Goal: Task Accomplishment & Management: Use online tool/utility

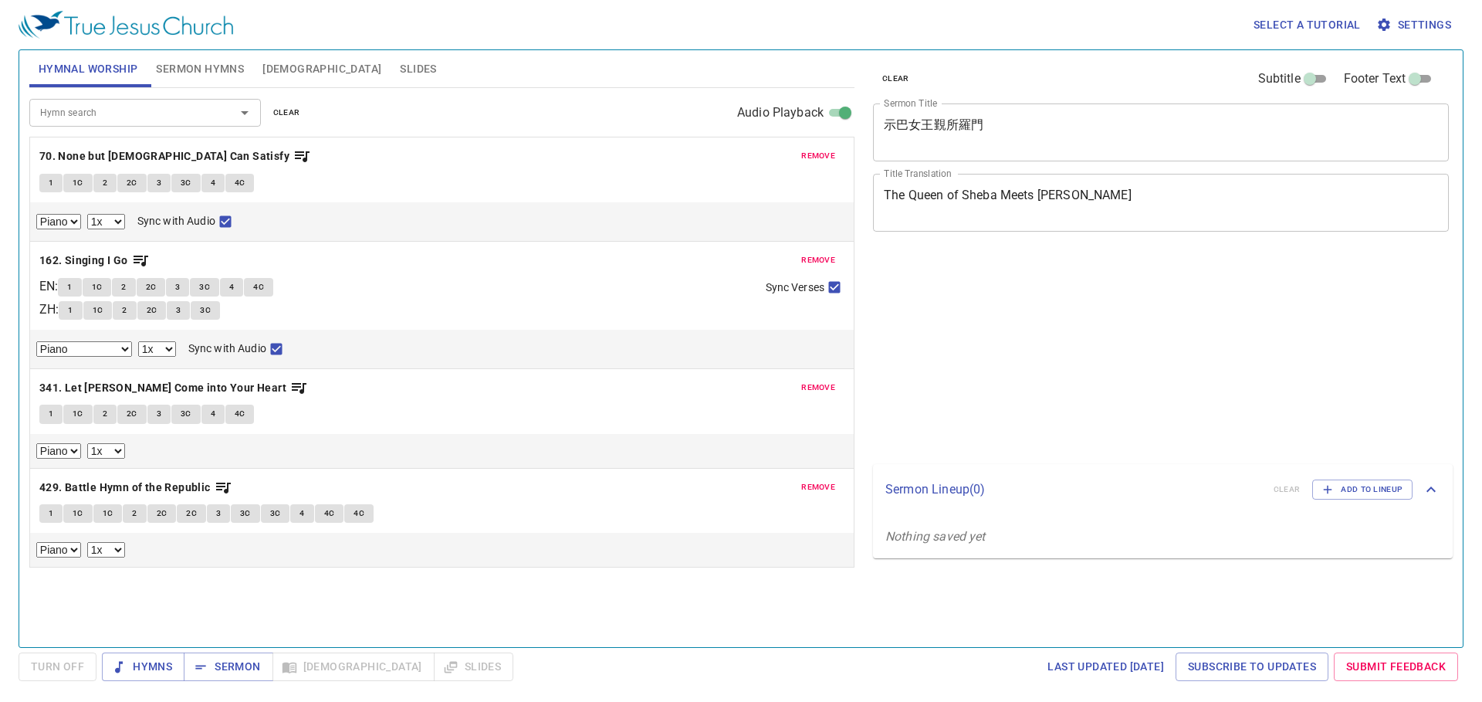
select select "1"
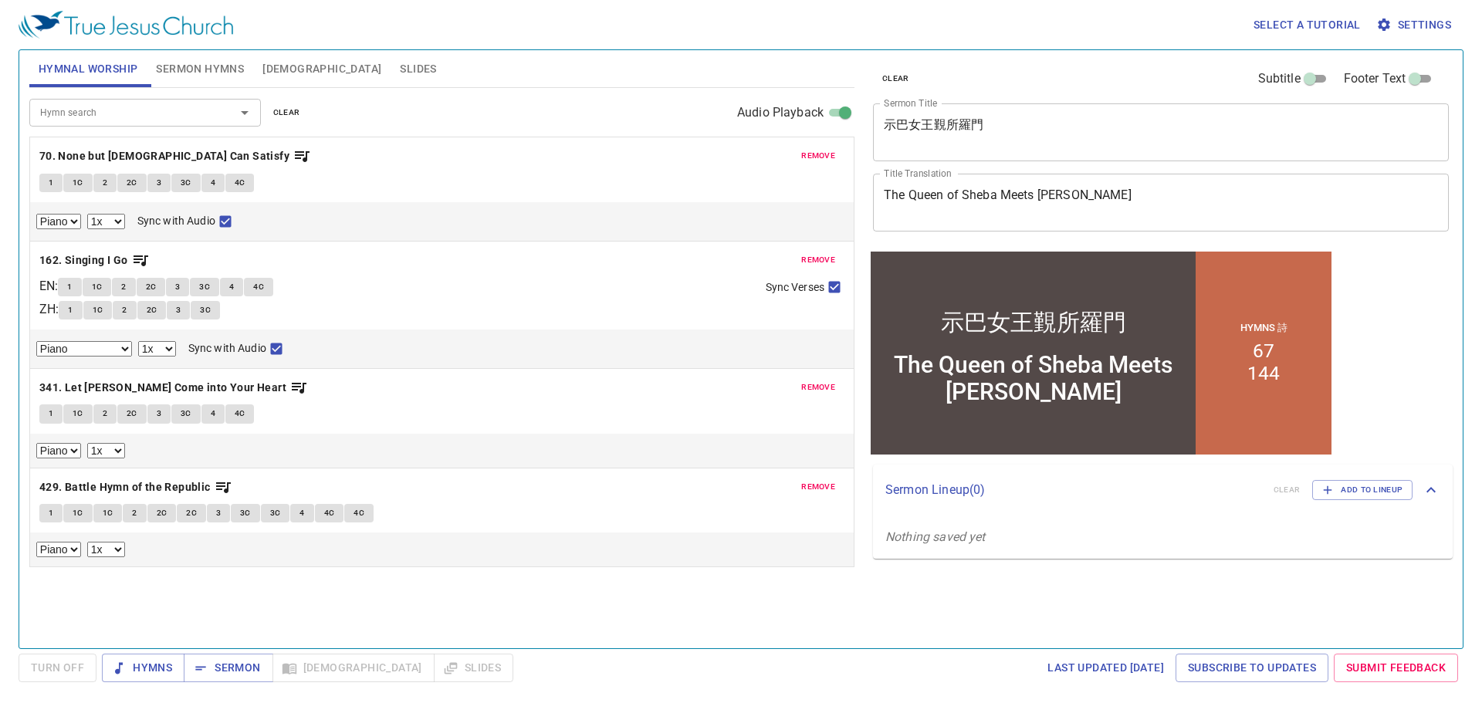
click at [1472, 327] on div "Select a tutorial Settings Hymnal Worship Sermon Hymns Bible Slides Hymn search…" at bounding box center [741, 351] width 1482 height 703
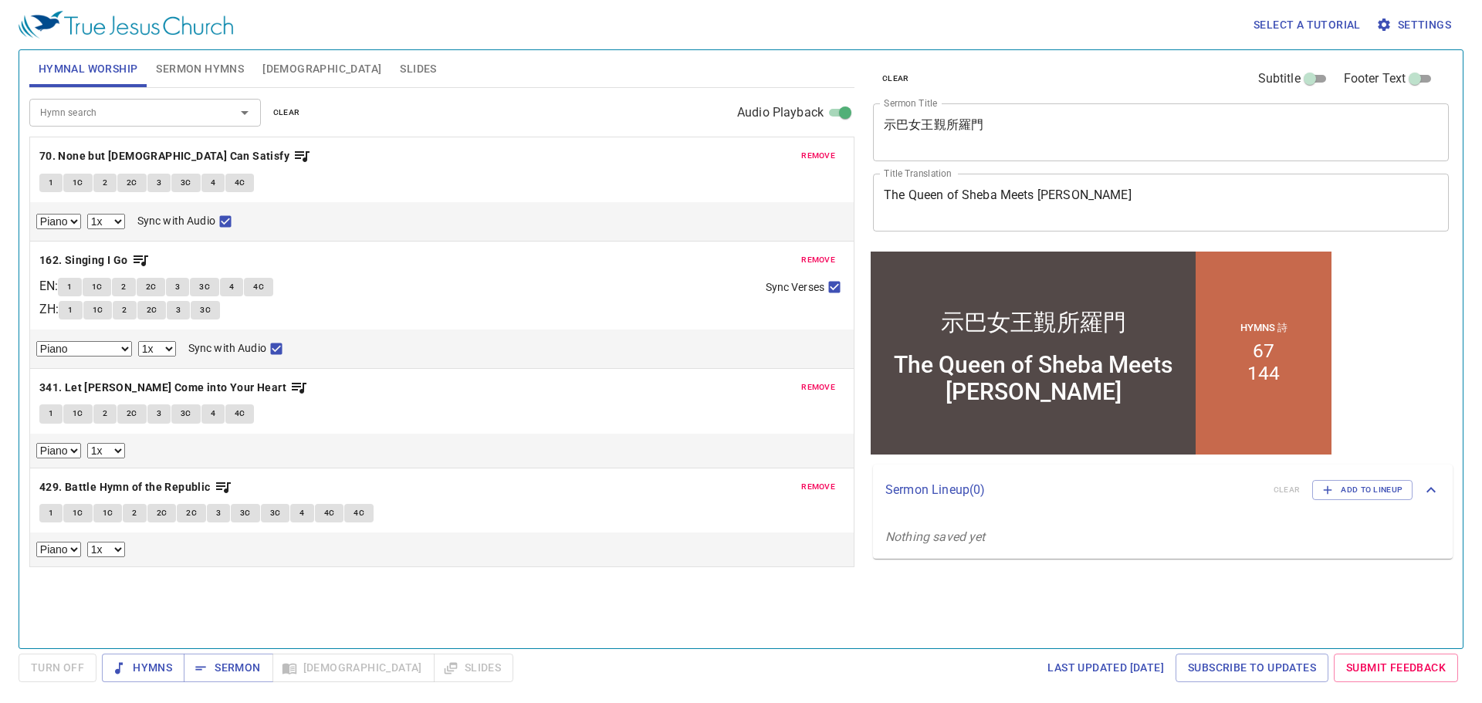
click at [831, 154] on span "remove" at bounding box center [818, 156] width 34 height 14
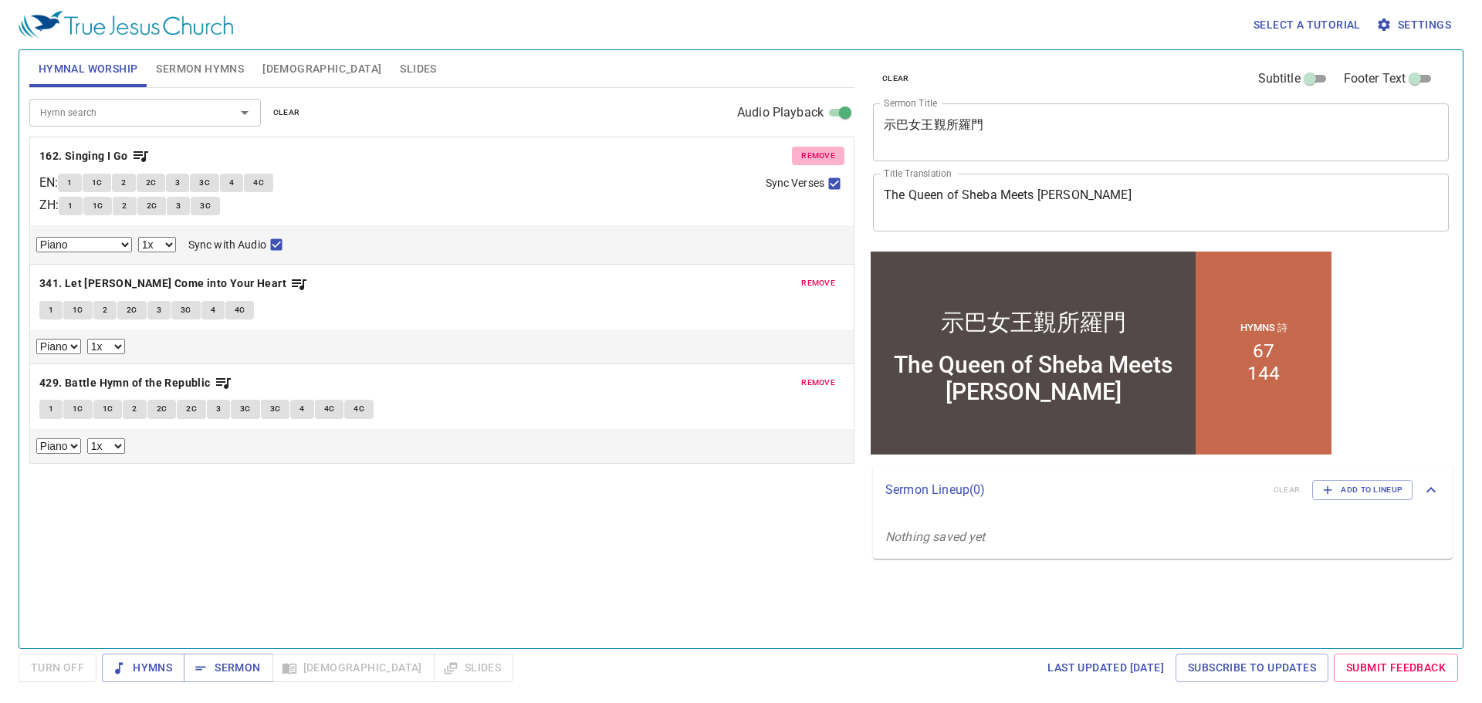
click at [831, 154] on span "remove" at bounding box center [818, 156] width 34 height 14
click at [831, 276] on span "remove" at bounding box center [818, 283] width 34 height 14
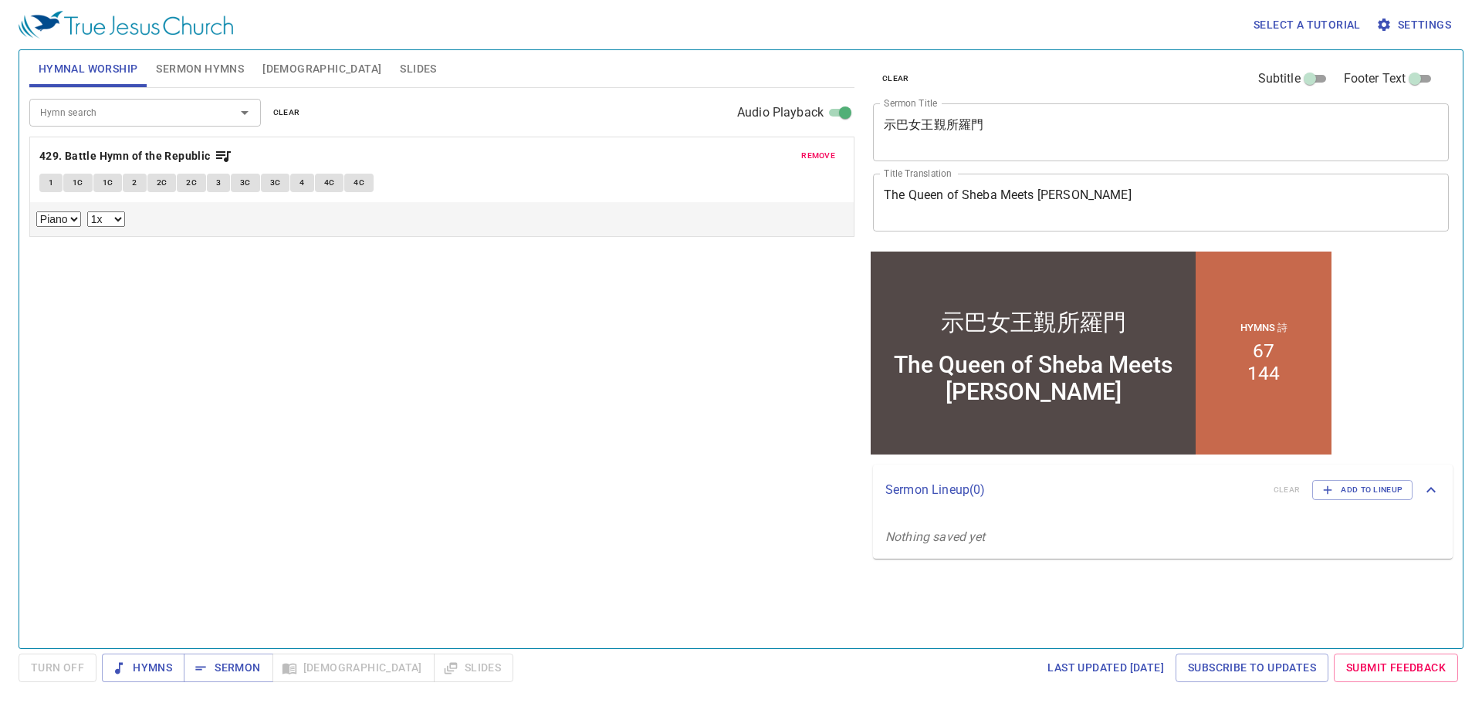
click at [831, 154] on span "remove" at bounding box center [818, 156] width 34 height 14
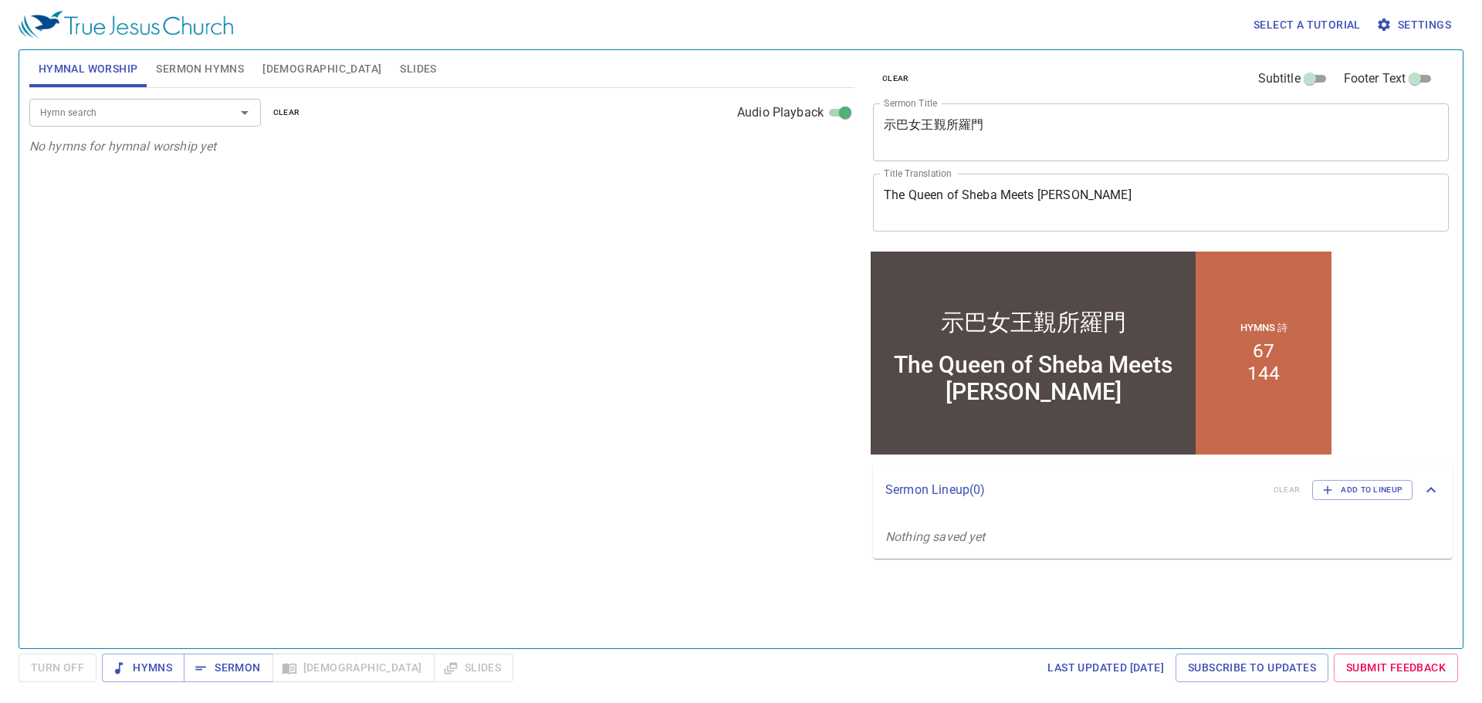
click at [720, 469] on div "Hymn search Hymn search clear Audio Playback No hymns for hymnal worship yet" at bounding box center [441, 361] width 825 height 547
click at [720, 466] on div "Hymn search Hymn search clear Audio Playback No hymns for hymnal worship yet" at bounding box center [441, 361] width 825 height 547
click at [205, 70] on span "Sermon Hymns" at bounding box center [200, 68] width 88 height 19
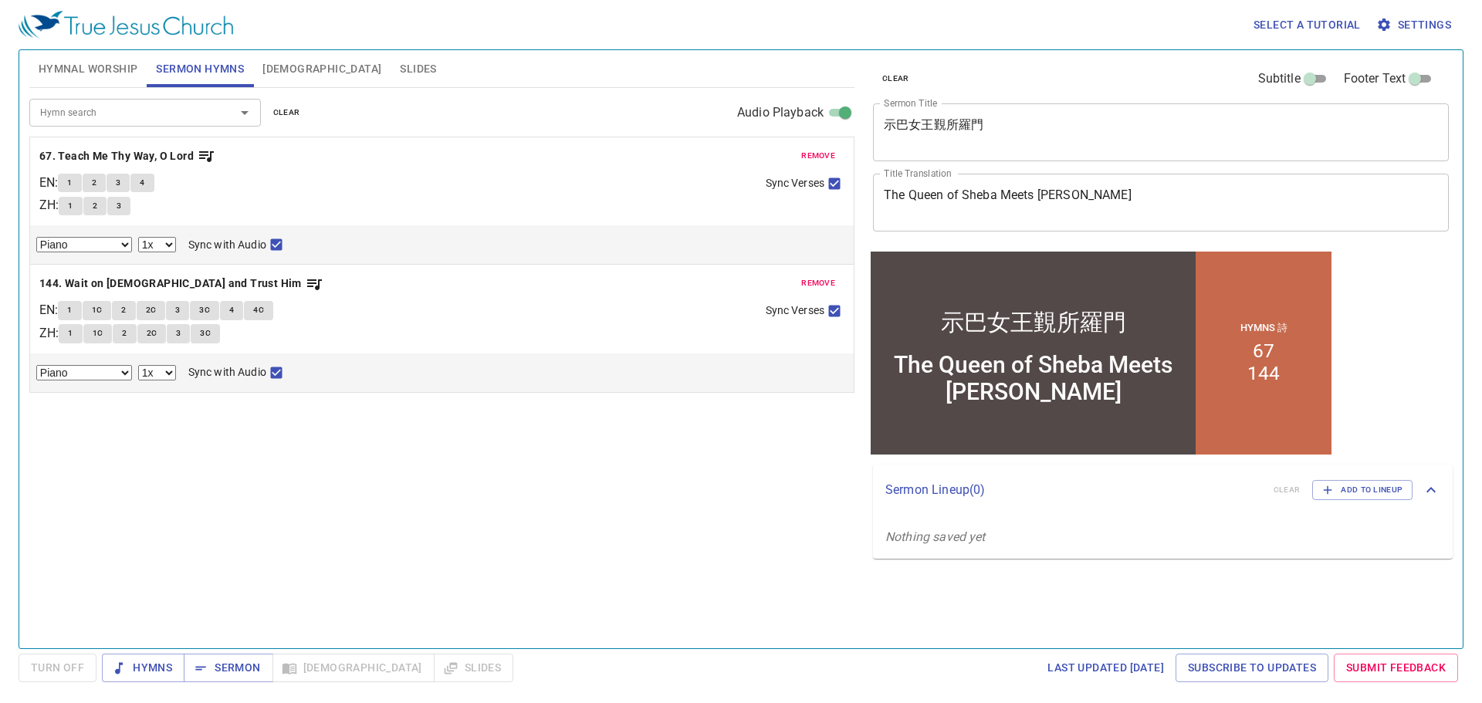
click at [814, 154] on span "remove" at bounding box center [818, 156] width 34 height 14
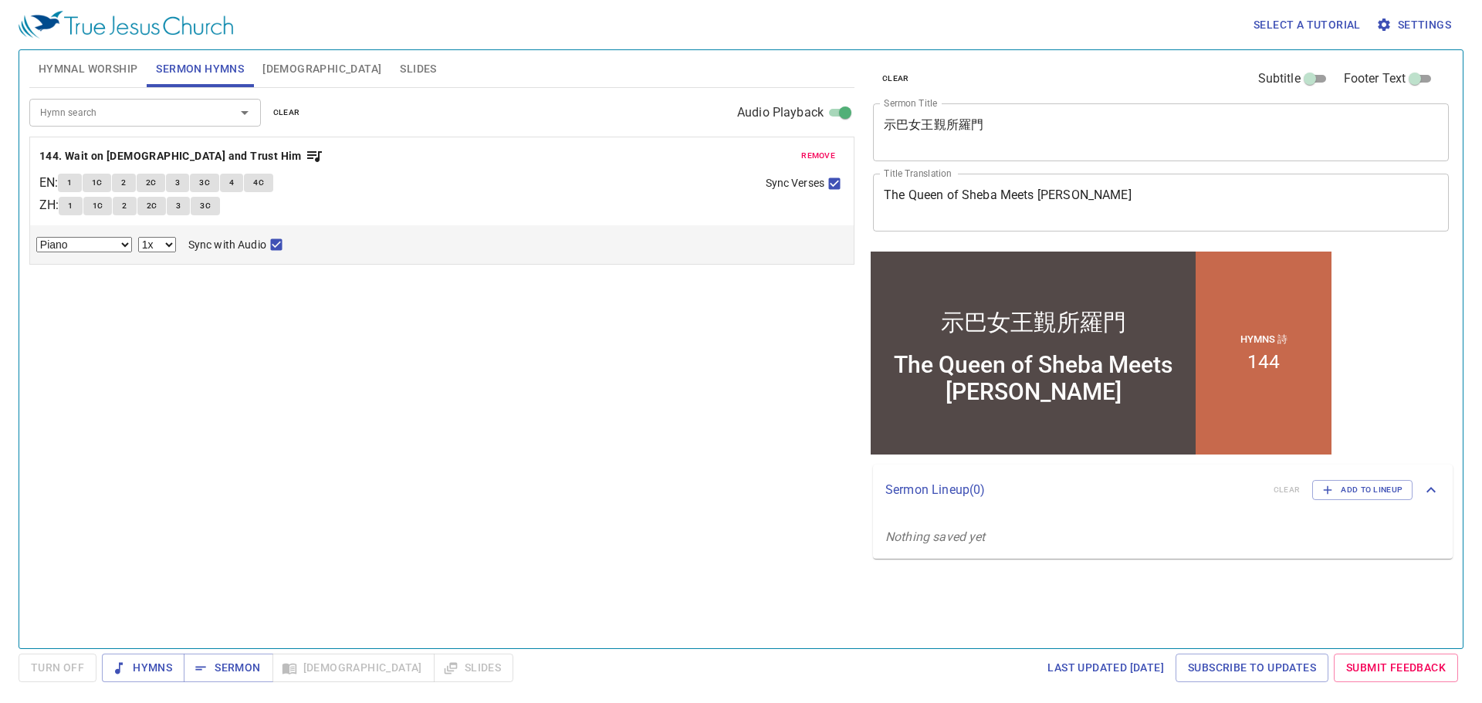
click at [814, 154] on span "remove" at bounding box center [818, 156] width 34 height 14
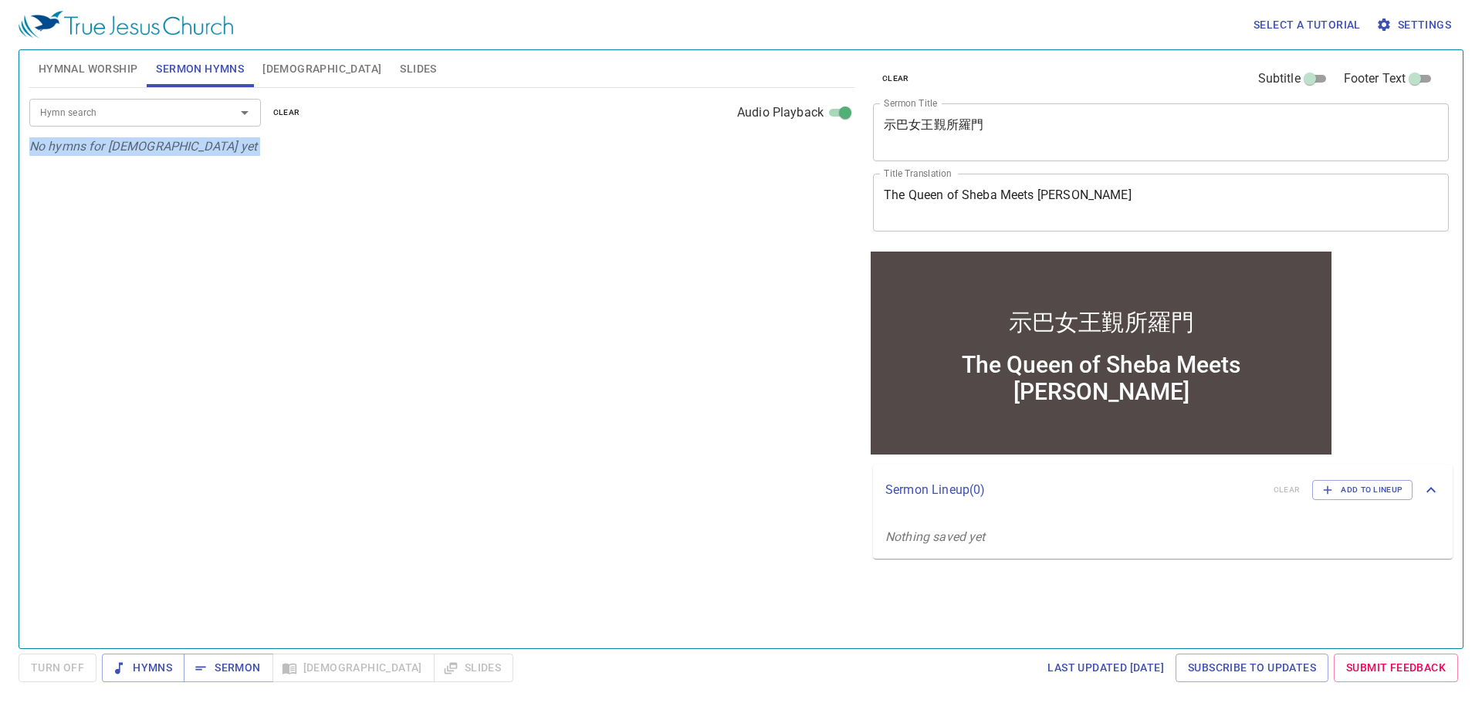
click at [814, 154] on p "No hymns for sermon yet" at bounding box center [441, 146] width 825 height 19
click at [553, 425] on div "Hymn search Hymn search clear Audio Playback No hymns for sermon yet" at bounding box center [441, 361] width 825 height 547
click at [276, 59] on span "[DEMOGRAPHIC_DATA]" at bounding box center [321, 68] width 119 height 19
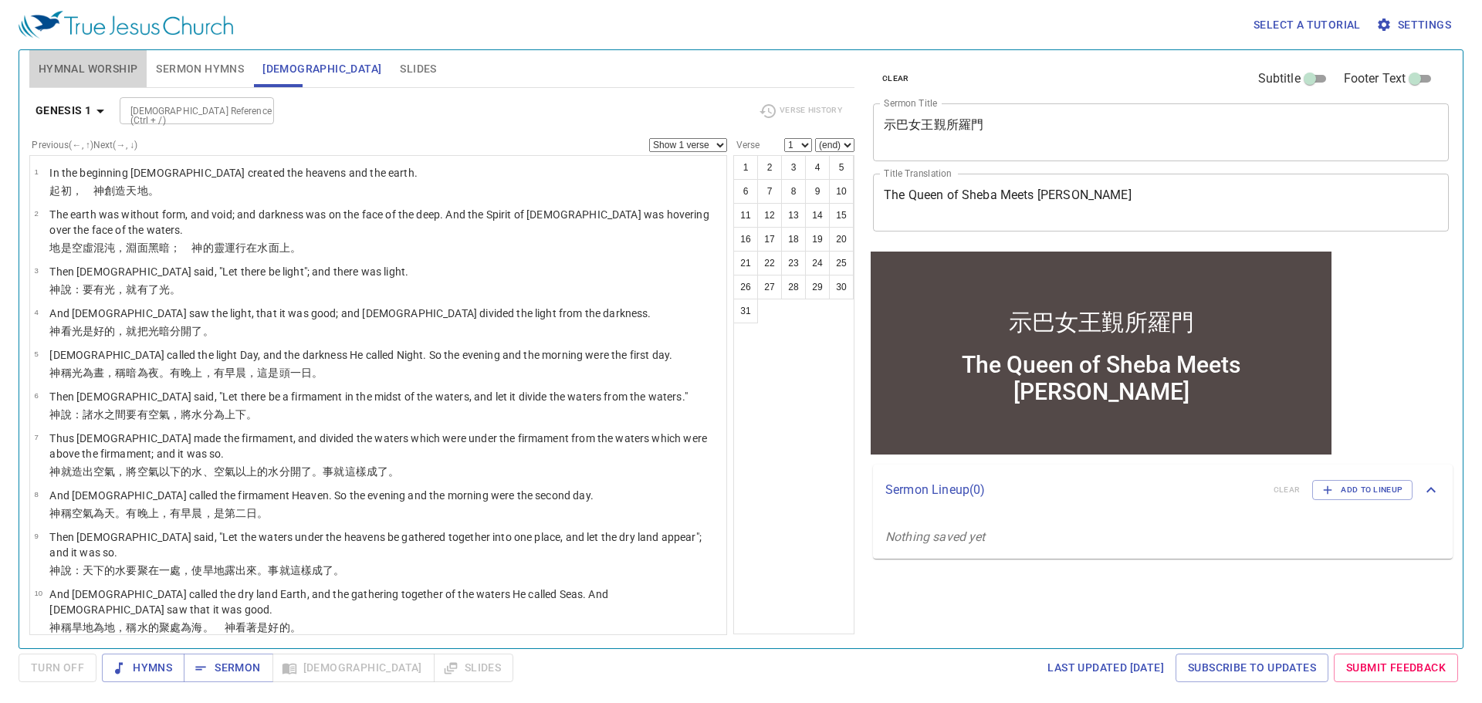
click at [70, 66] on span "Hymnal Worship" at bounding box center [89, 68] width 100 height 19
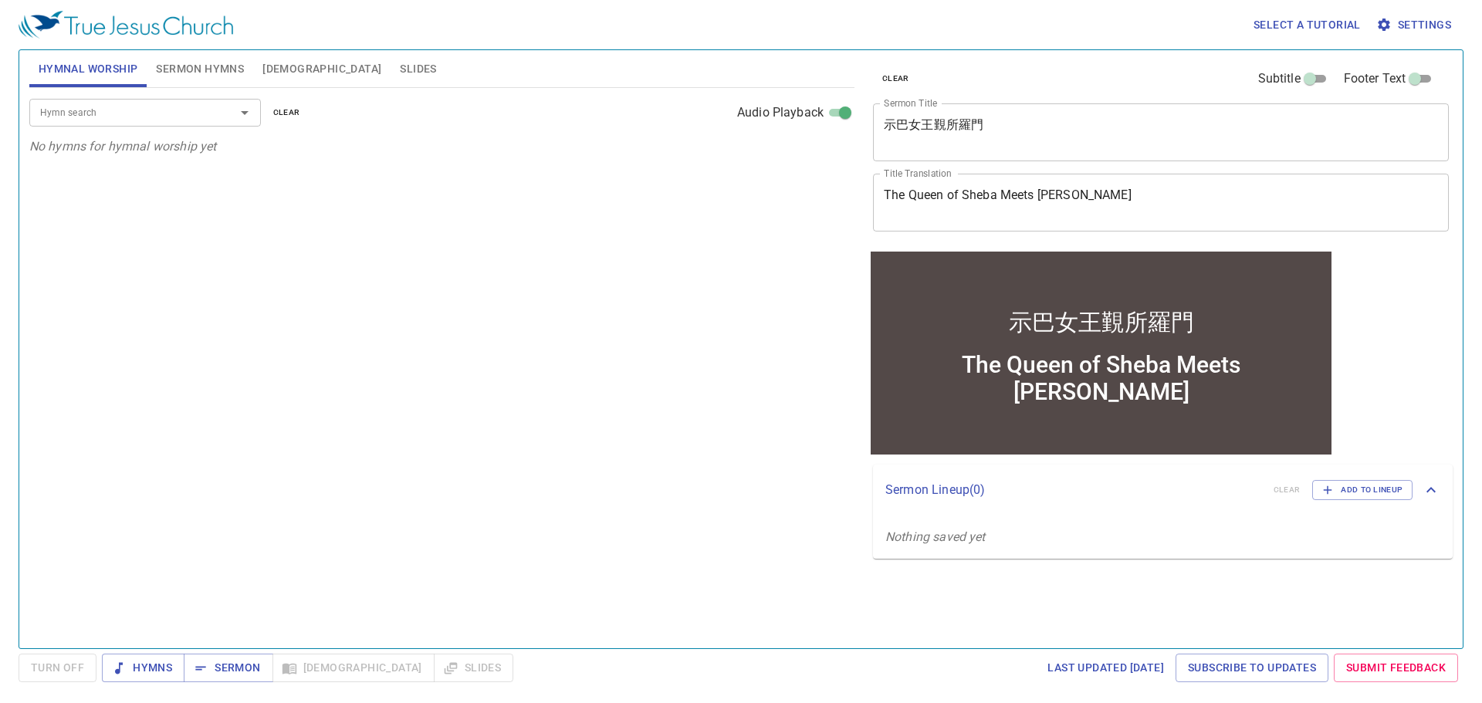
click at [388, 474] on div "Hymn search Hymn search clear Audio Playback No hymns for hymnal worship yet" at bounding box center [441, 361] width 825 height 547
click at [379, 334] on div "Hymn search Hymn search clear Audio Playback No hymns for hymnal worship yet" at bounding box center [441, 361] width 825 height 547
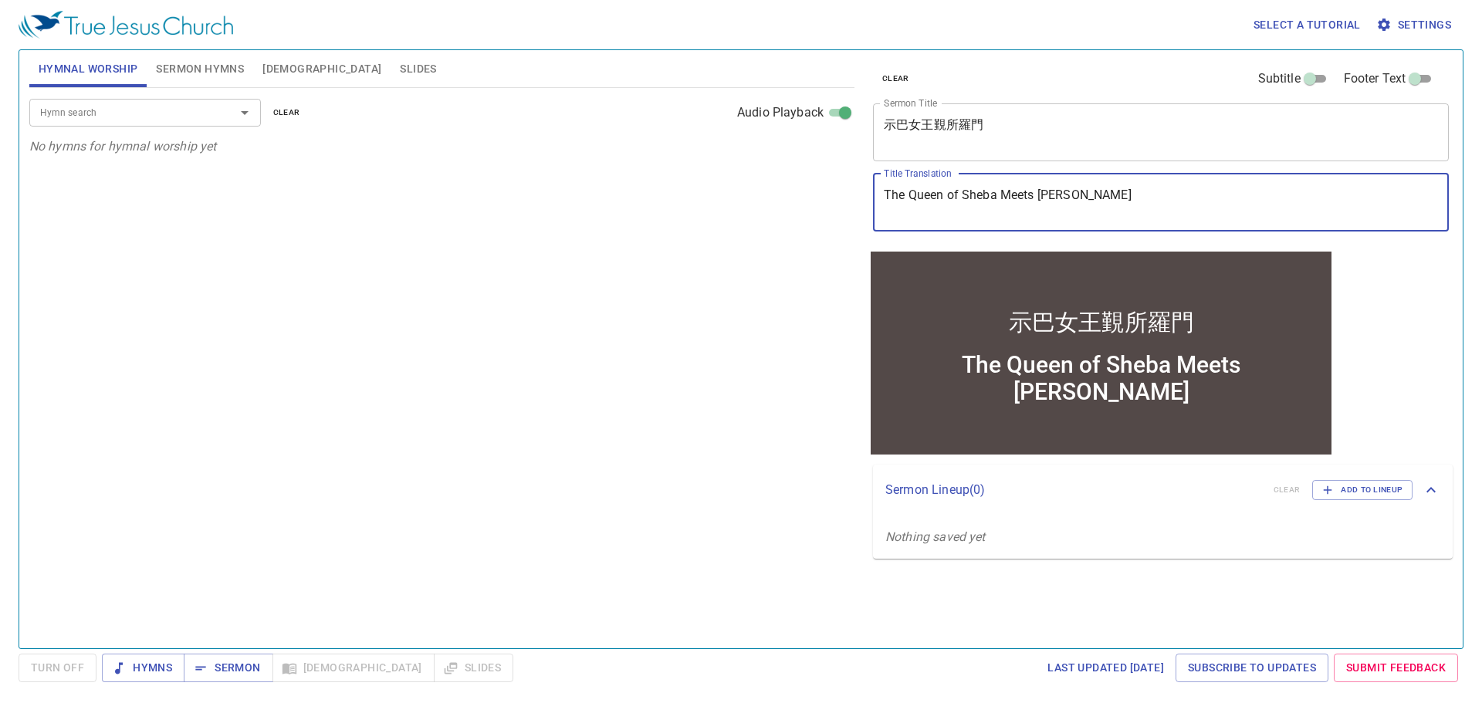
click at [1159, 189] on textarea "The Queen of Sheba Meets Solomon" at bounding box center [1161, 202] width 554 height 29
click at [548, 177] on div "Hymn search Hymn search clear Audio Playback No hymns for hymnal worship yet" at bounding box center [441, 361] width 825 height 547
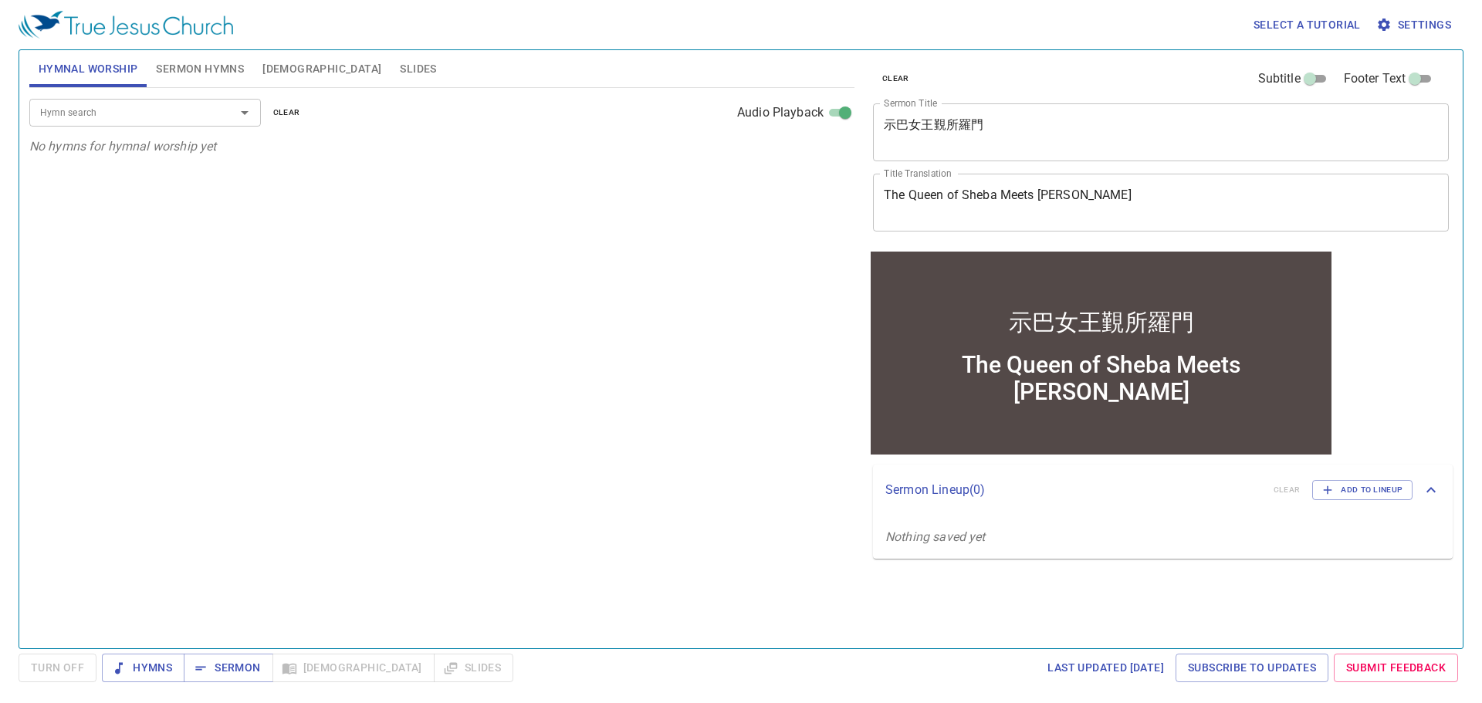
click at [134, 117] on input "Hymn search" at bounding box center [122, 112] width 177 height 18
click at [198, 63] on span "Sermon Hymns" at bounding box center [200, 68] width 88 height 19
click at [190, 117] on input "Hymn search" at bounding box center [122, 112] width 177 height 18
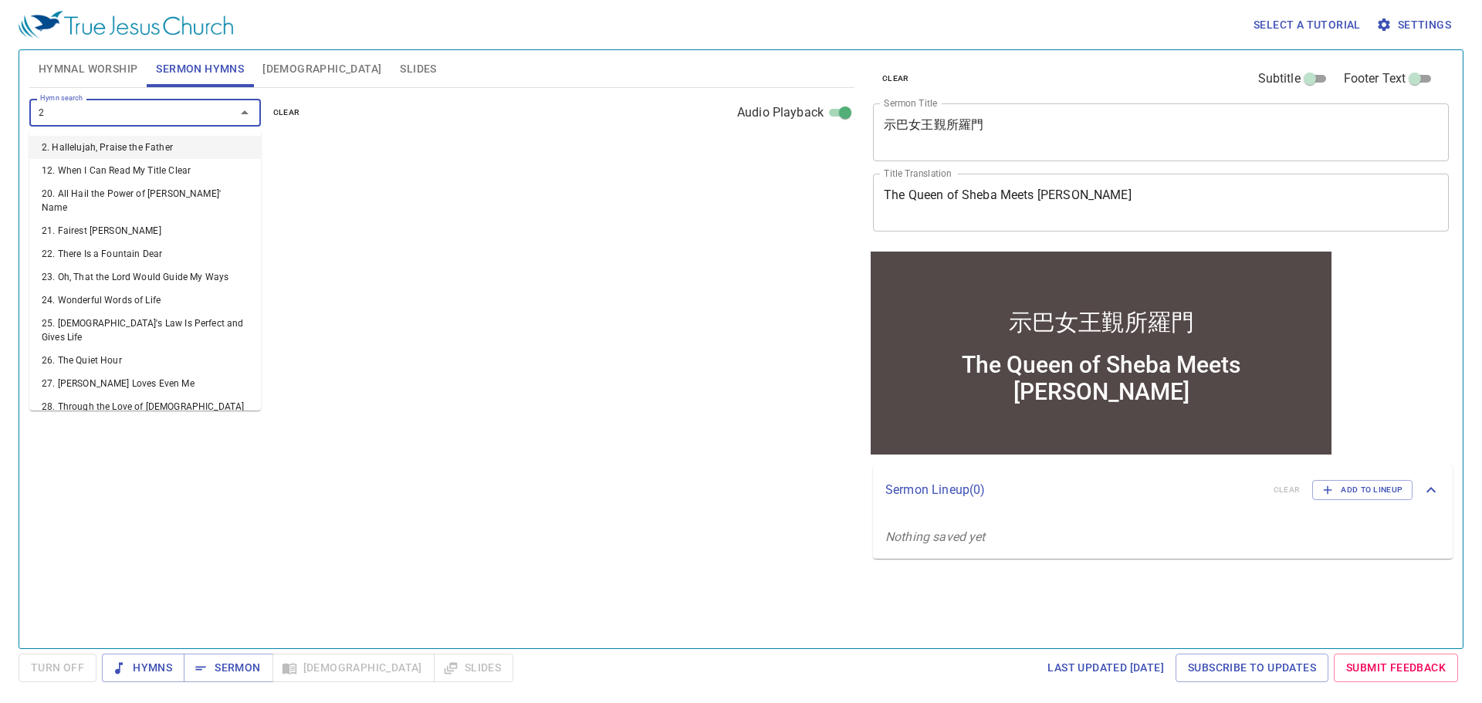
type input "24"
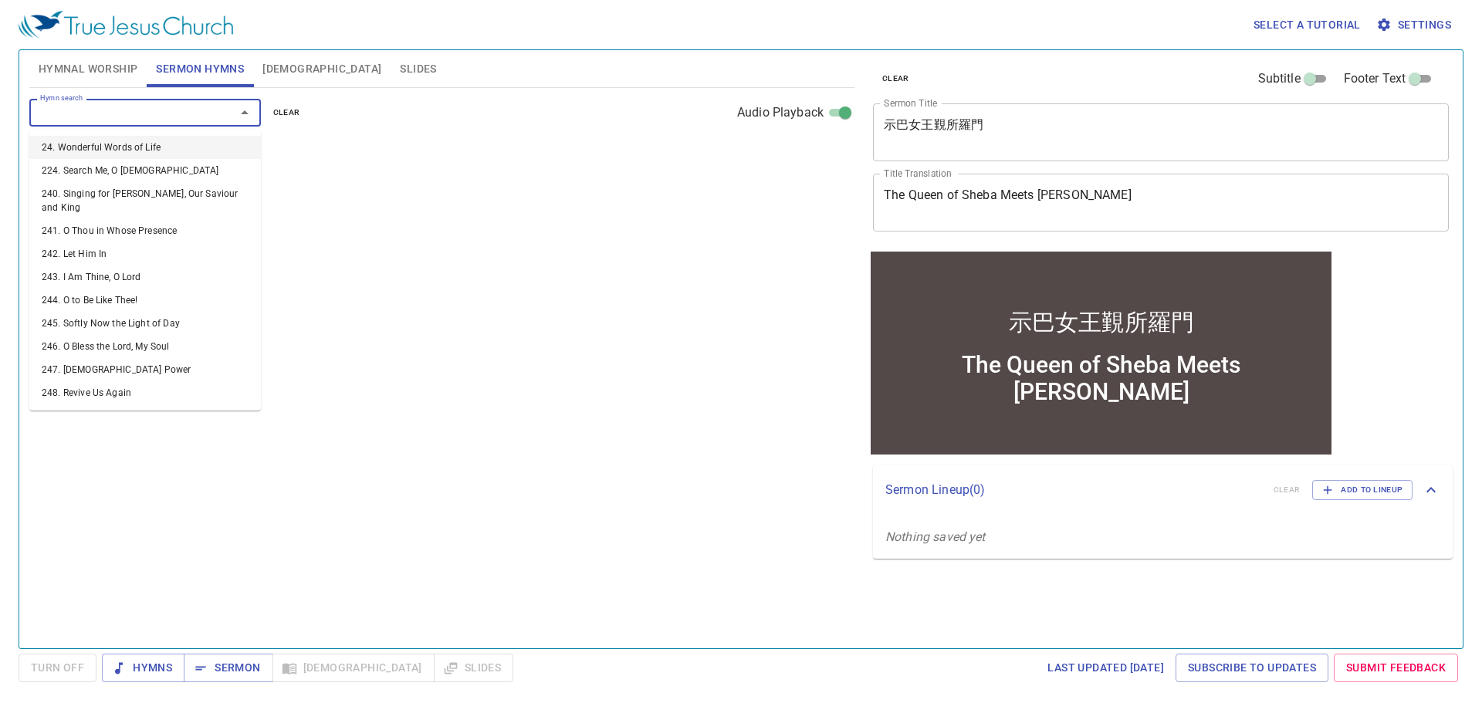
select select "1"
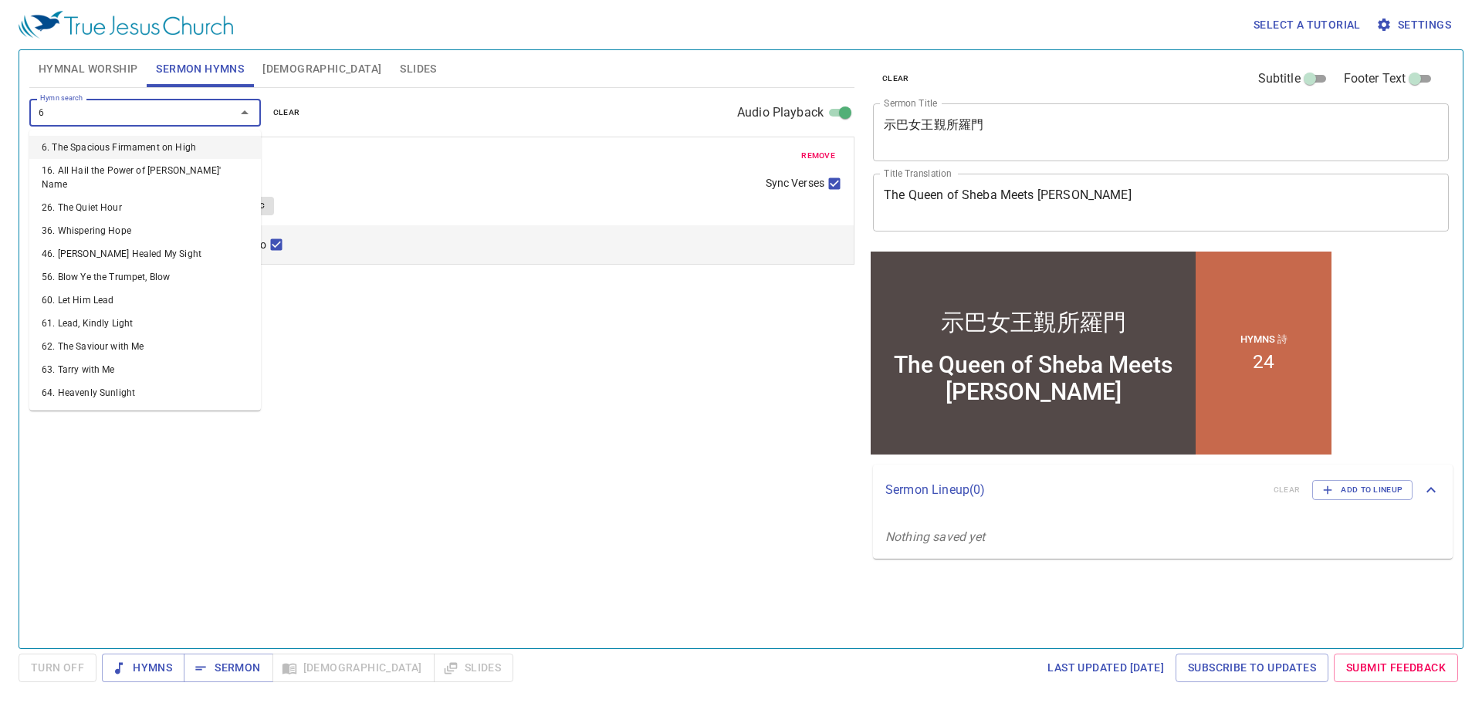
type input "67"
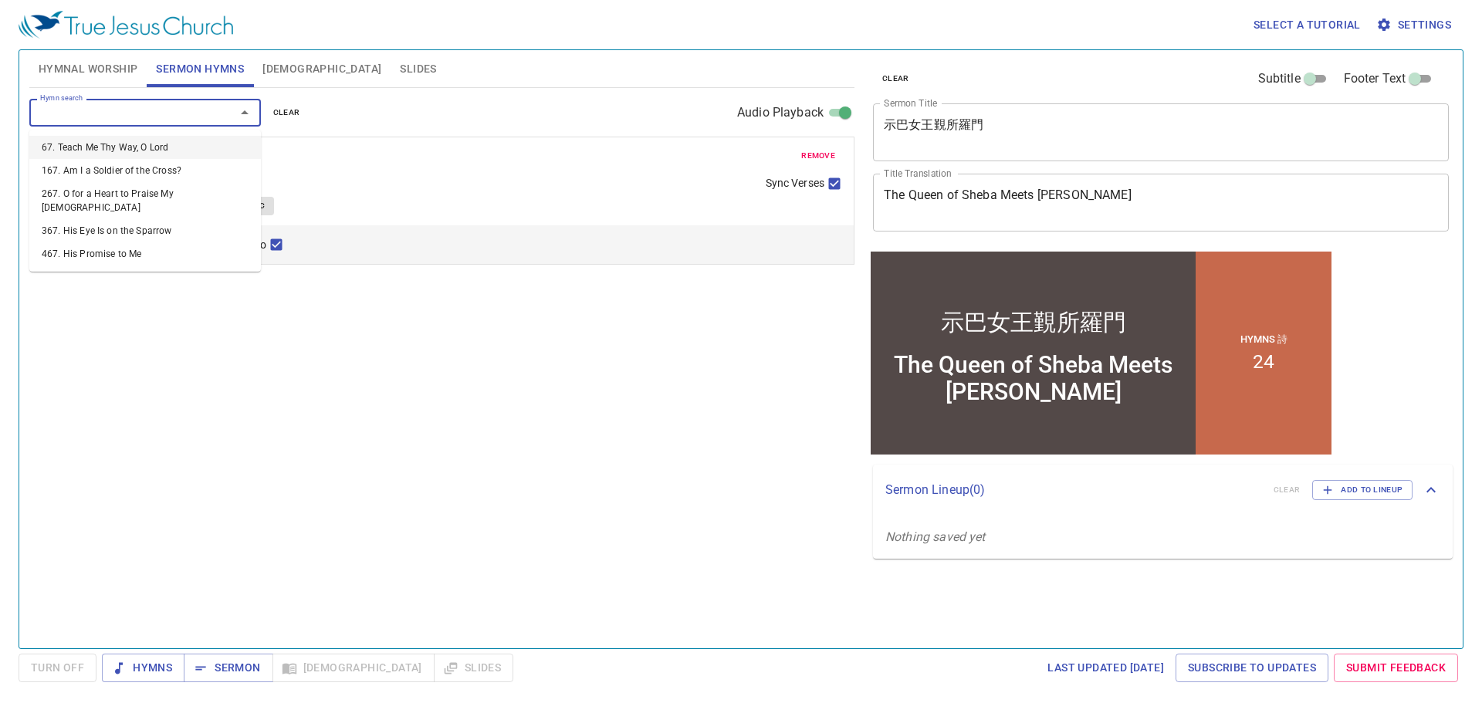
select select "1"
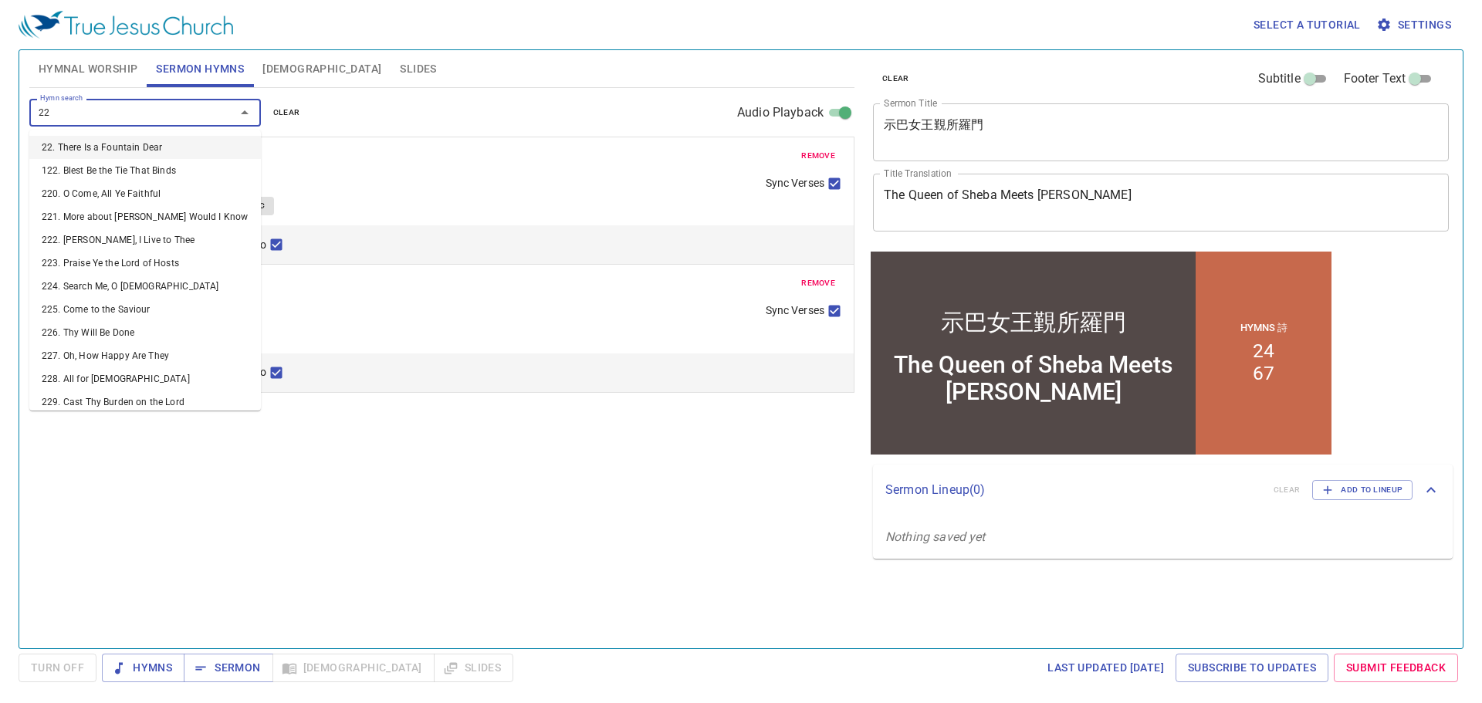
type input "224"
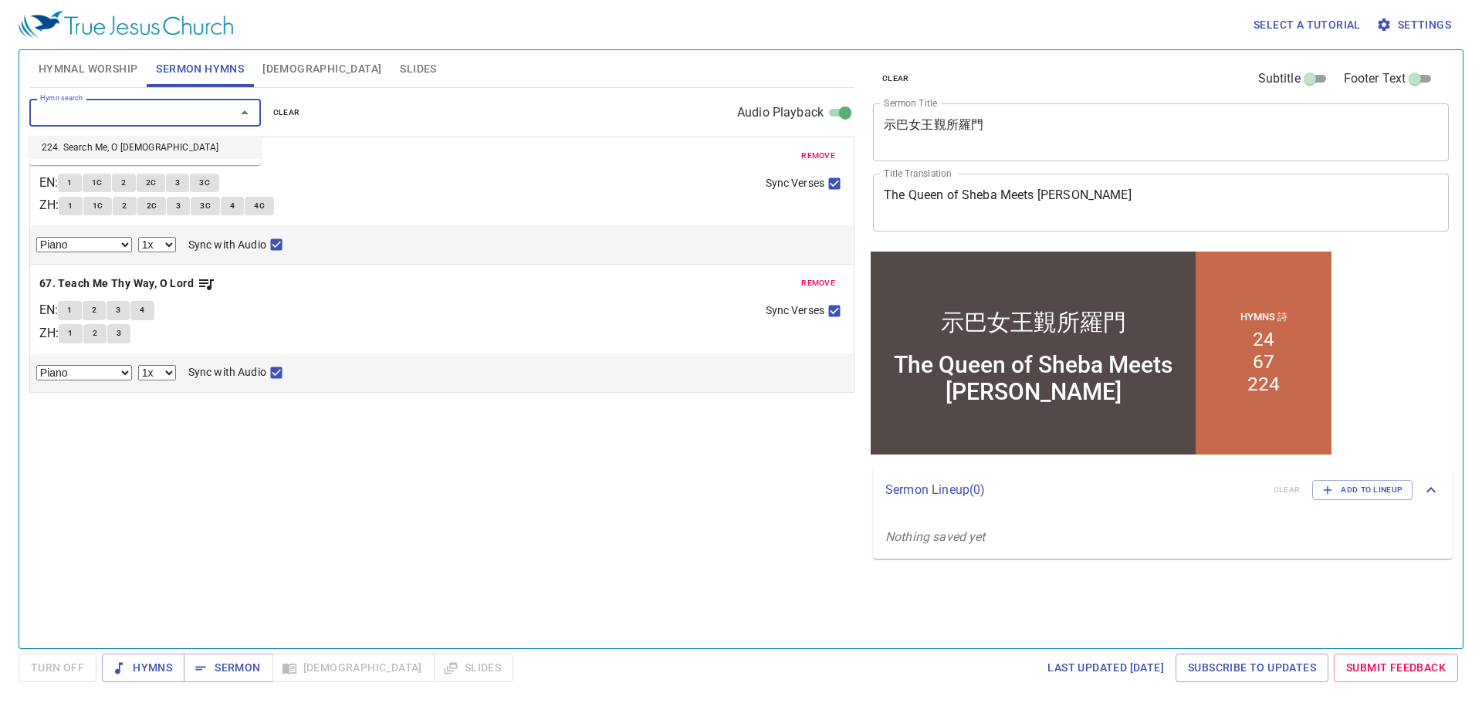
select select "1"
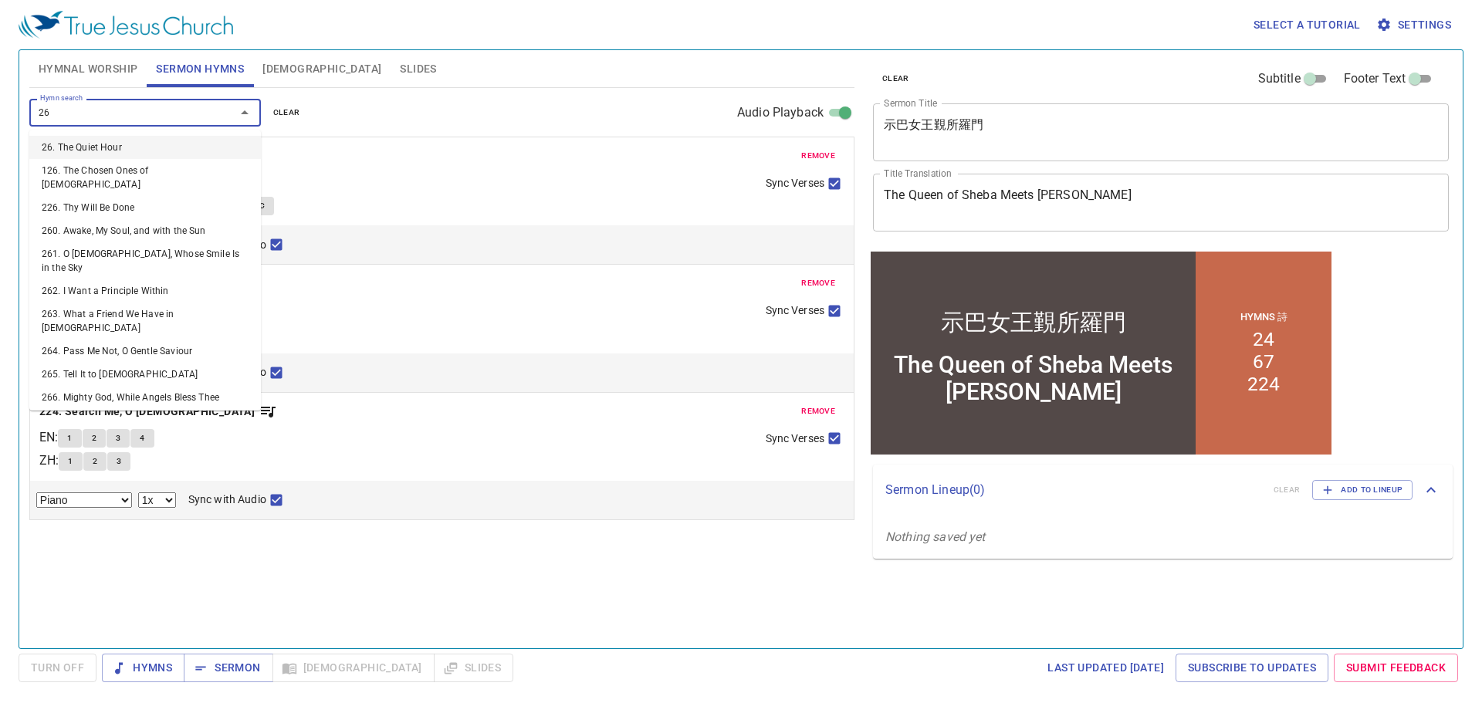
type input "262"
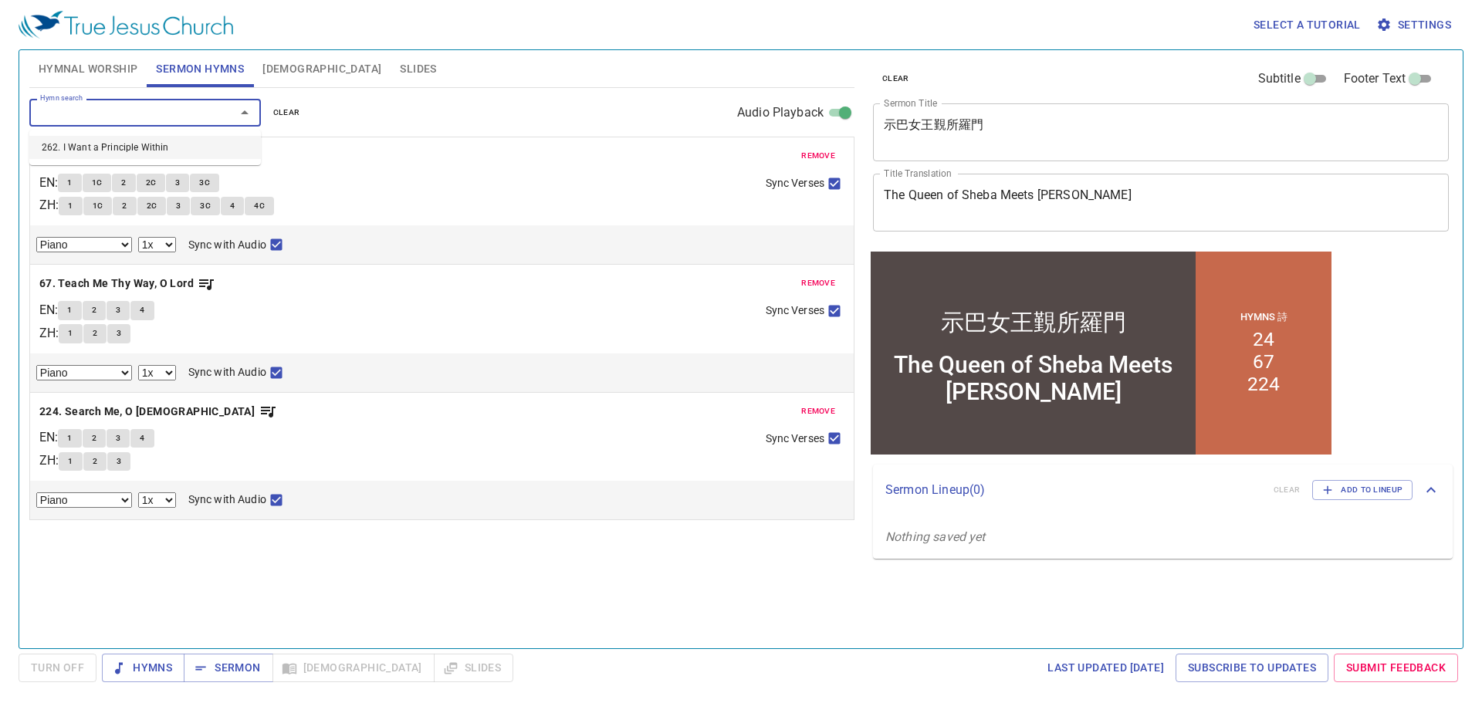
select select "1"
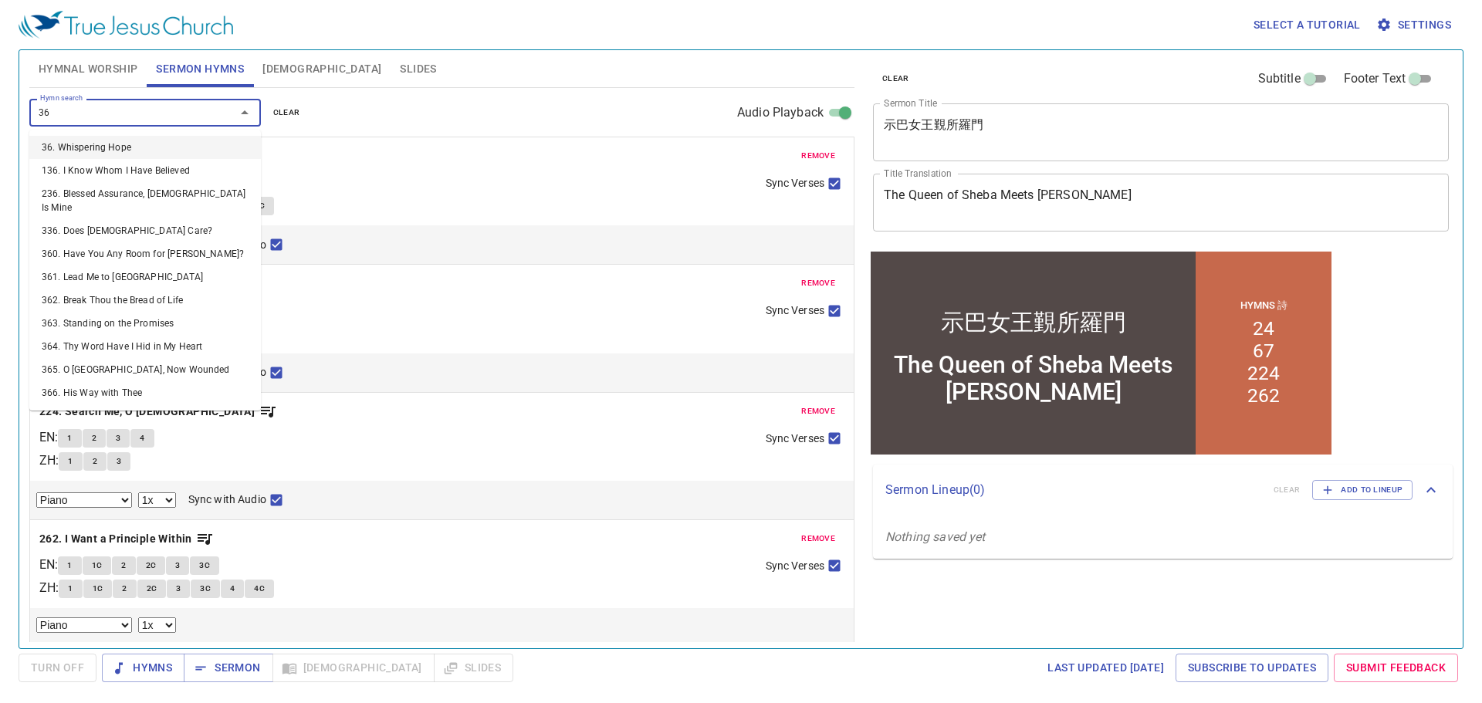
type input "364"
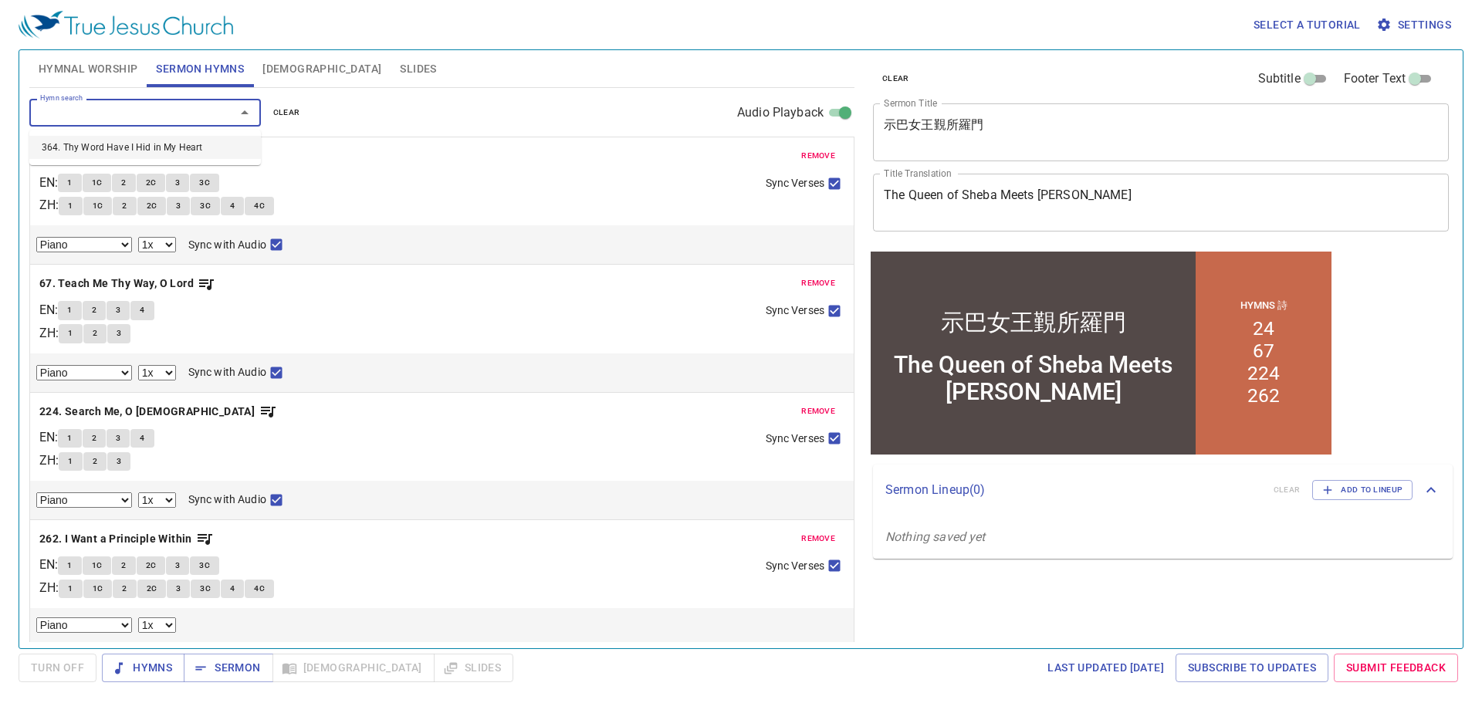
select select "1"
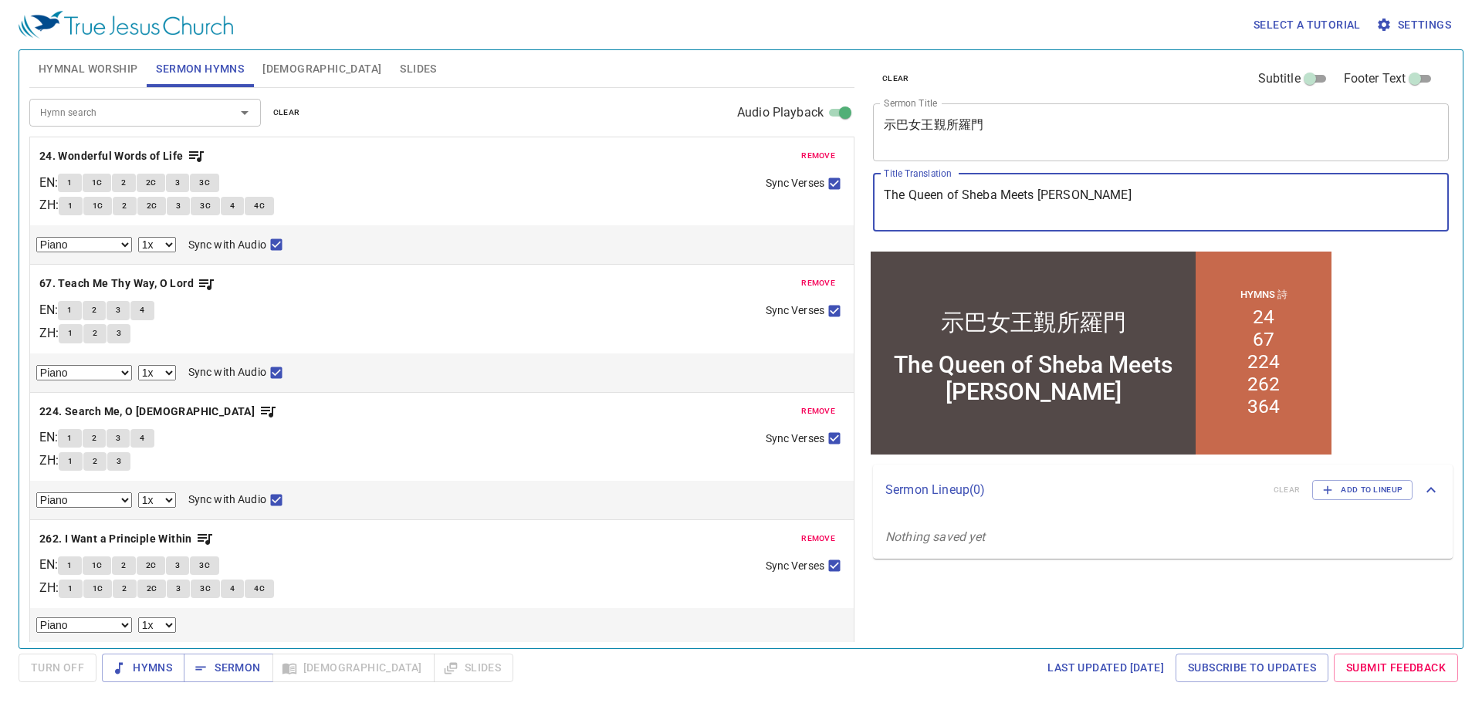
drag, startPoint x: 1146, startPoint y: 205, endPoint x: 499, endPoint y: 125, distance: 652.7
click at [499, 125] on div "Hymnal Worship Sermon Hymns Bible Slides Hymn search Hymn search clear Audio Pl…" at bounding box center [741, 343] width 1436 height 598
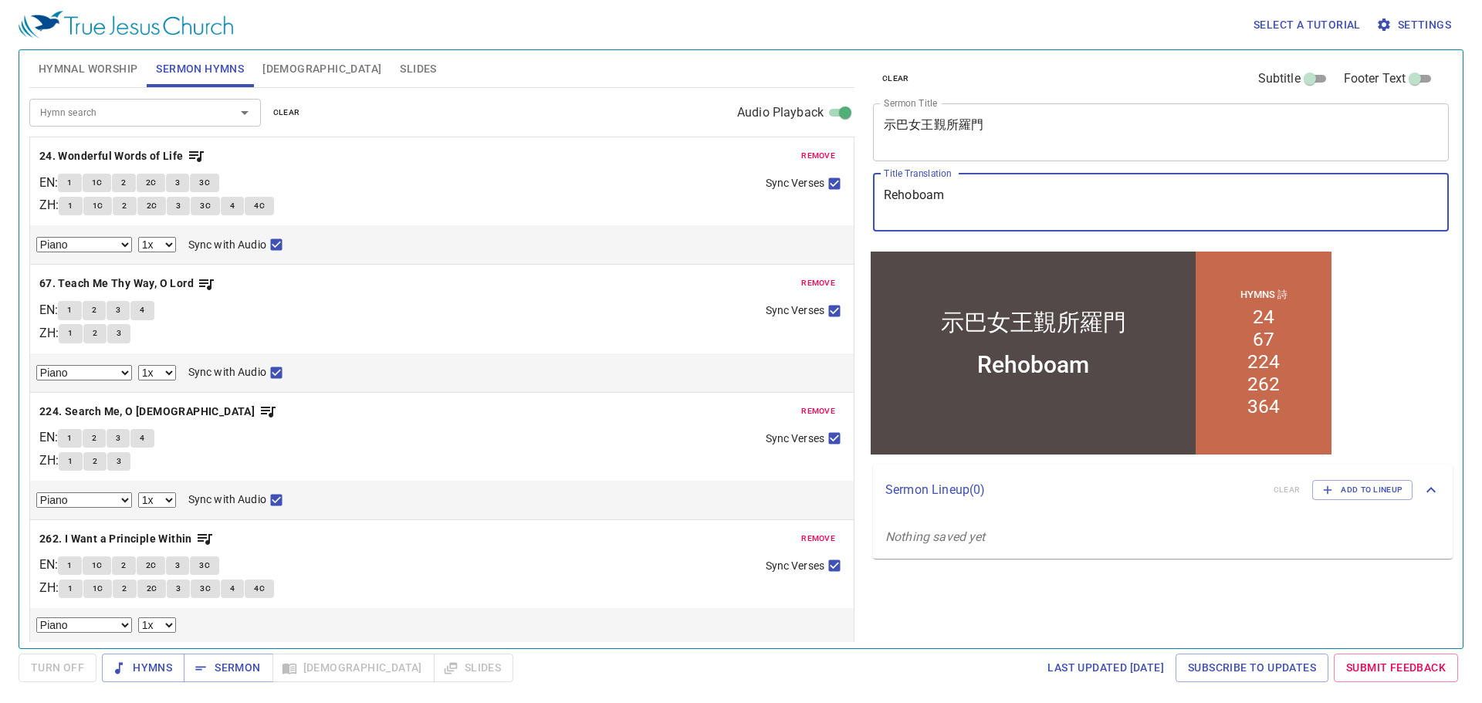
type textarea "Rehoboam"
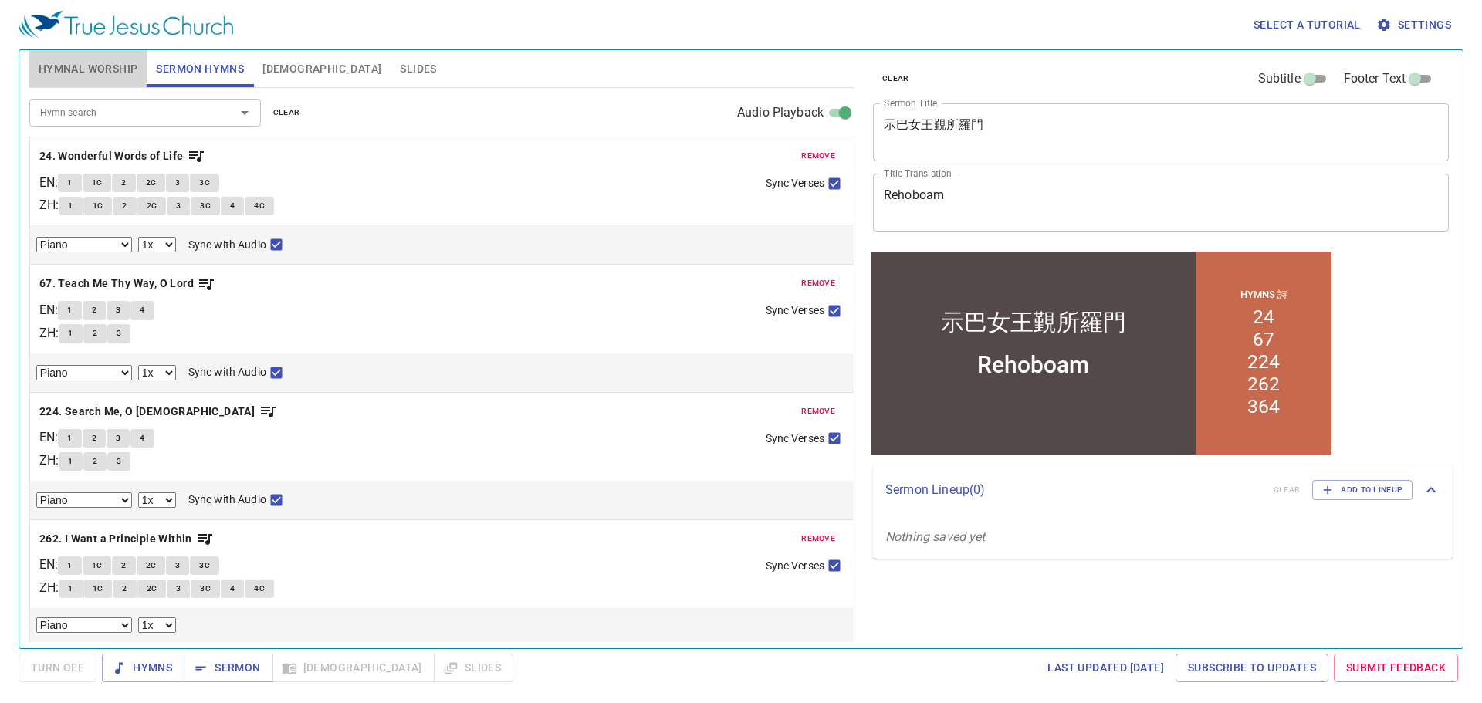
click at [71, 72] on span "Hymnal Worship" at bounding box center [89, 68] width 100 height 19
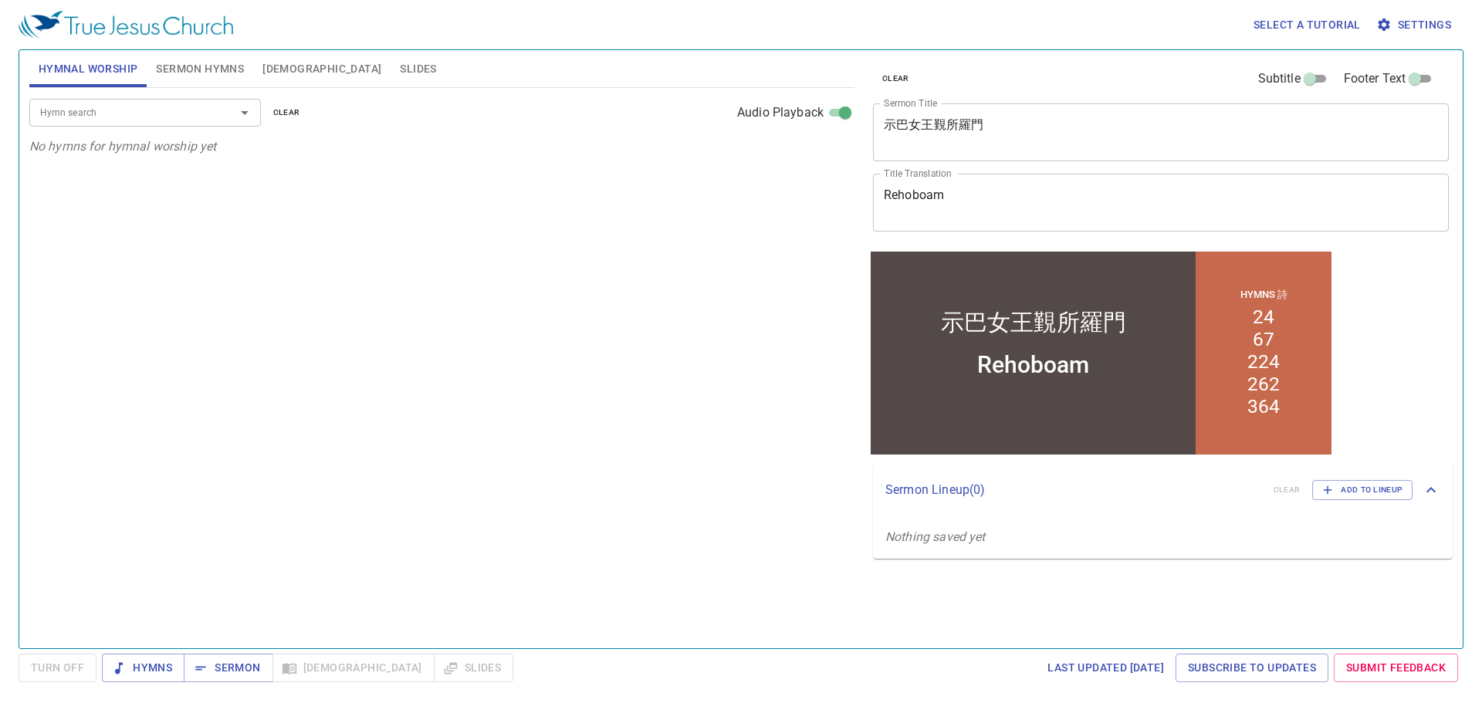
click at [83, 120] on div "Hymn search" at bounding box center [145, 112] width 232 height 27
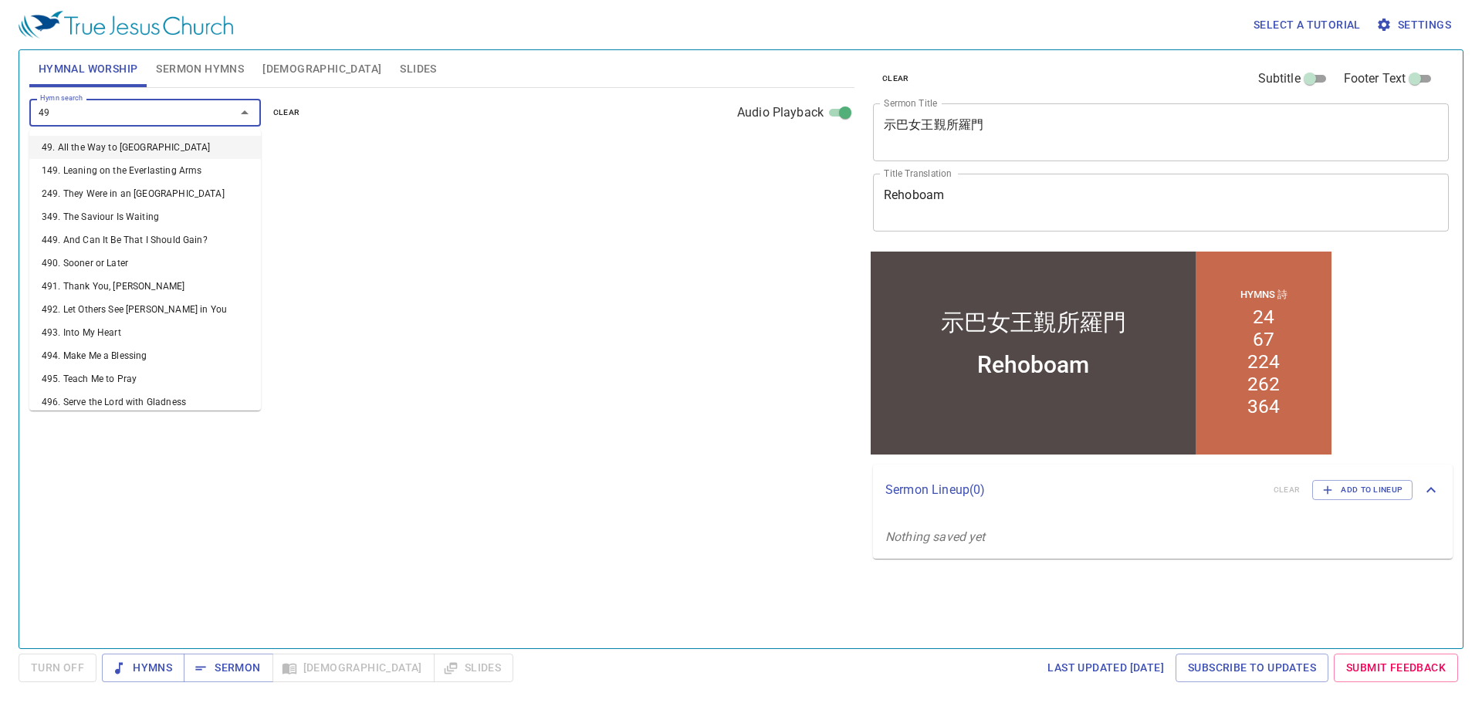
type input "491"
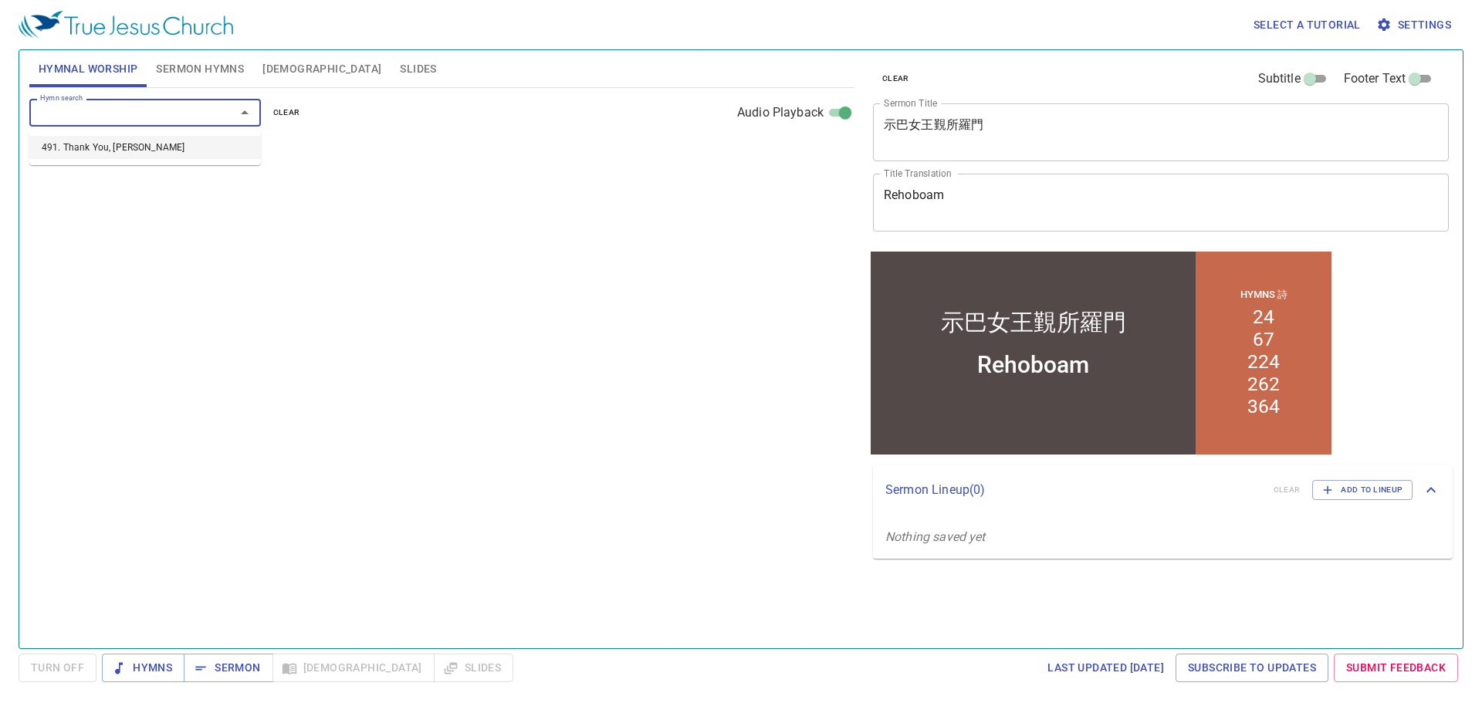
select select "1"
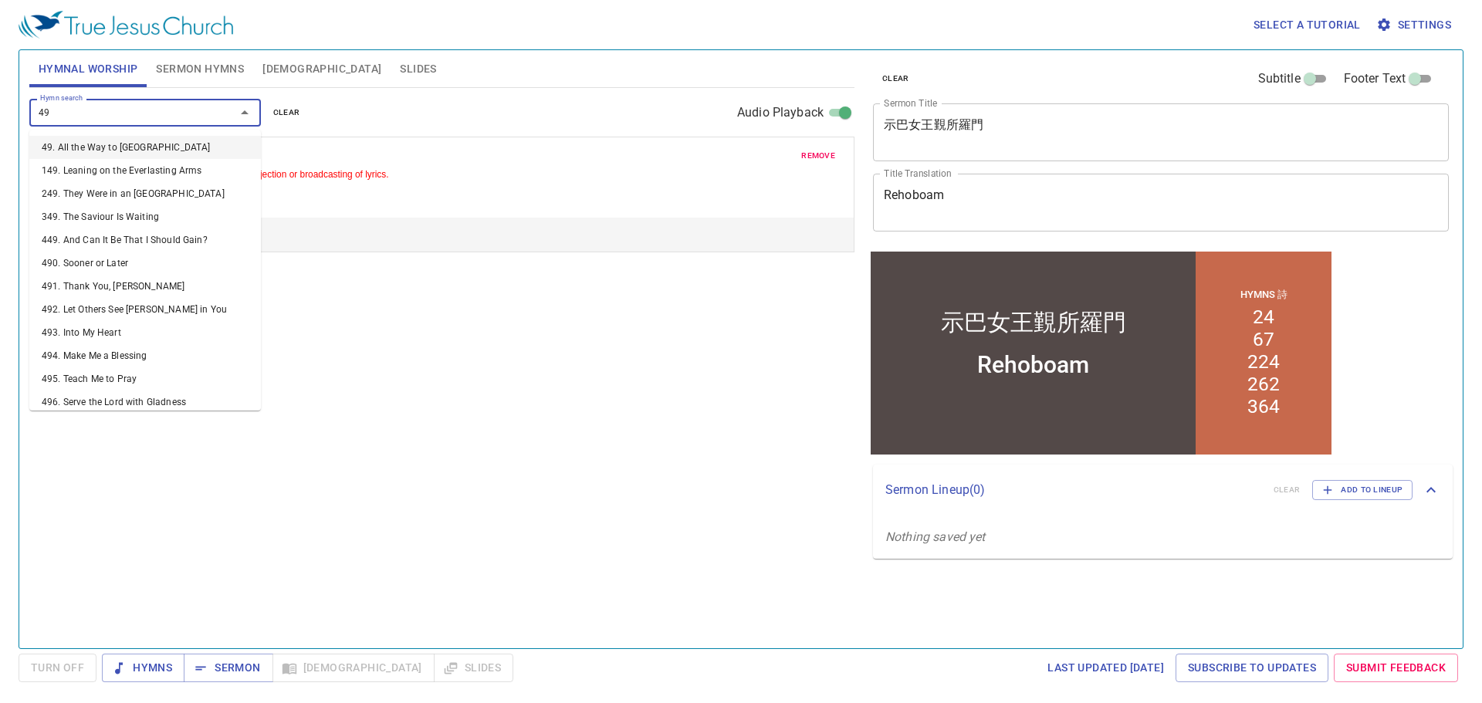
type input "495"
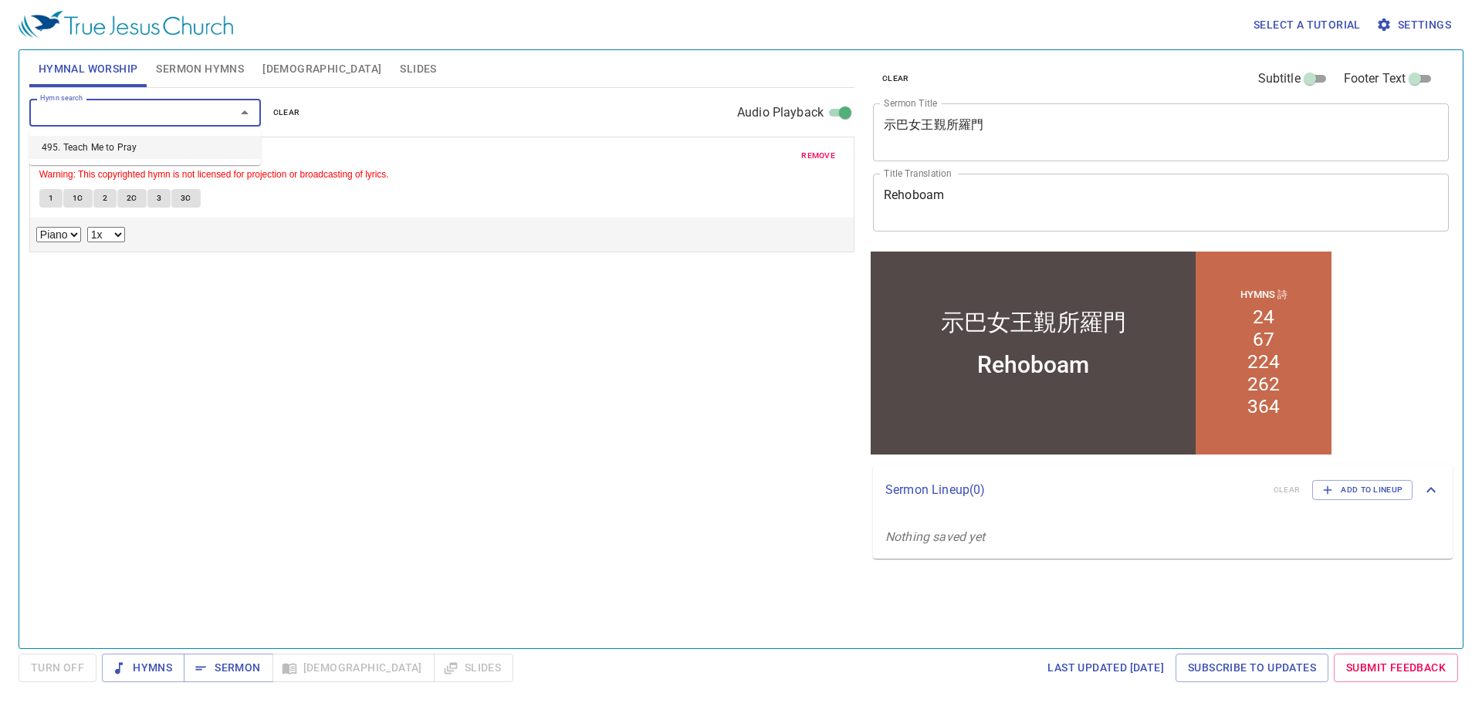
select select "1"
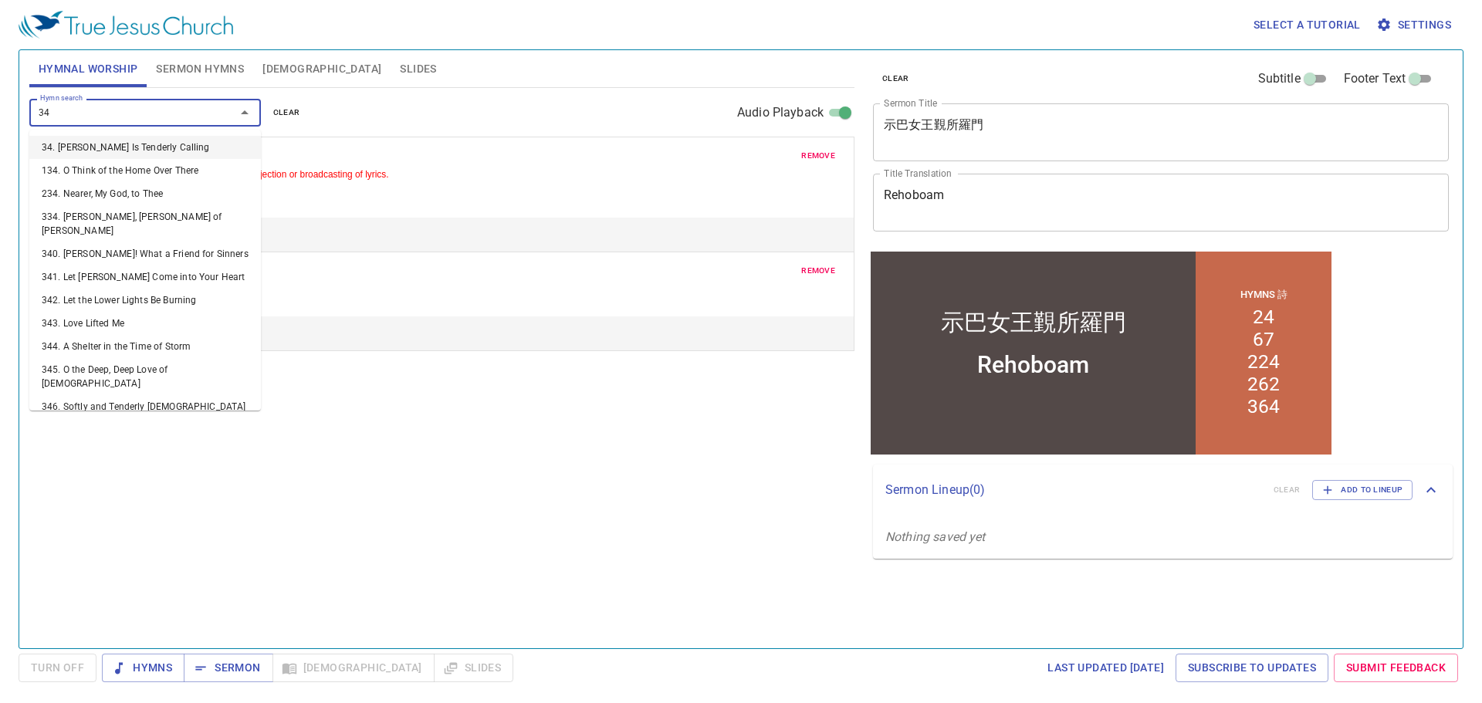
type input "349"
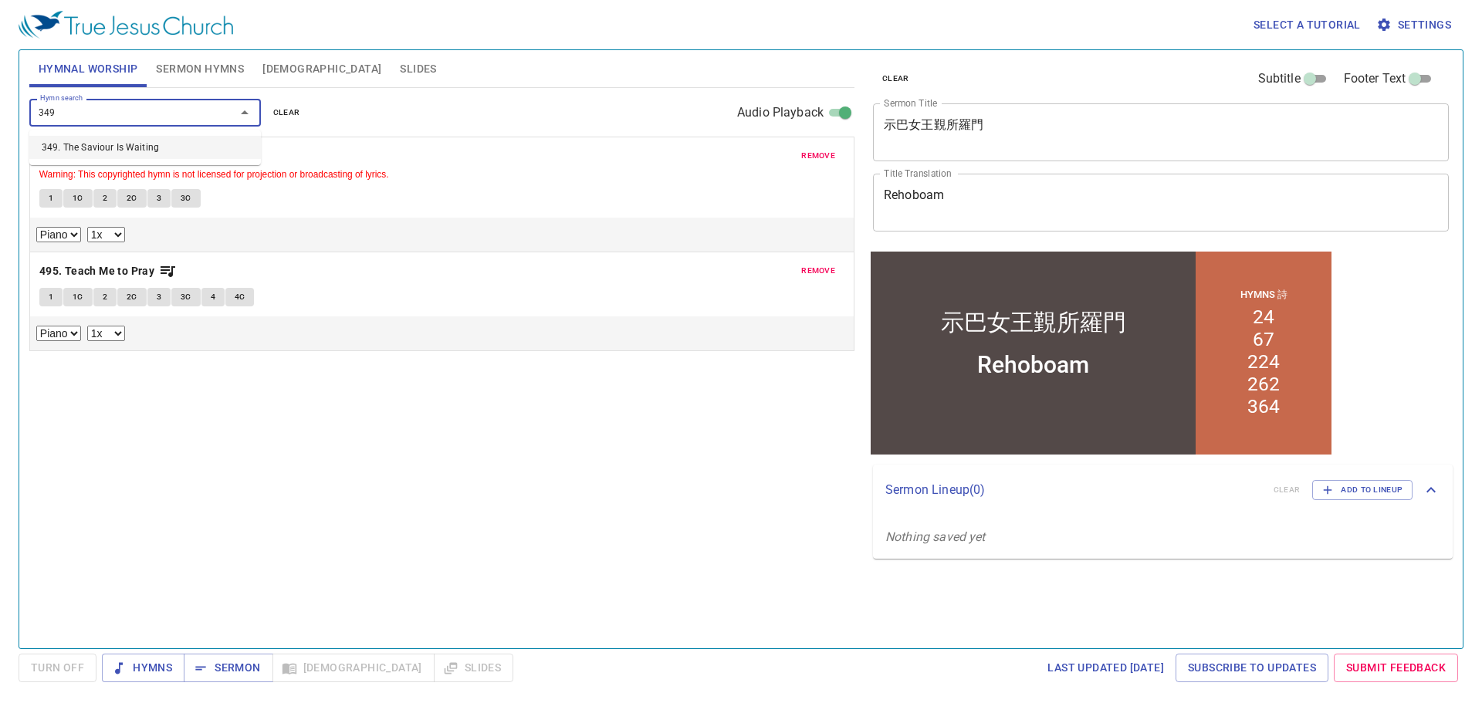
select select "1"
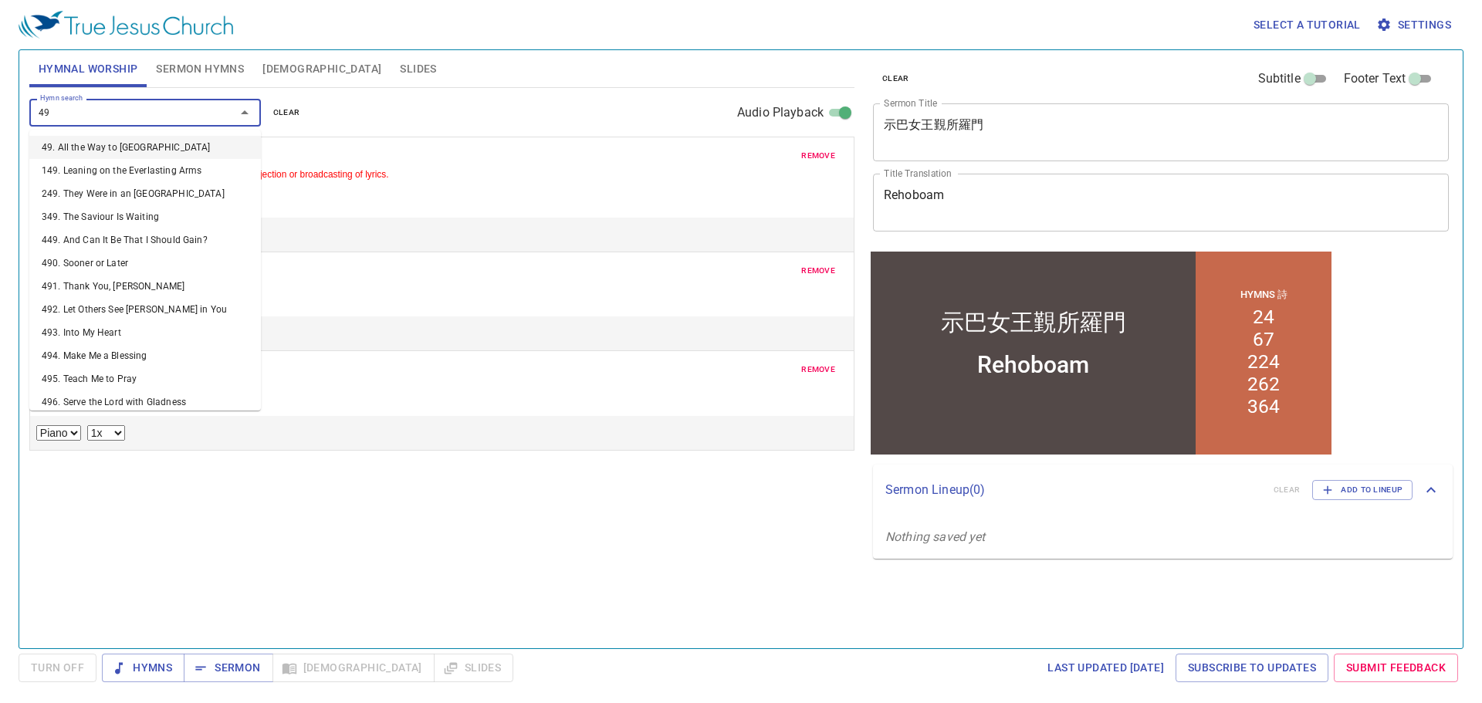
type input "494"
select select "1"
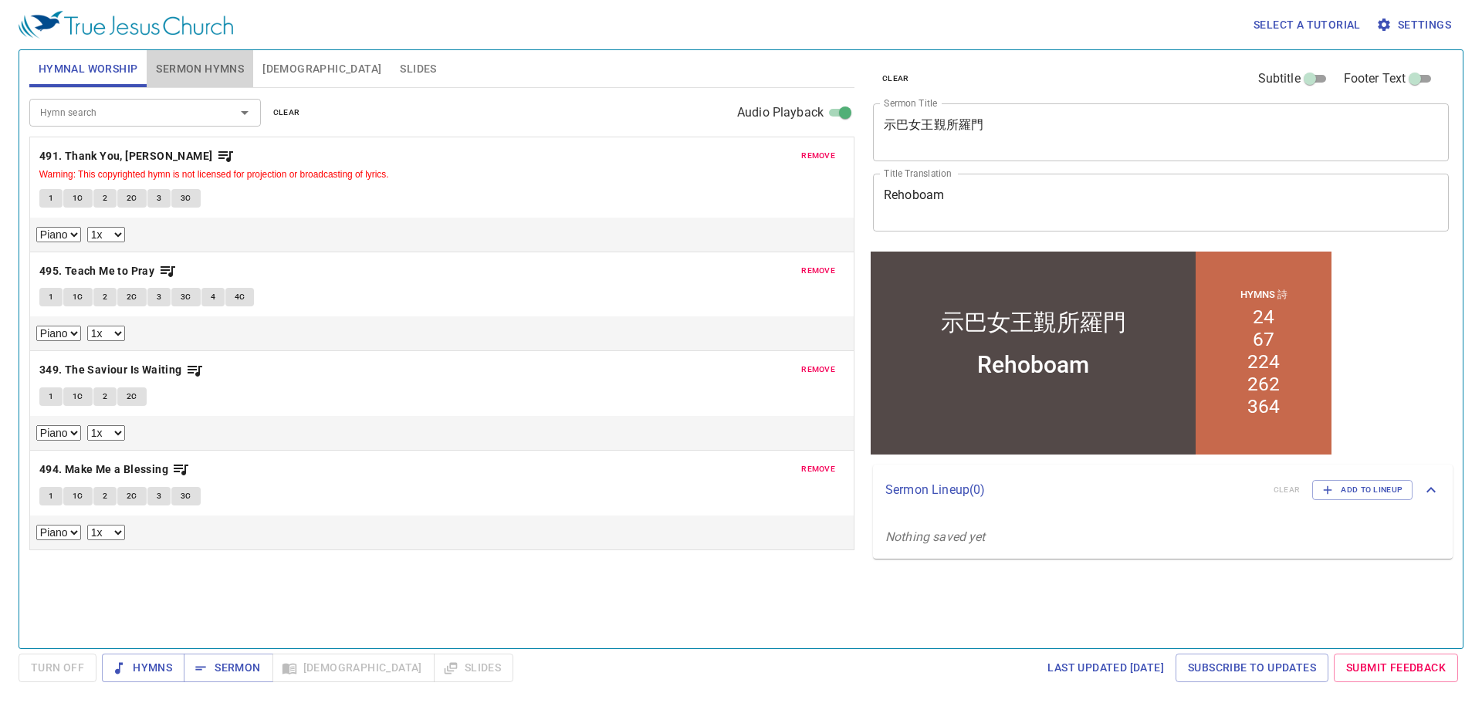
click at [186, 73] on span "Sermon Hymns" at bounding box center [200, 68] width 88 height 19
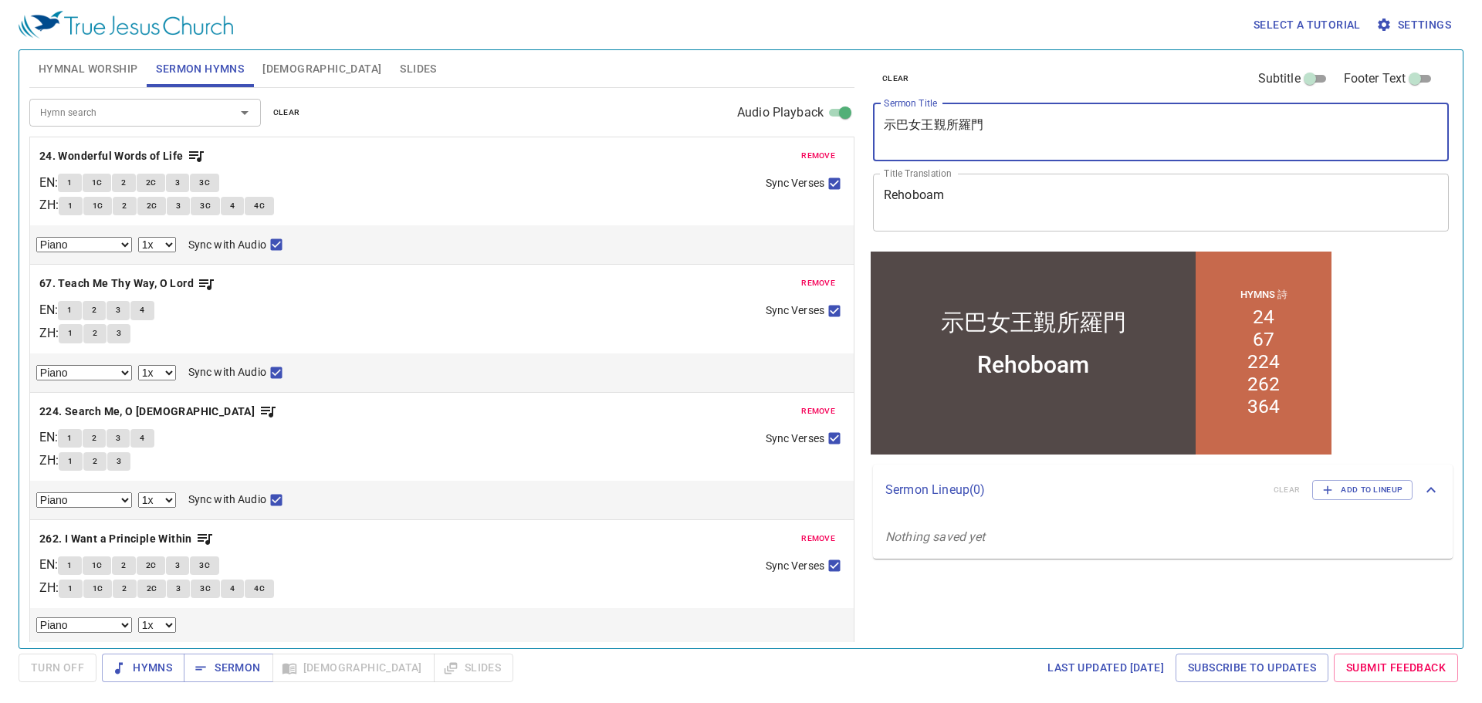
drag, startPoint x: 1024, startPoint y: 120, endPoint x: 837, endPoint y: 111, distance: 187.1
click at [837, 111] on div "Hymnal Worship Sermon Hymns Bible Slides Hymn search Hymn search clear Audio Pl…" at bounding box center [741, 343] width 1436 height 598
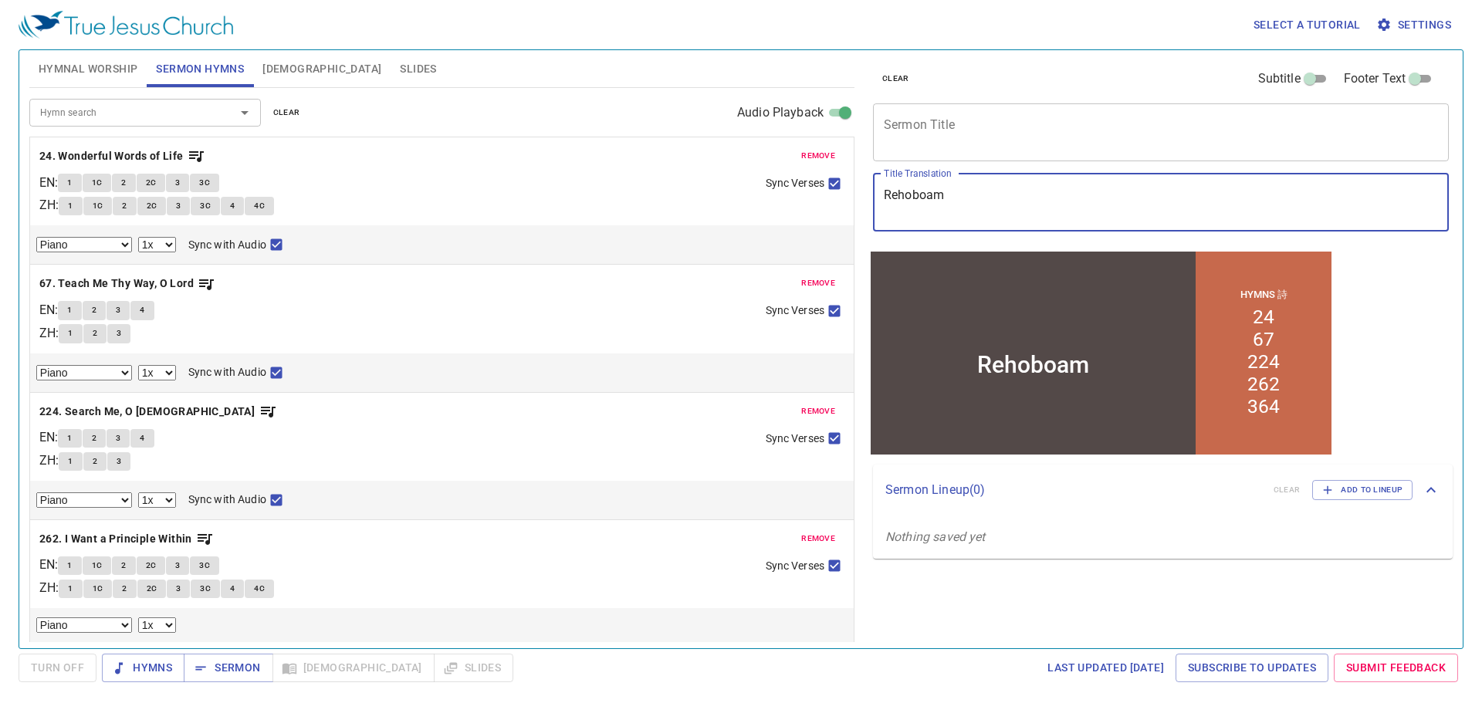
drag, startPoint x: 971, startPoint y: 188, endPoint x: 563, endPoint y: 142, distance: 411.0
click at [563, 142] on div "Hymnal Worship Sermon Hymns Bible Slides Hymn search Hymn search clear Audio Pl…" at bounding box center [741, 343] width 1436 height 598
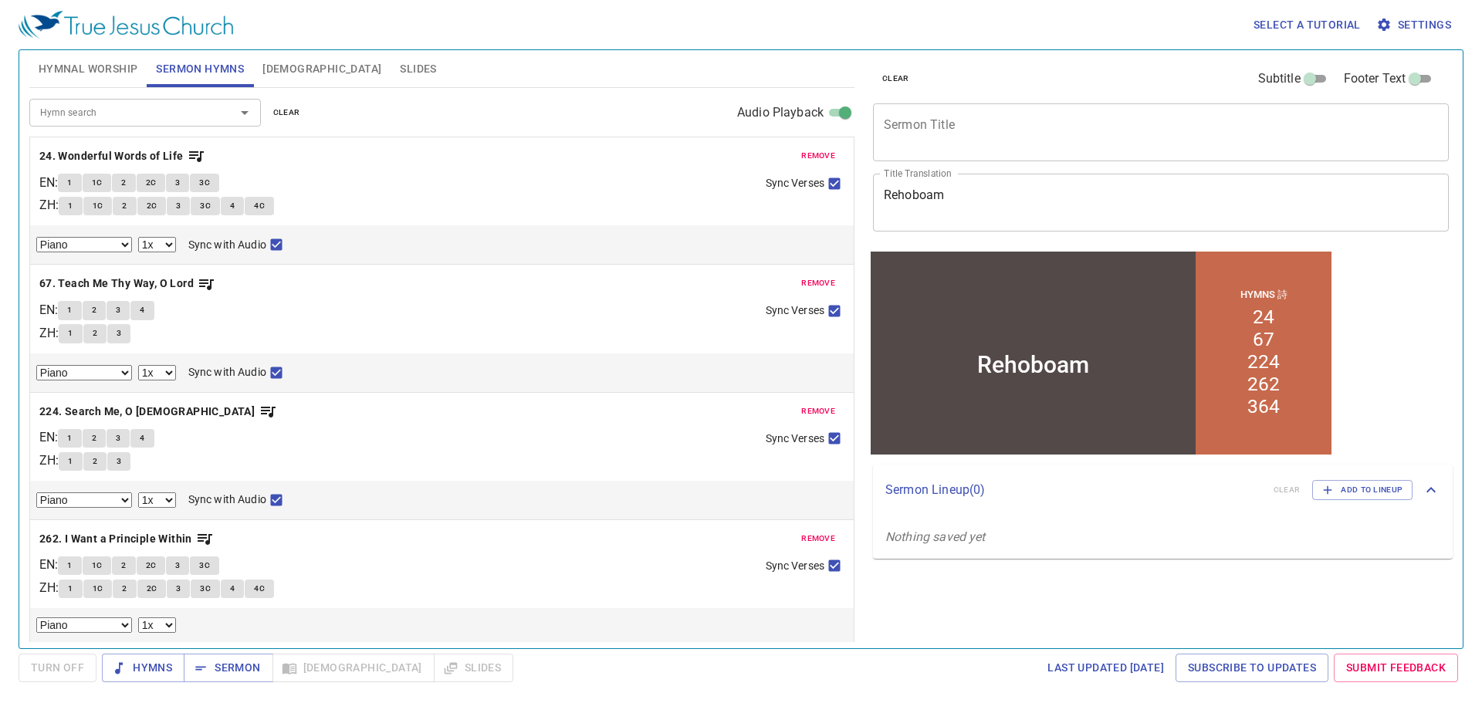
click at [930, 114] on div "x Sermon Title" at bounding box center [1161, 132] width 576 height 58
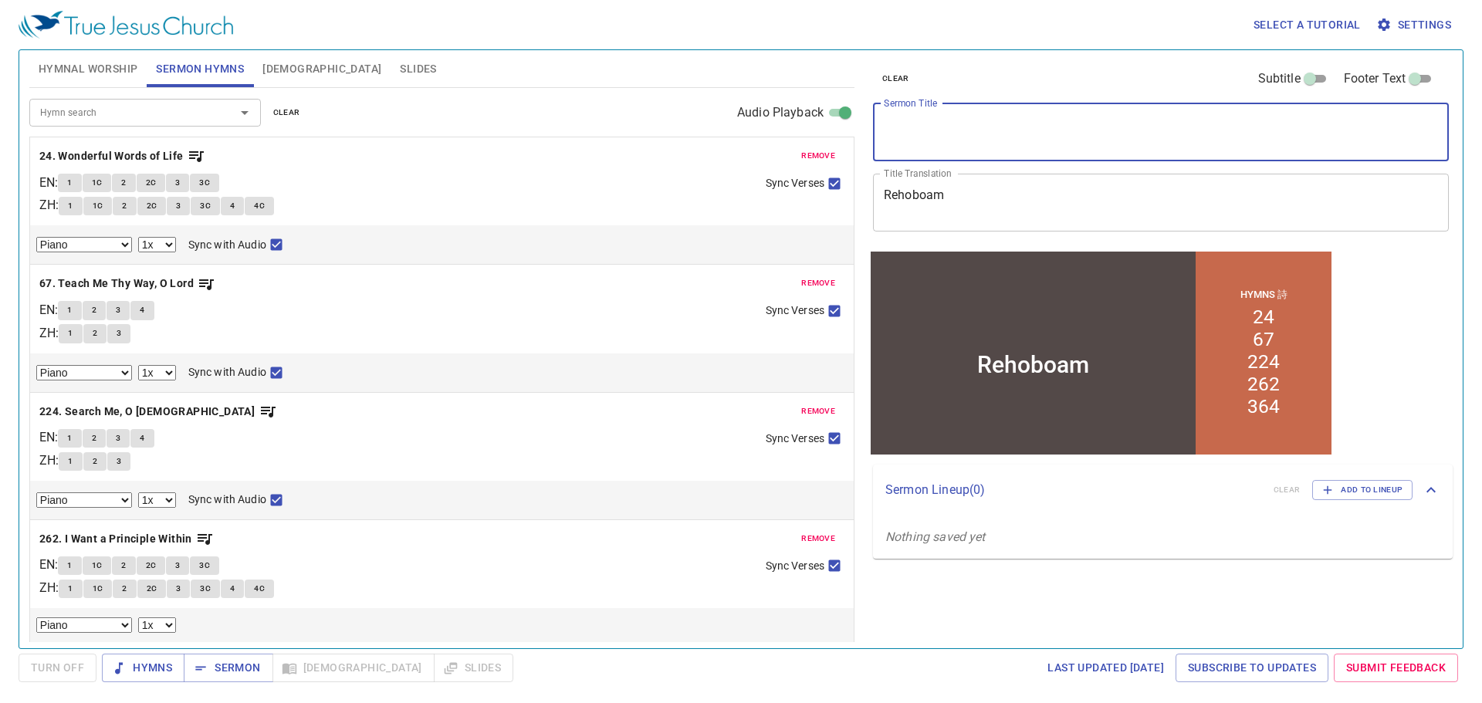
click at [950, 198] on textarea "Rehoboam" at bounding box center [1161, 202] width 554 height 29
paste textarea "罗波安"
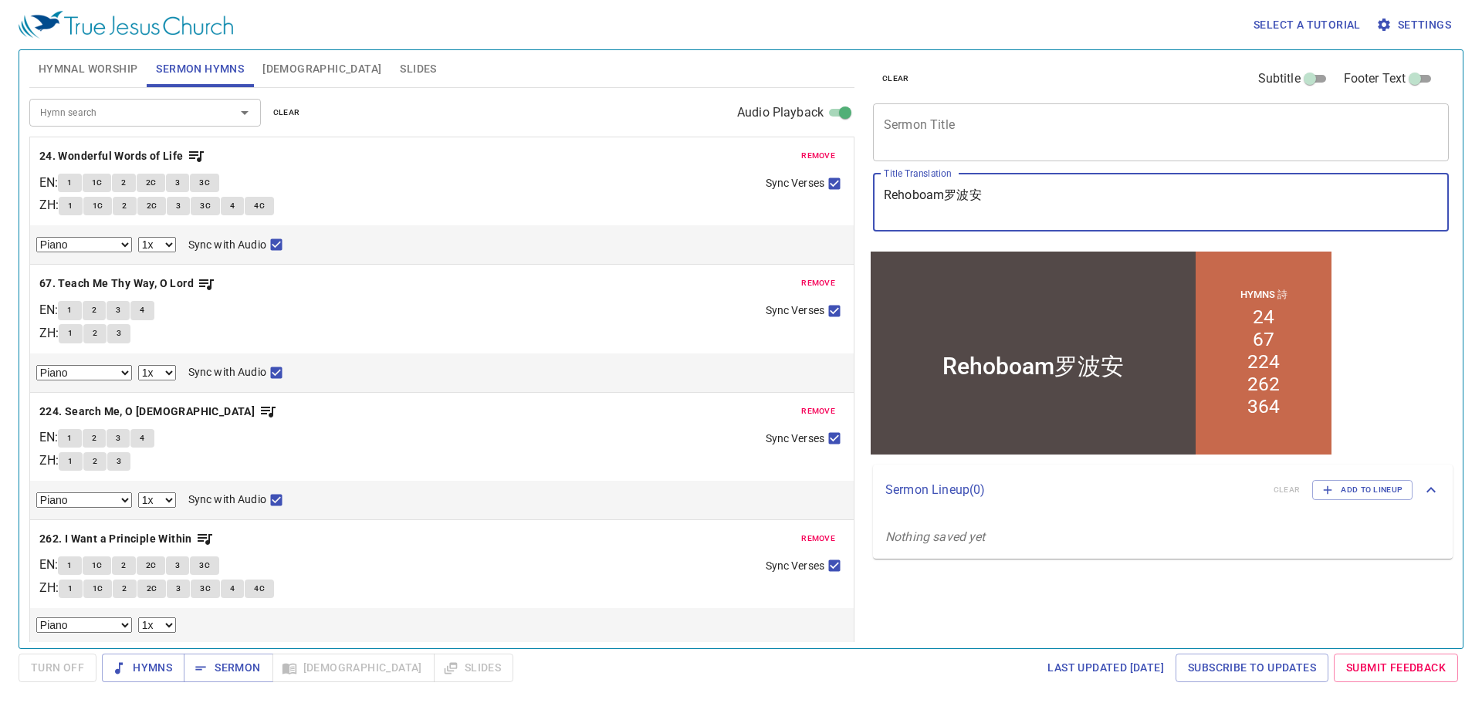
drag, startPoint x: 945, startPoint y: 198, endPoint x: 717, endPoint y: 188, distance: 228.0
click at [717, 188] on div "Hymnal Worship Sermon Hymns Bible Slides Hymn search Hymn search clear Audio Pl…" at bounding box center [741, 343] width 1436 height 598
type textarea "罗波安"
click at [911, 135] on textarea "Sermon Title" at bounding box center [1161, 131] width 554 height 29
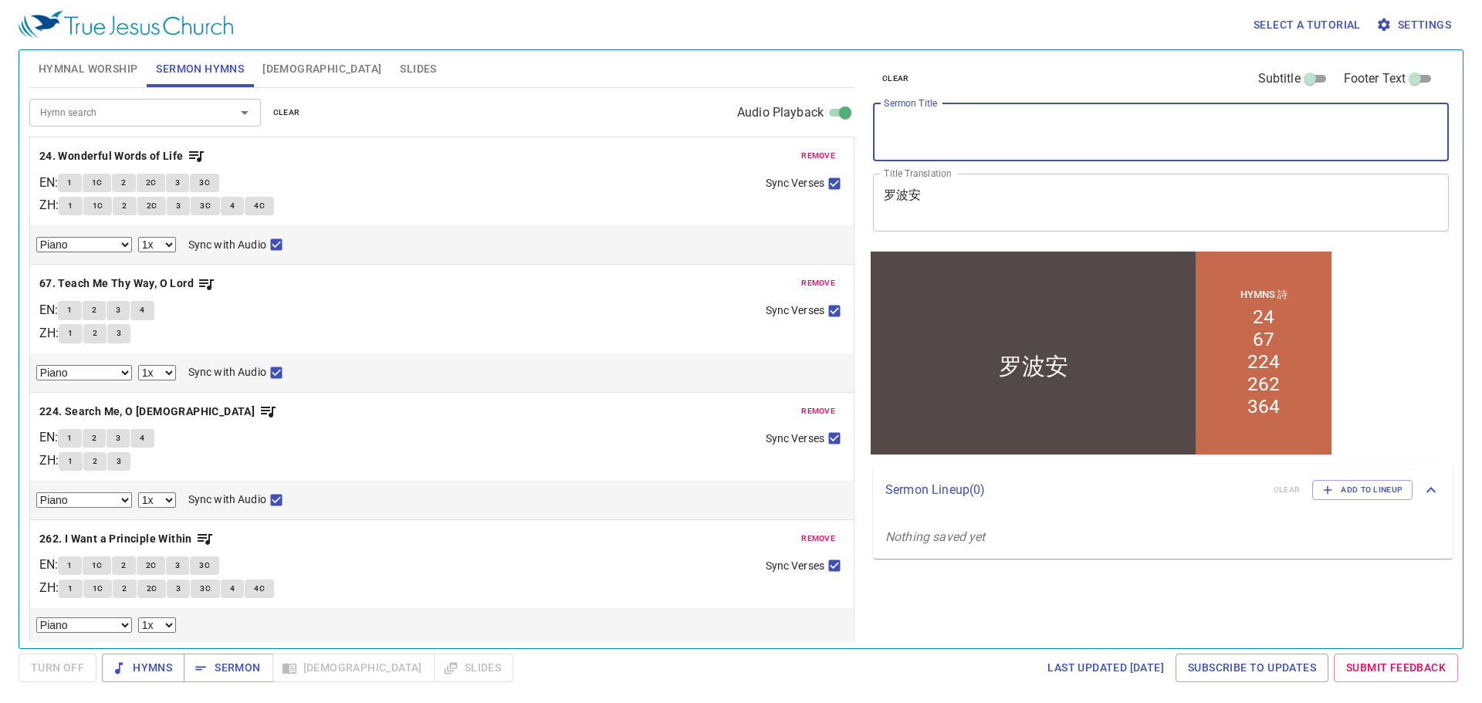
paste textarea "Rehoboam"
type textarea "Rehoboam"
click at [946, 198] on textarea "罗波安" at bounding box center [1161, 202] width 554 height 29
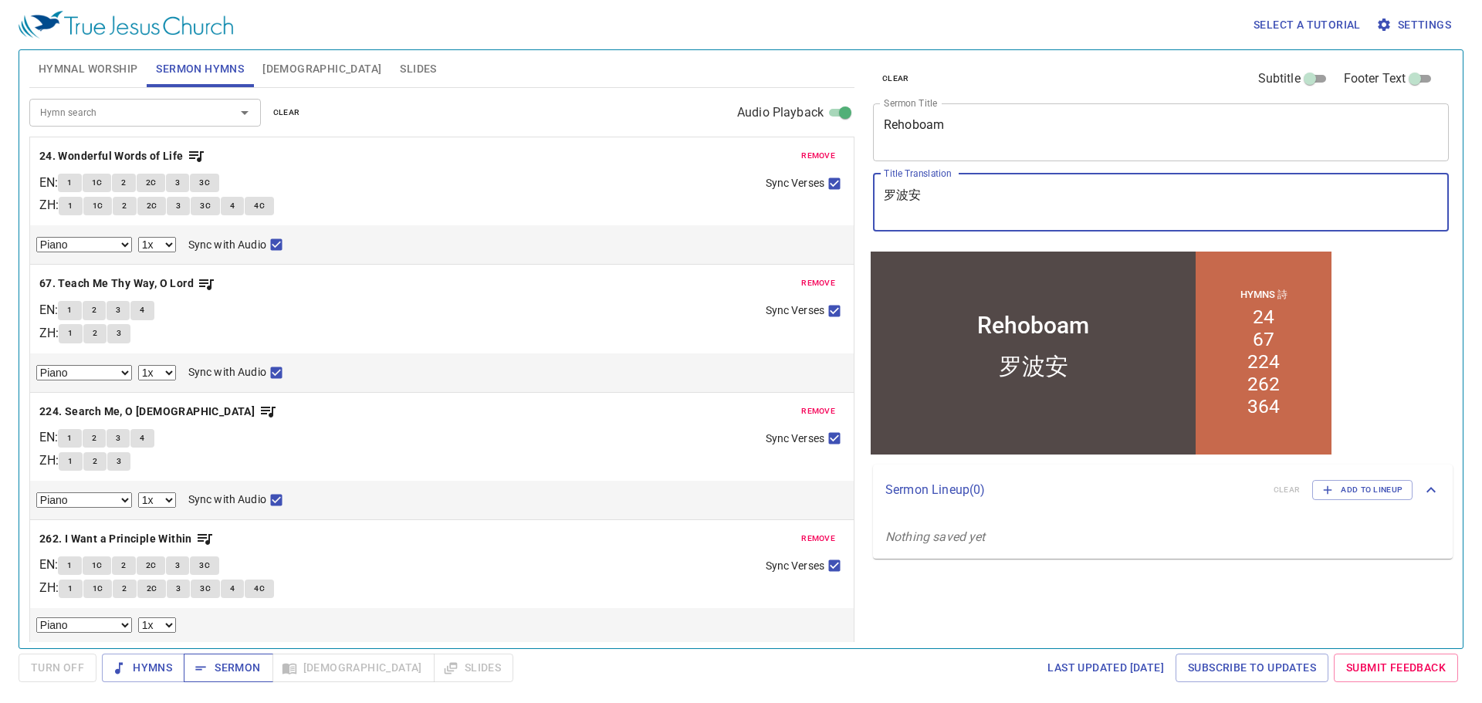
click at [0, 0] on icon "button" at bounding box center [0, 0] width 0 height 0
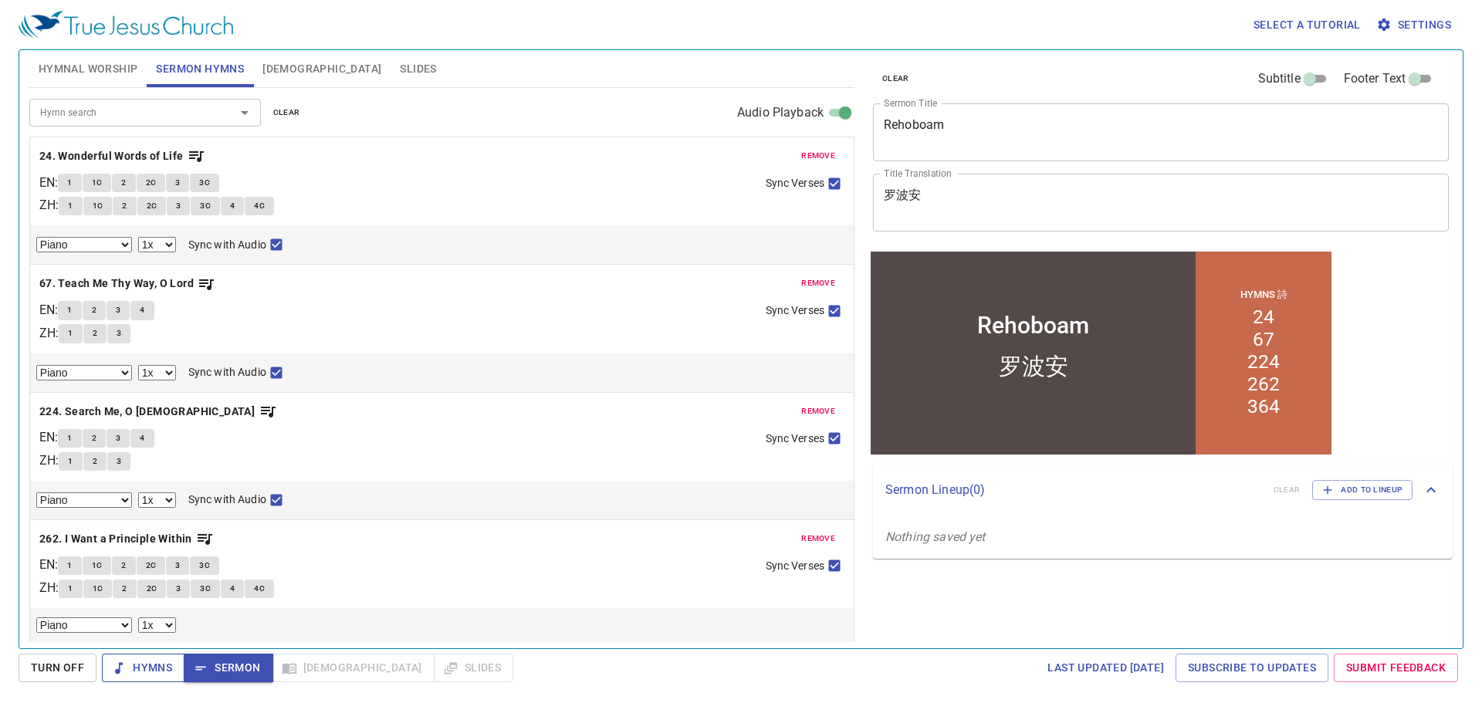
click at [139, 677] on span "Hymns" at bounding box center [143, 668] width 58 height 19
click at [110, 157] on b "24. Wonderful Words of Life" at bounding box center [111, 156] width 144 height 19
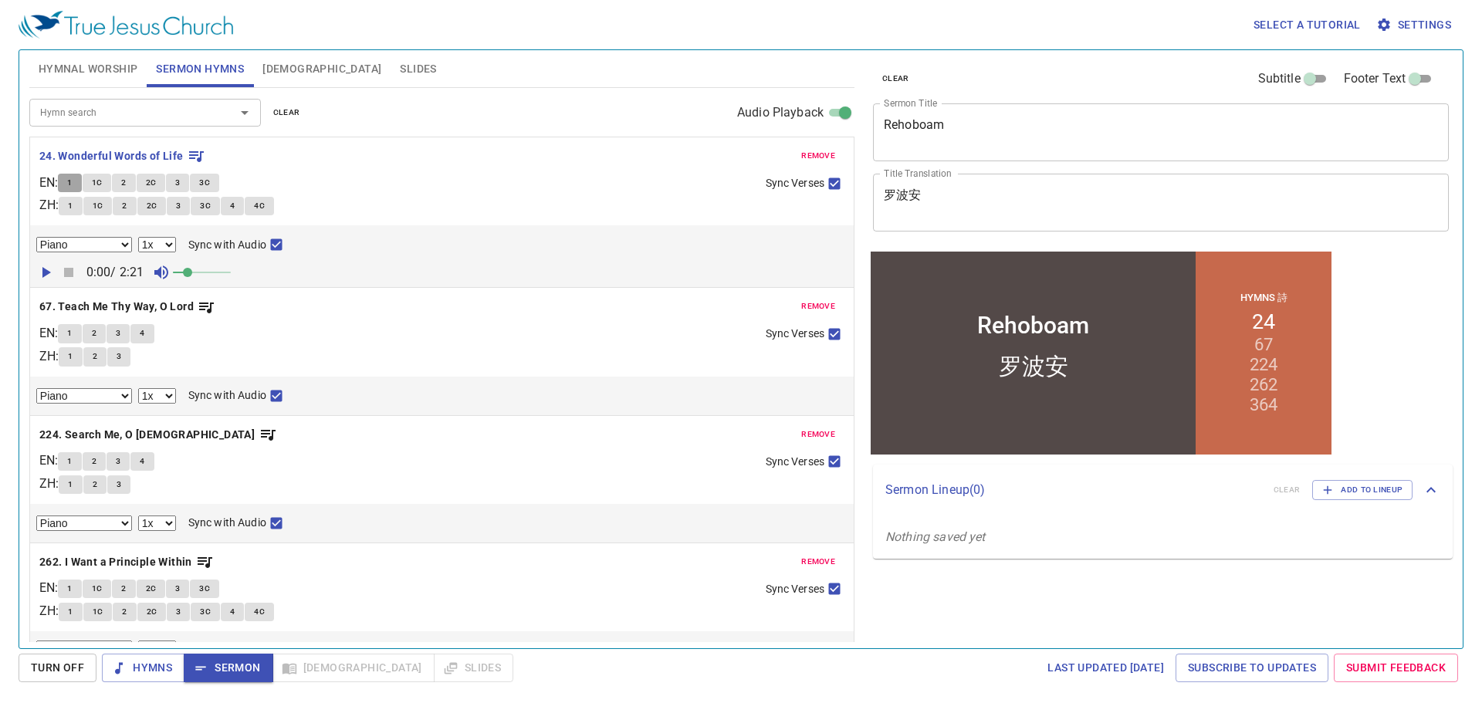
click at [81, 185] on button "1" at bounding box center [69, 183] width 23 height 19
checkbox input "false"
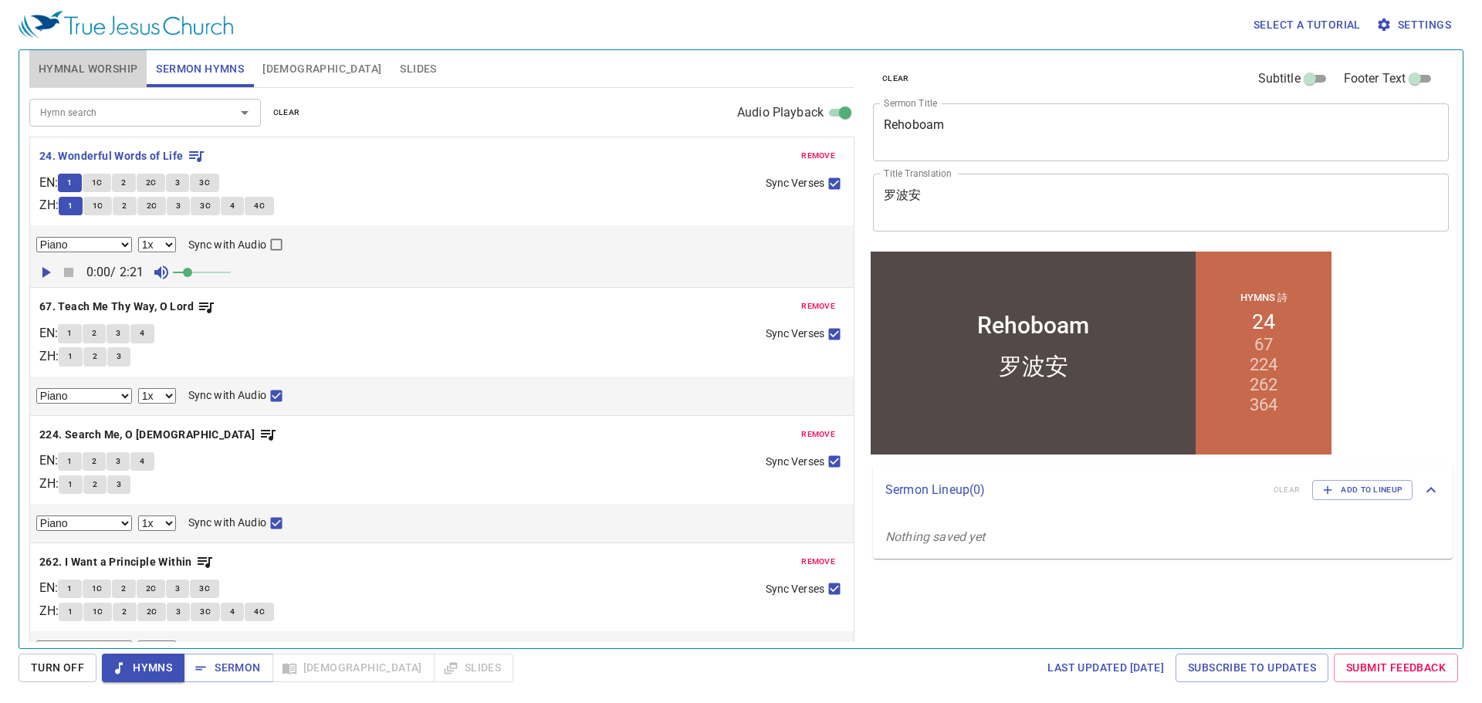
click at [100, 65] on span "Hymnal Worship" at bounding box center [89, 68] width 100 height 19
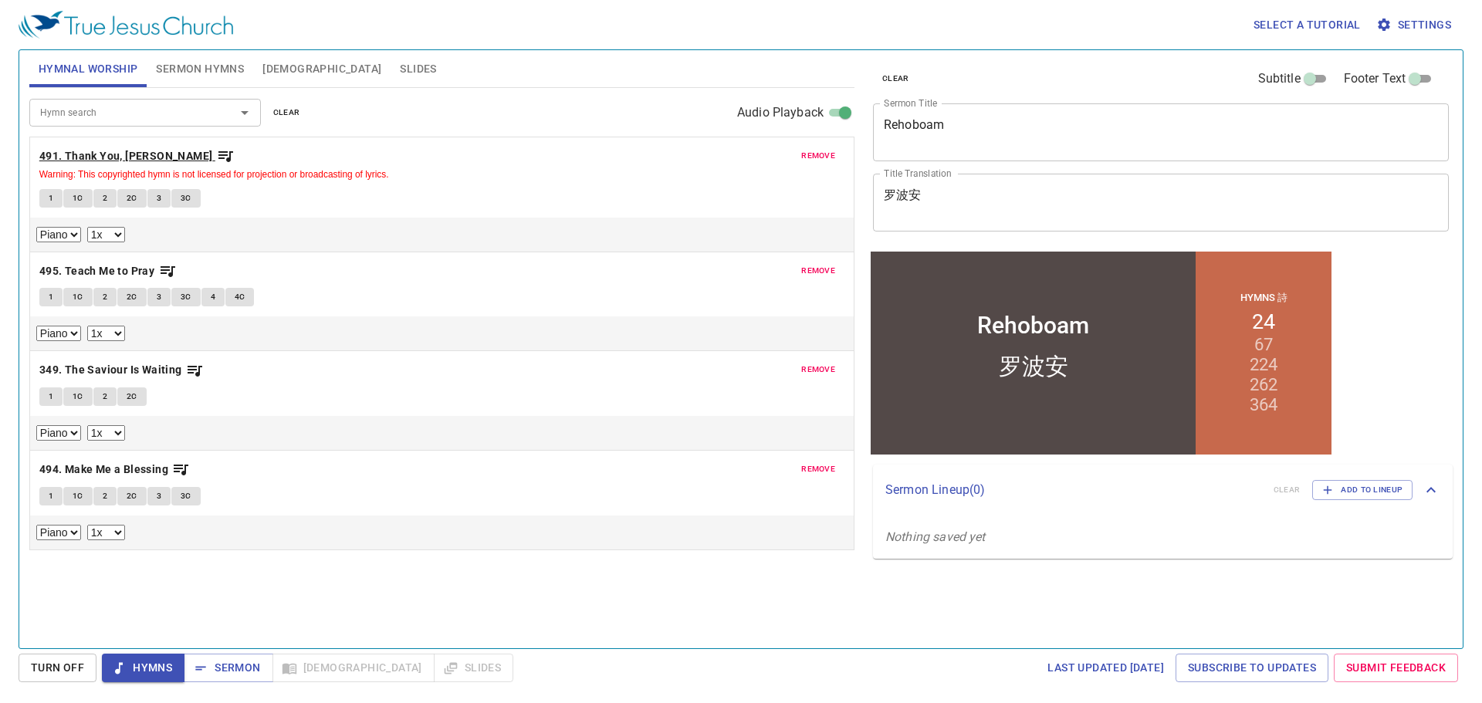
click at [77, 151] on b "491. Thank You, [PERSON_NAME]" at bounding box center [126, 156] width 174 height 19
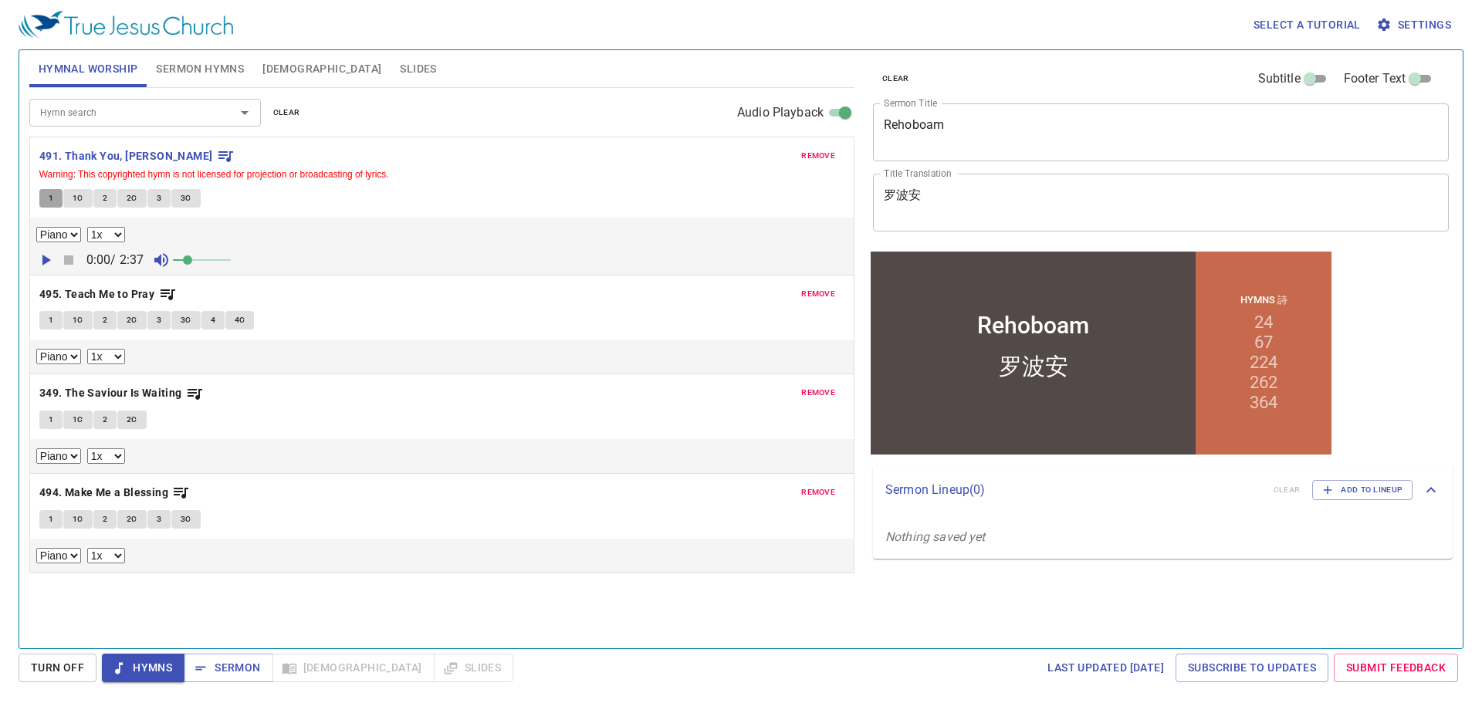
click at [46, 199] on button "1" at bounding box center [50, 198] width 23 height 19
click at [74, 199] on span "1C" at bounding box center [78, 198] width 11 height 14
click at [110, 205] on button "2" at bounding box center [104, 198] width 23 height 19
click at [194, 144] on div "remove 491. Thank You, Lord Warning: This copyrighted hymn is not licensed for …" at bounding box center [442, 205] width 824 height 137
click at [130, 197] on span "2C" at bounding box center [132, 198] width 11 height 14
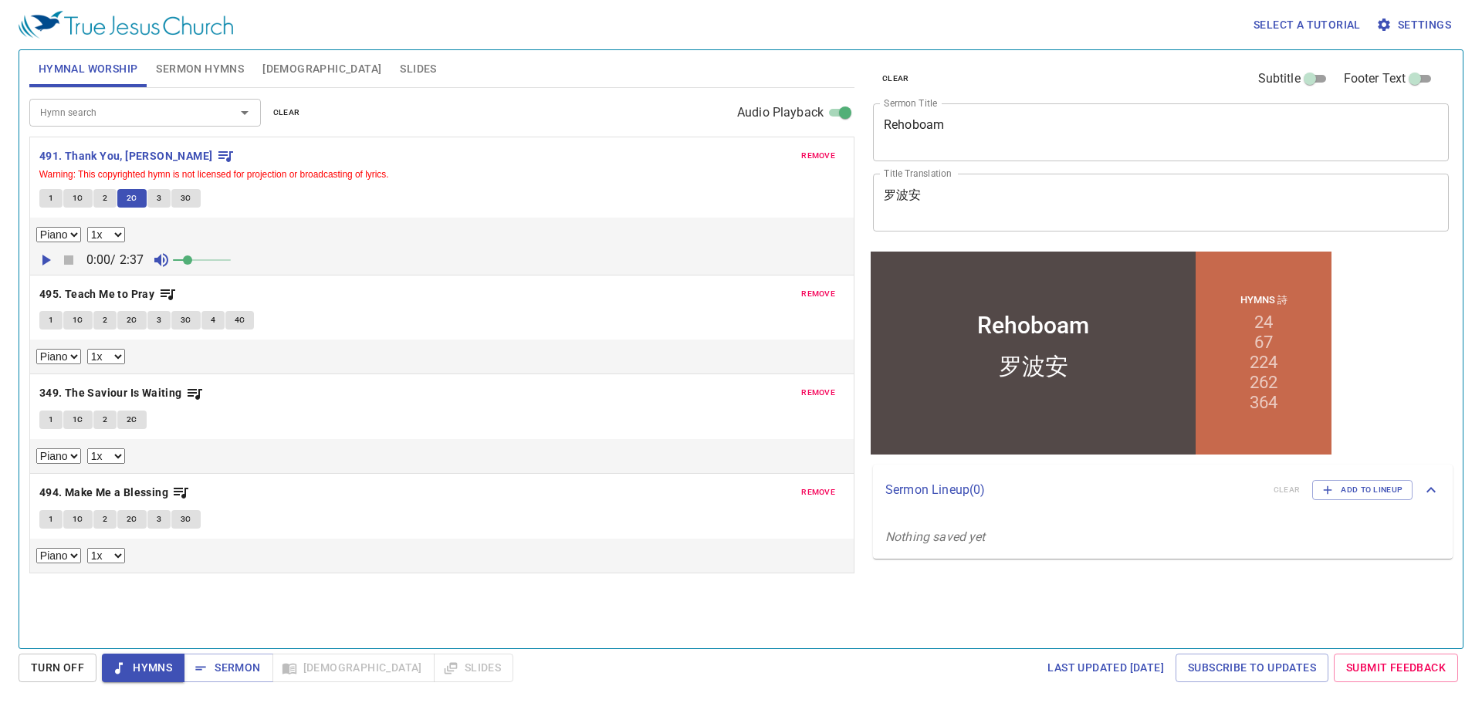
click at [162, 191] on button "3" at bounding box center [158, 198] width 23 height 19
click at [192, 198] on button "3C" at bounding box center [185, 198] width 29 height 19
click at [86, 300] on b "495. Teach Me to Pray" at bounding box center [96, 294] width 115 height 19
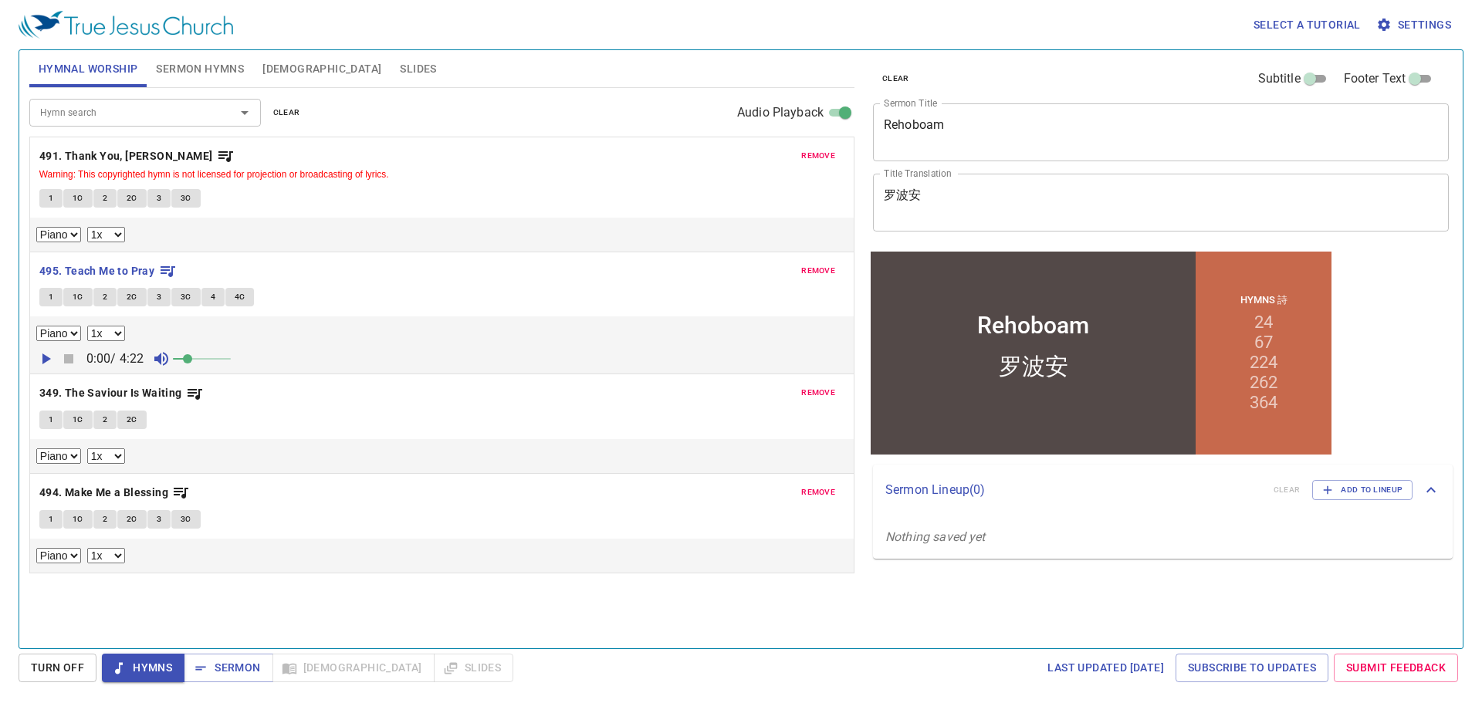
click at [51, 293] on span "1" at bounding box center [51, 297] width 5 height 14
click at [75, 297] on span "1C" at bounding box center [78, 297] width 11 height 14
click at [101, 298] on button "2" at bounding box center [104, 297] width 23 height 19
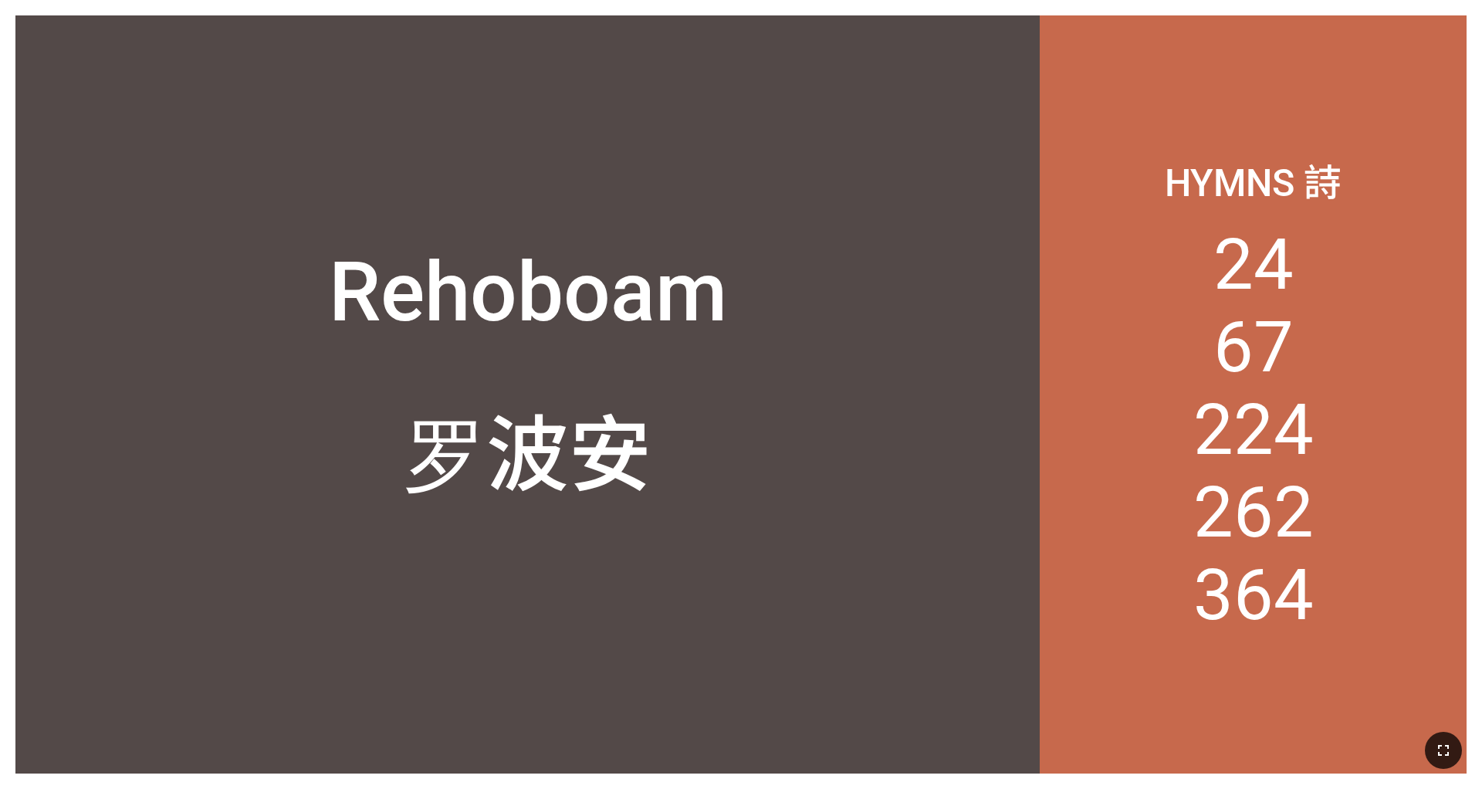
drag, startPoint x: 1455, startPoint y: 741, endPoint x: 1455, endPoint y: 786, distance: 44.8
click at [987, 739] on button "button" at bounding box center [1443, 750] width 37 height 37
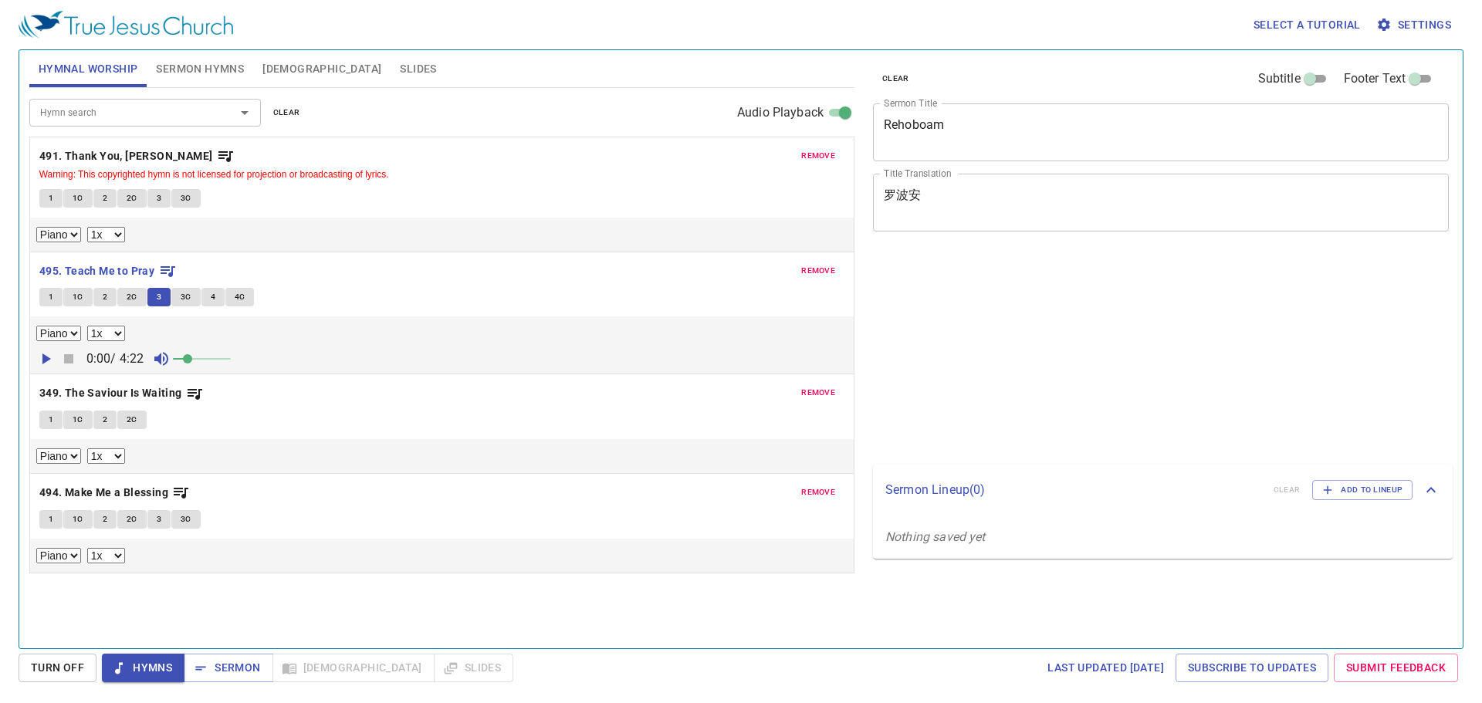
select select "1"
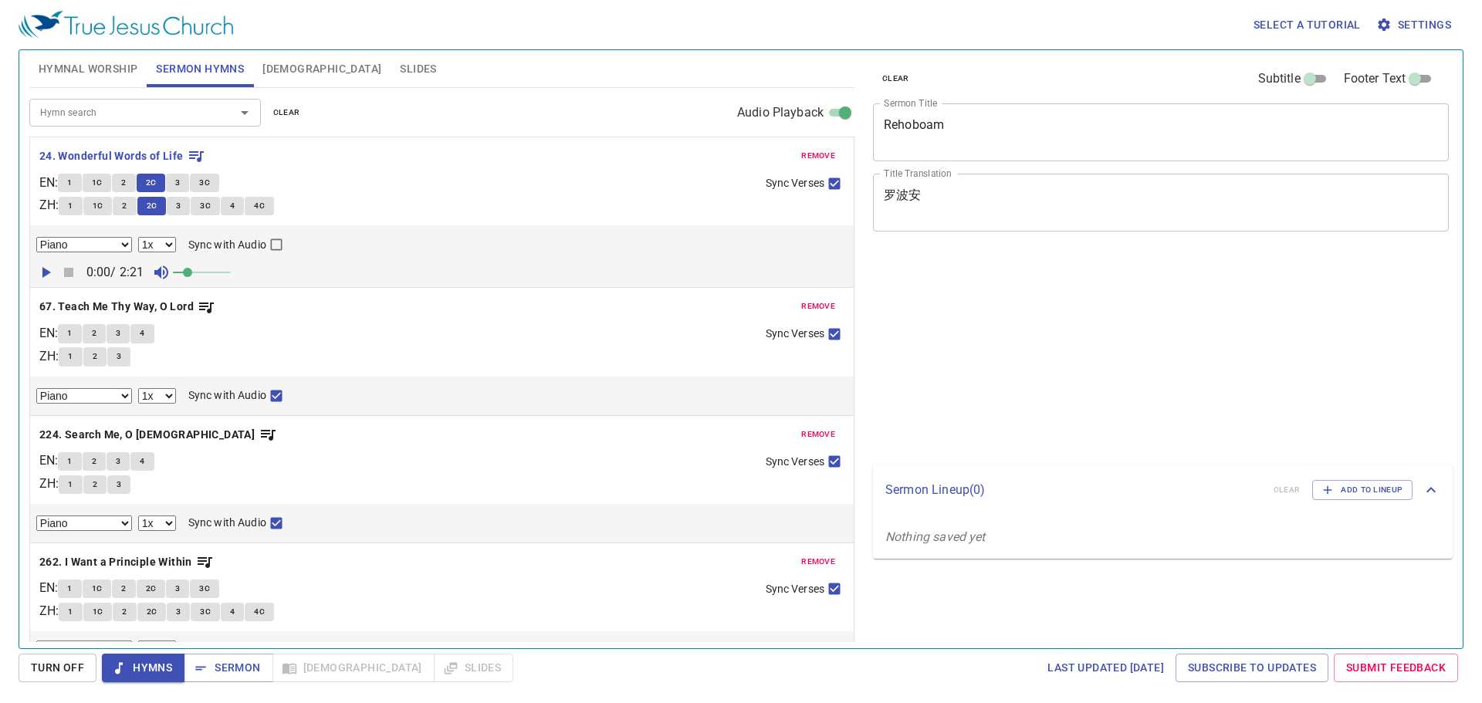
select select "1"
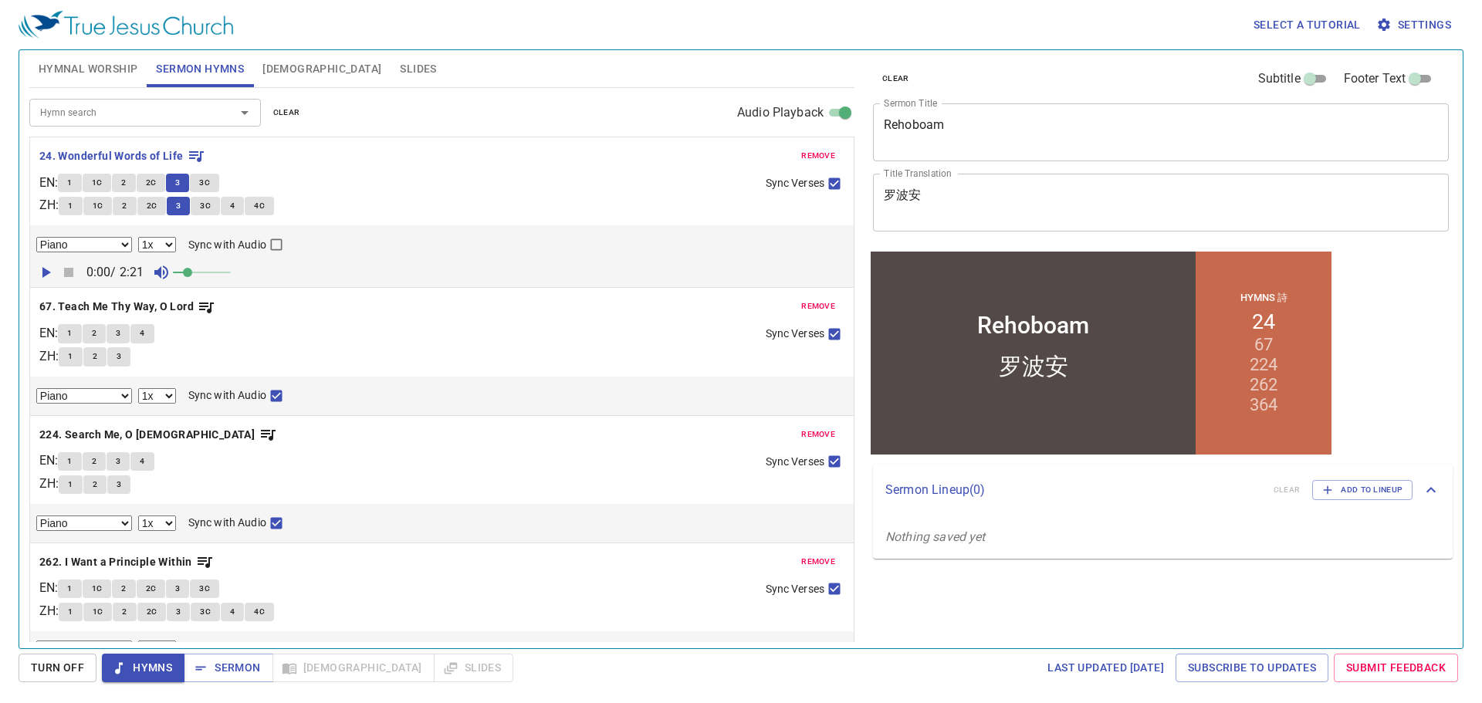
click at [232, 202] on button "4" at bounding box center [232, 206] width 23 height 19
click at [205, 185] on button "3C" at bounding box center [204, 183] width 29 height 19
click at [236, 670] on span "Sermon" at bounding box center [228, 668] width 64 height 19
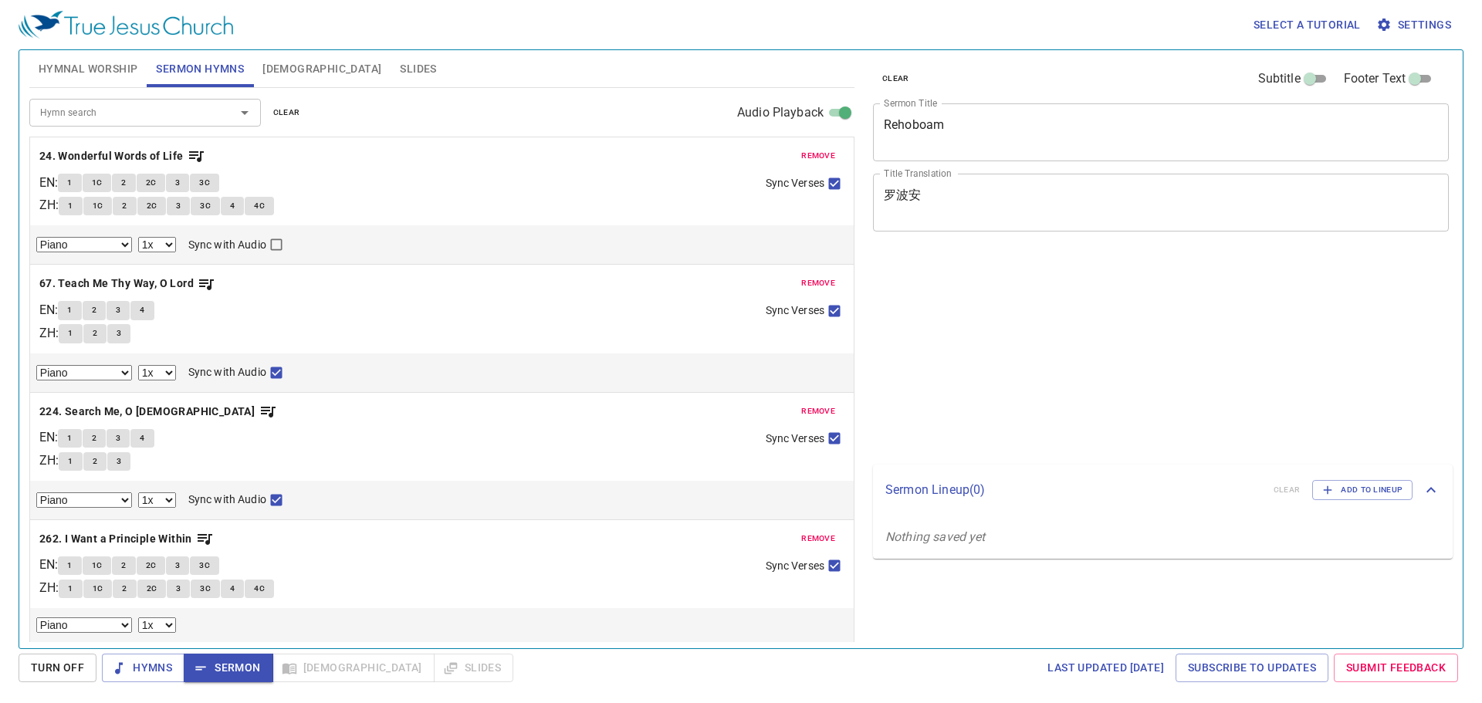
select select "1"
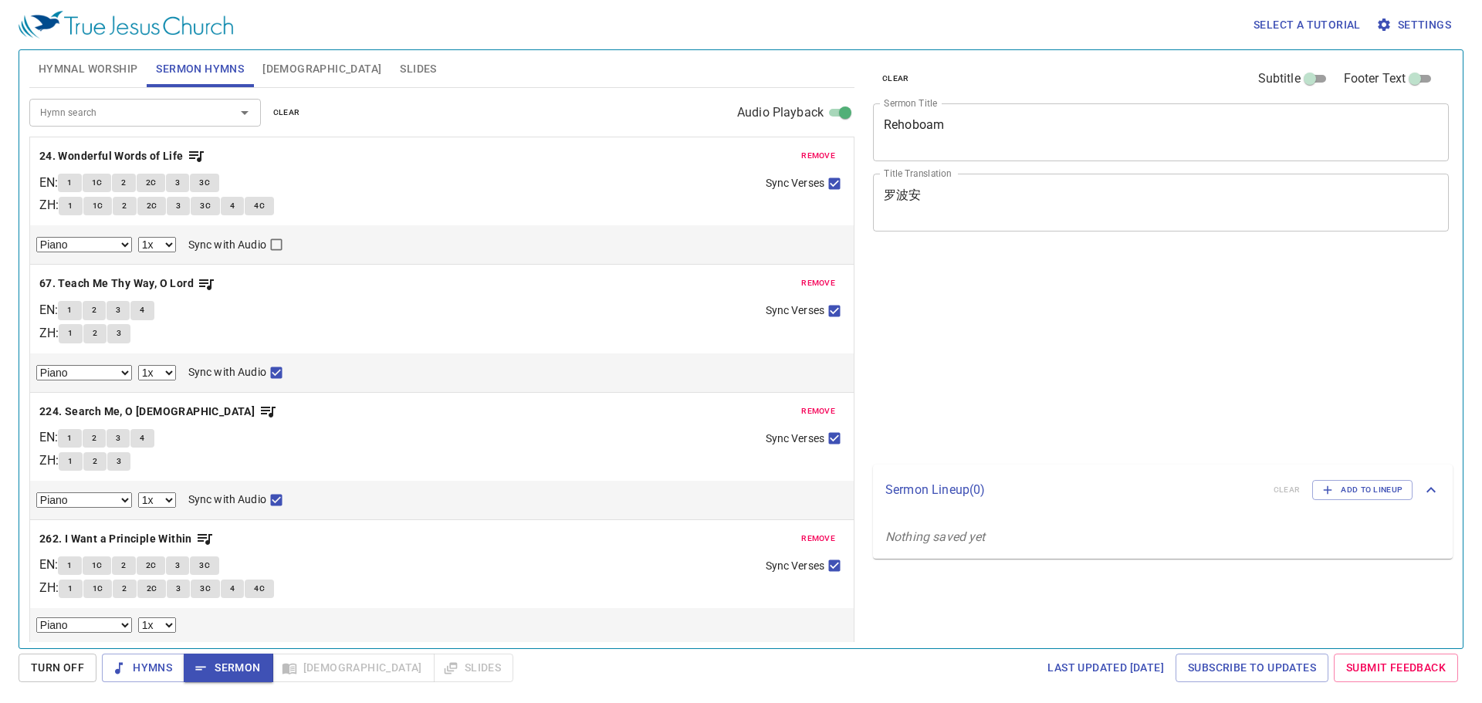
select select "1"
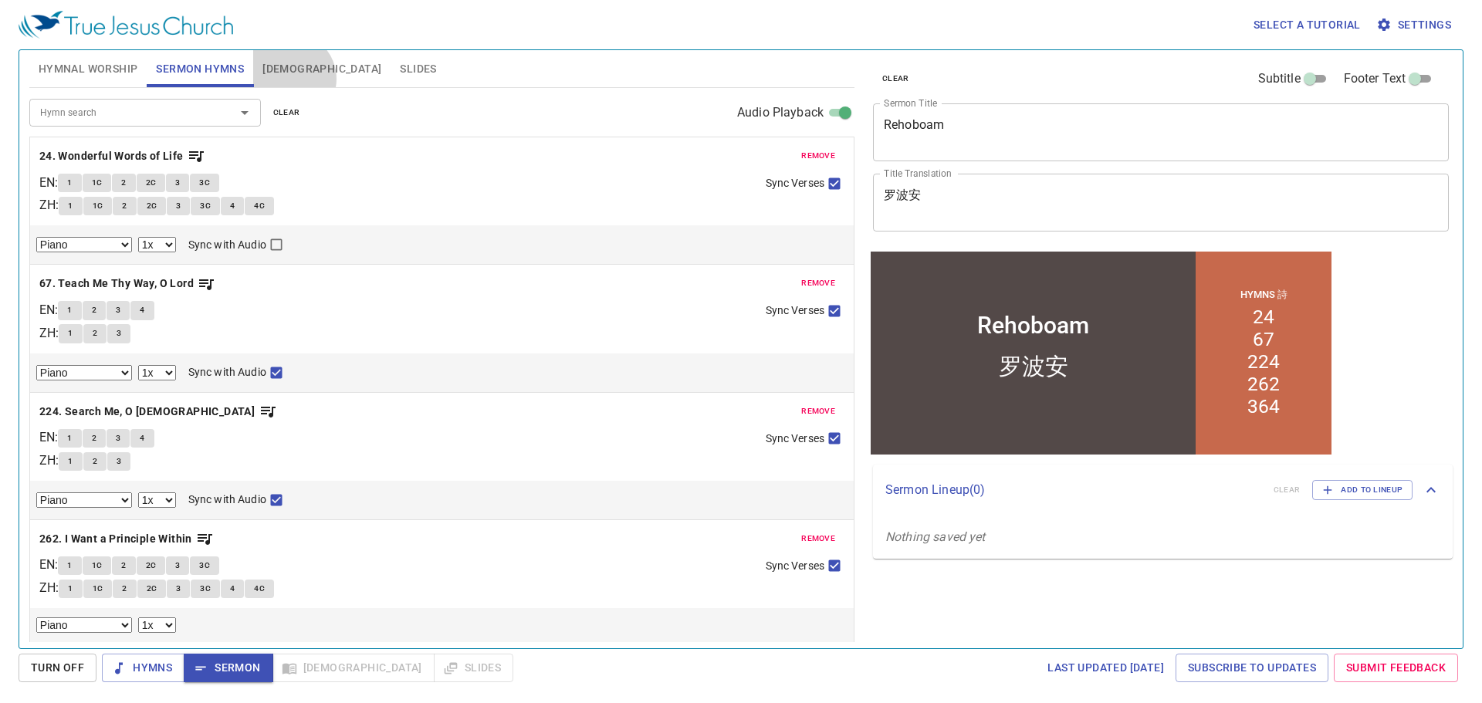
click at [290, 79] on button "[DEMOGRAPHIC_DATA]" at bounding box center [321, 68] width 137 height 37
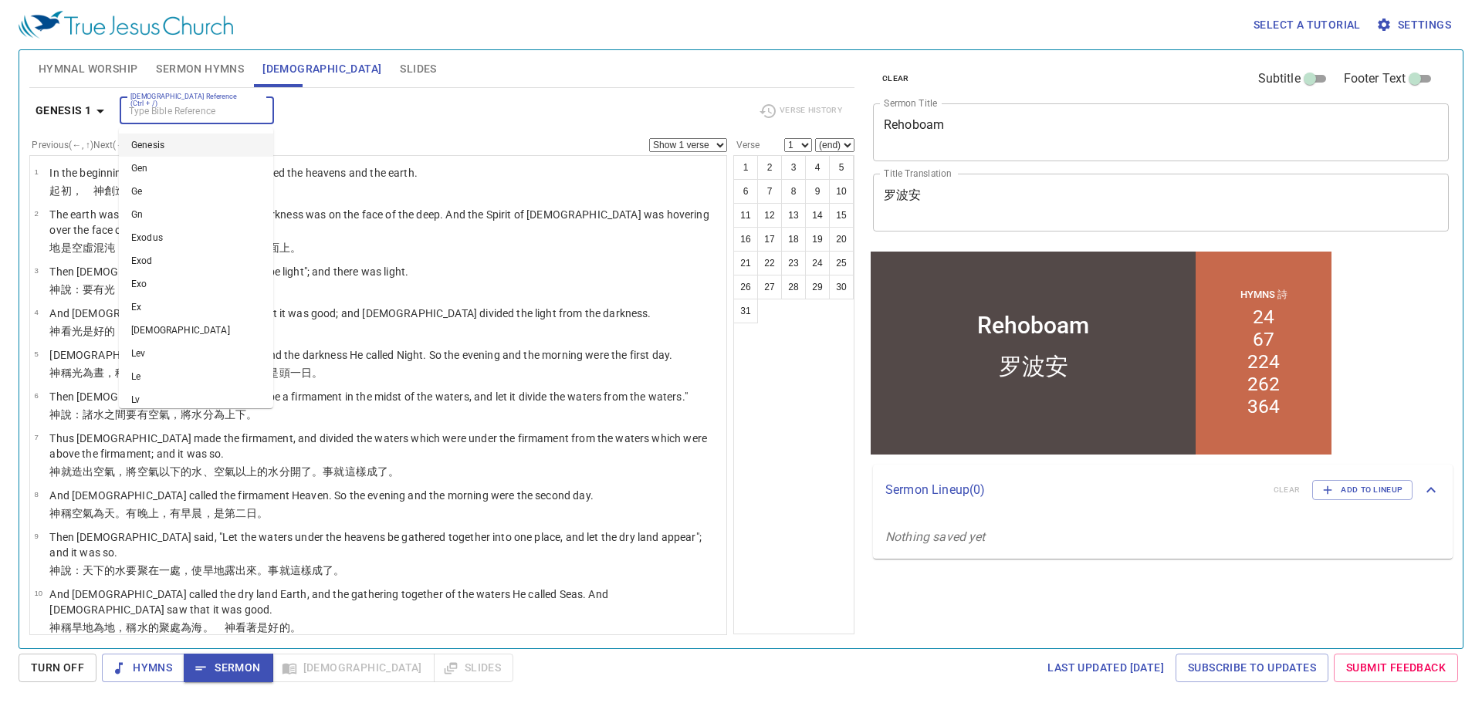
click at [208, 116] on input "[DEMOGRAPHIC_DATA] Reference (Ctrl + /)" at bounding box center [184, 111] width 120 height 18
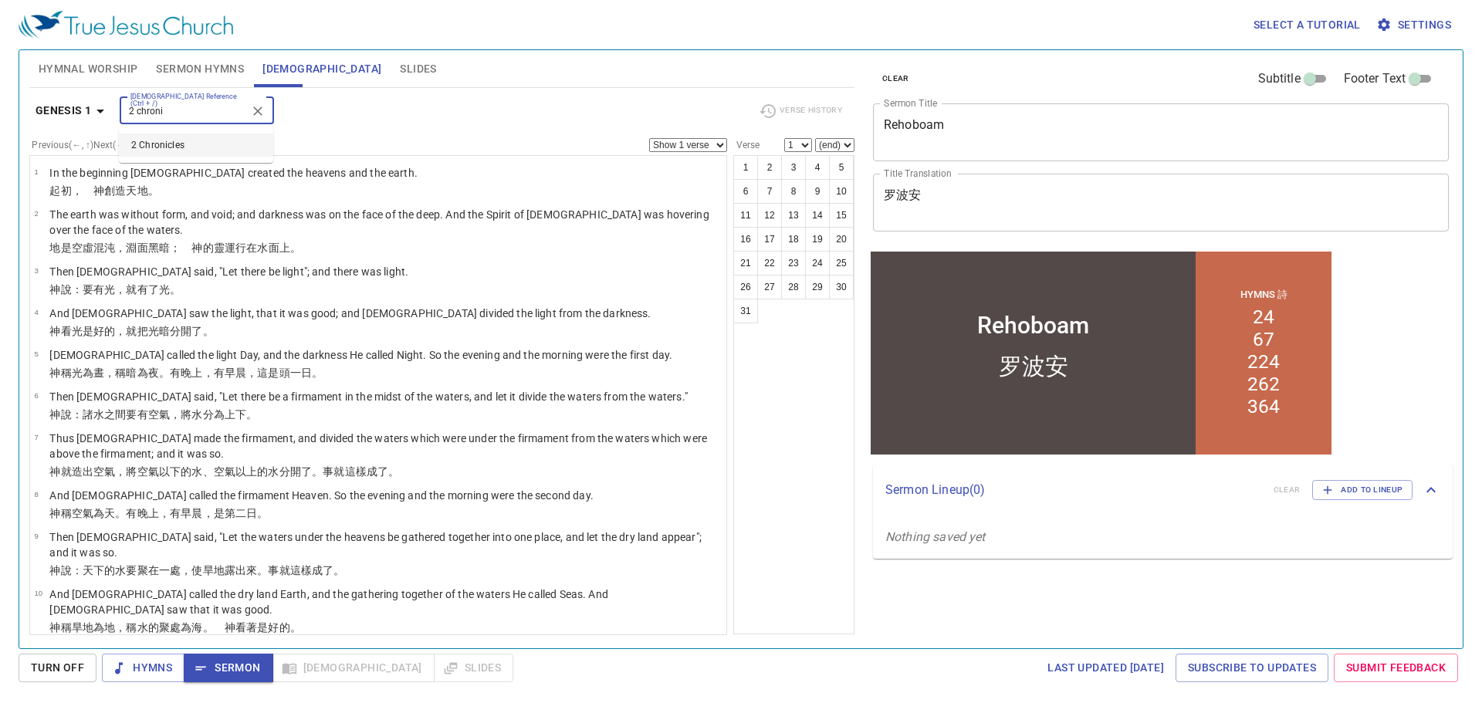
type input "2 chroni"
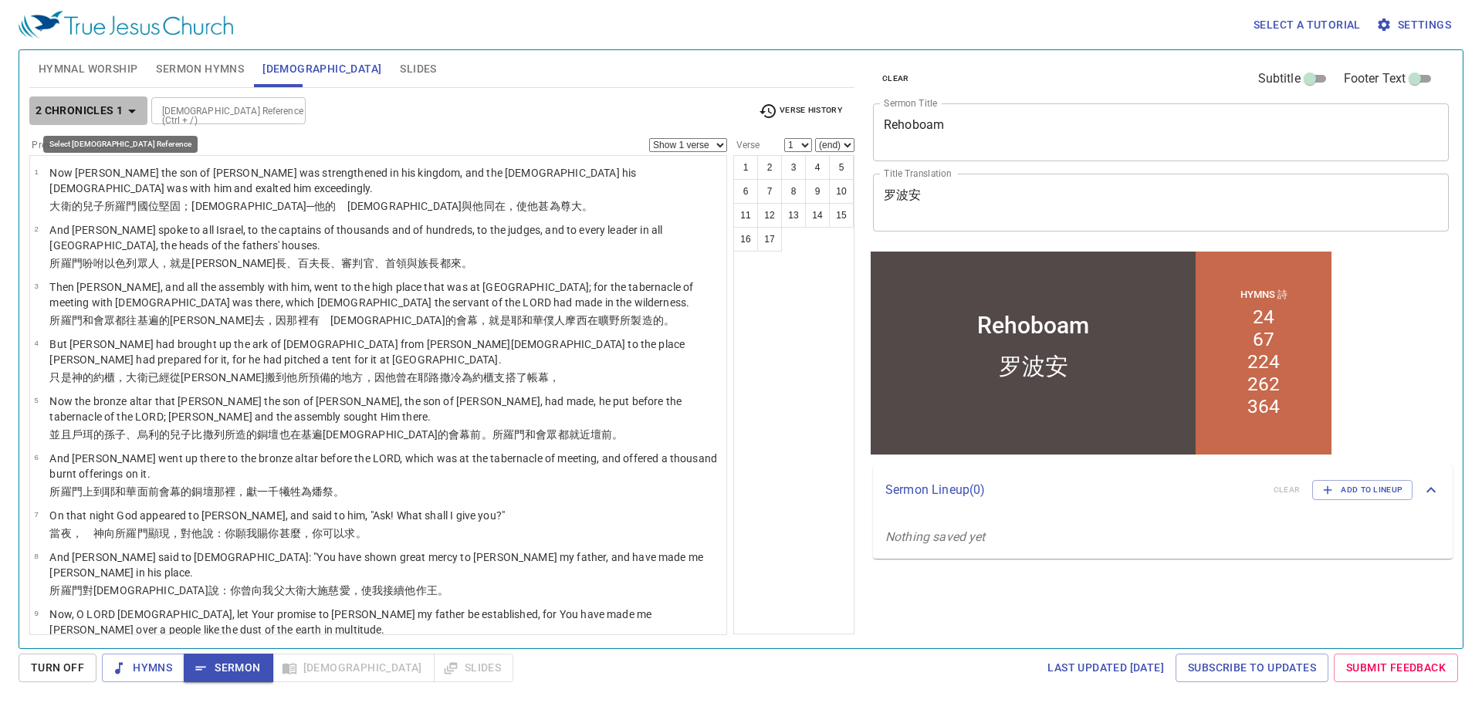
click at [127, 107] on icon "button" at bounding box center [132, 111] width 19 height 19
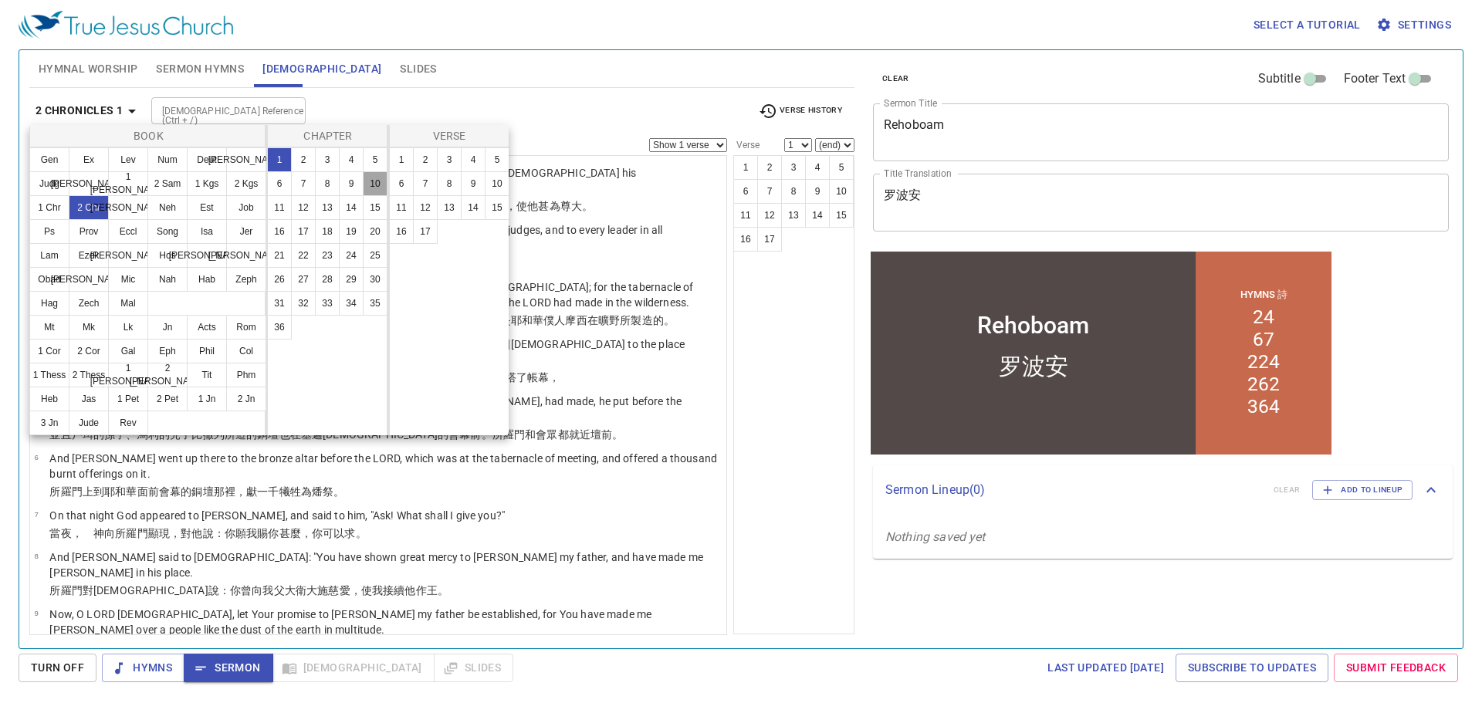
click at [379, 190] on button "10" at bounding box center [375, 183] width 25 height 25
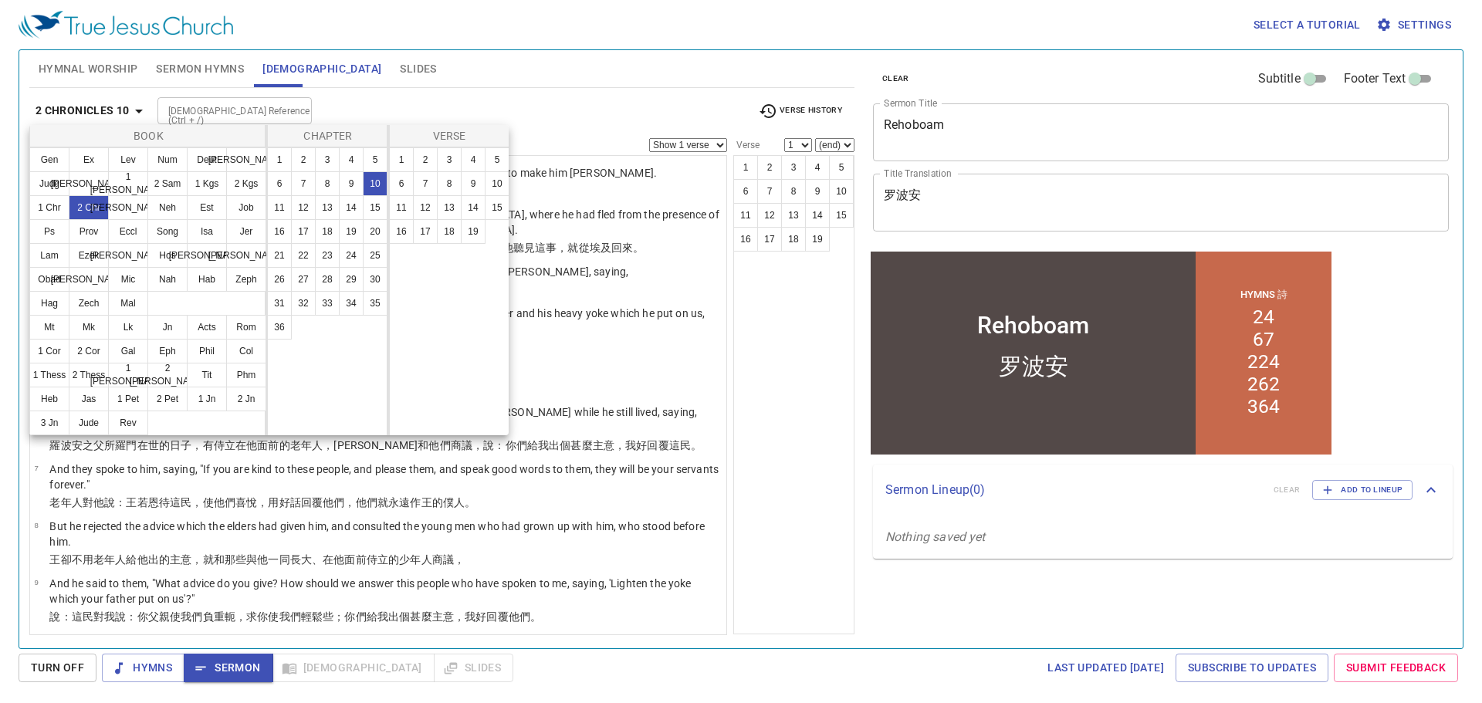
click at [0, 0] on div at bounding box center [0, 0] width 0 height 0
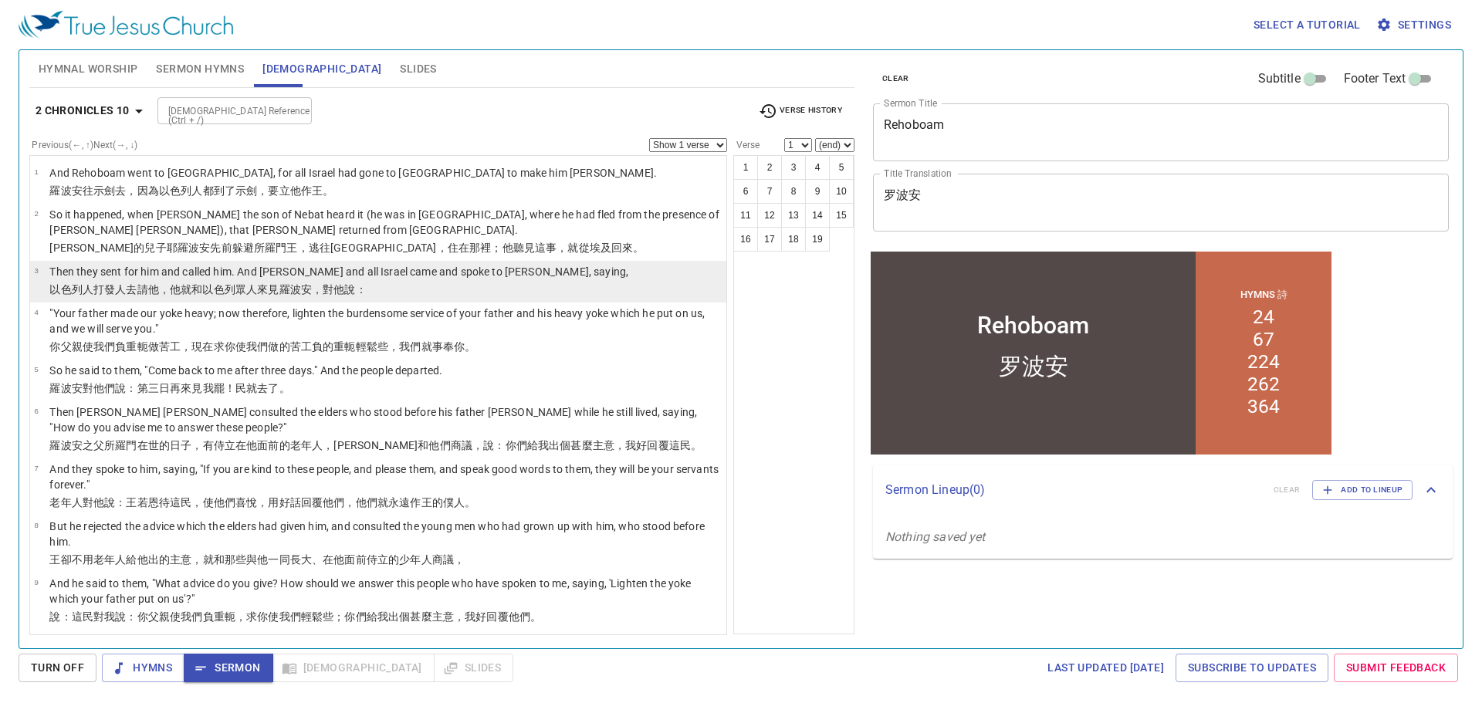
click at [323, 285] on wh7346 "，對他說 ：" at bounding box center [339, 289] width 55 height 12
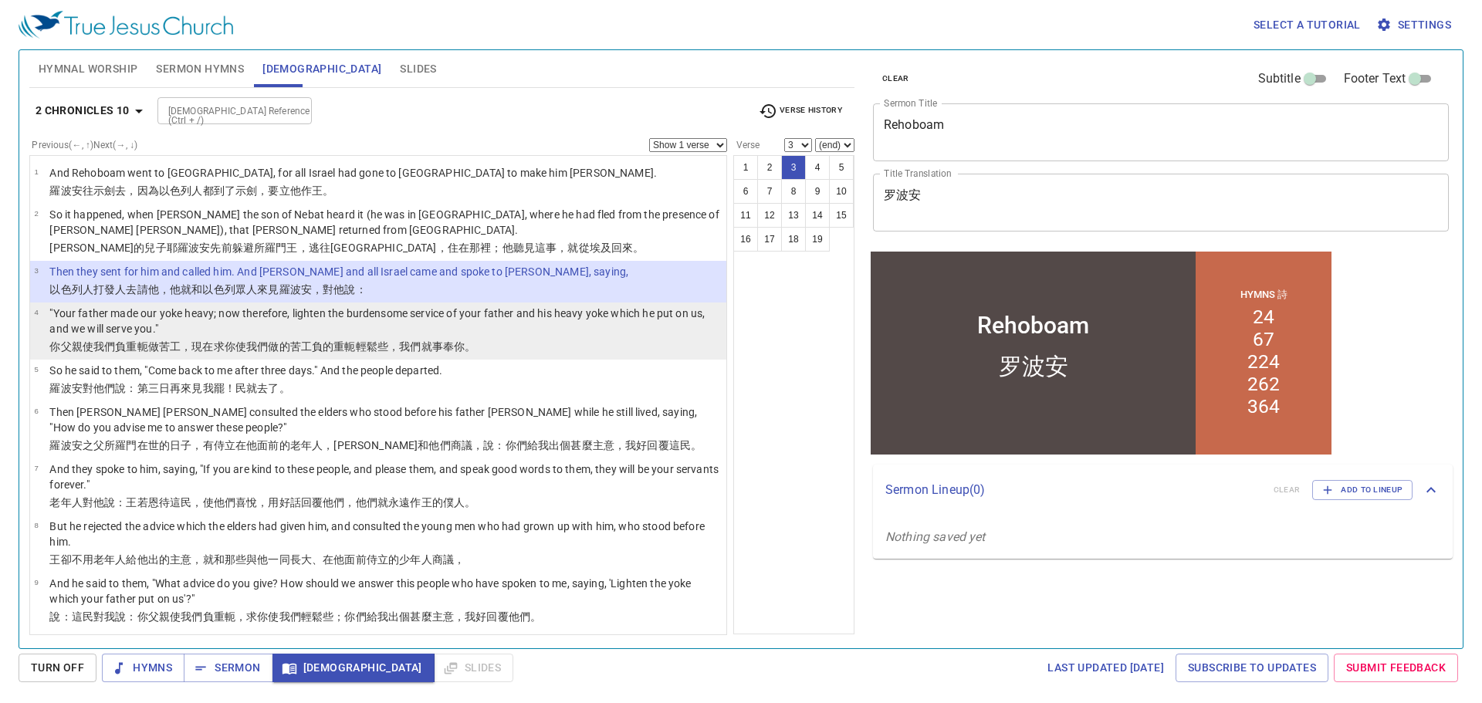
click at [339, 314] on p ""Your father made our yoke heavy; now therefore, lighten the burdensome service…" at bounding box center [385, 321] width 672 height 31
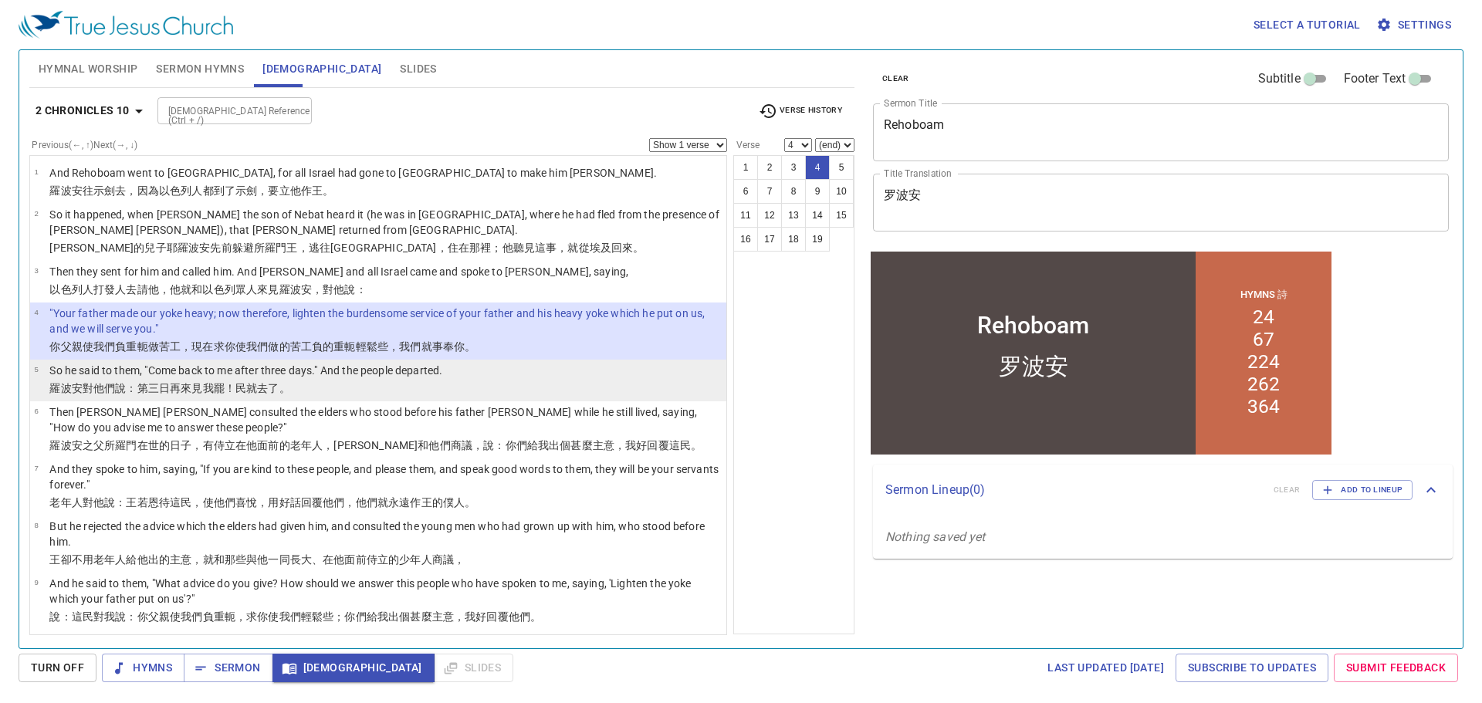
click at [337, 362] on li "5 So he said to them, "Come back to me after three days." And the people depart…" at bounding box center [378, 381] width 696 height 42
select select "5"
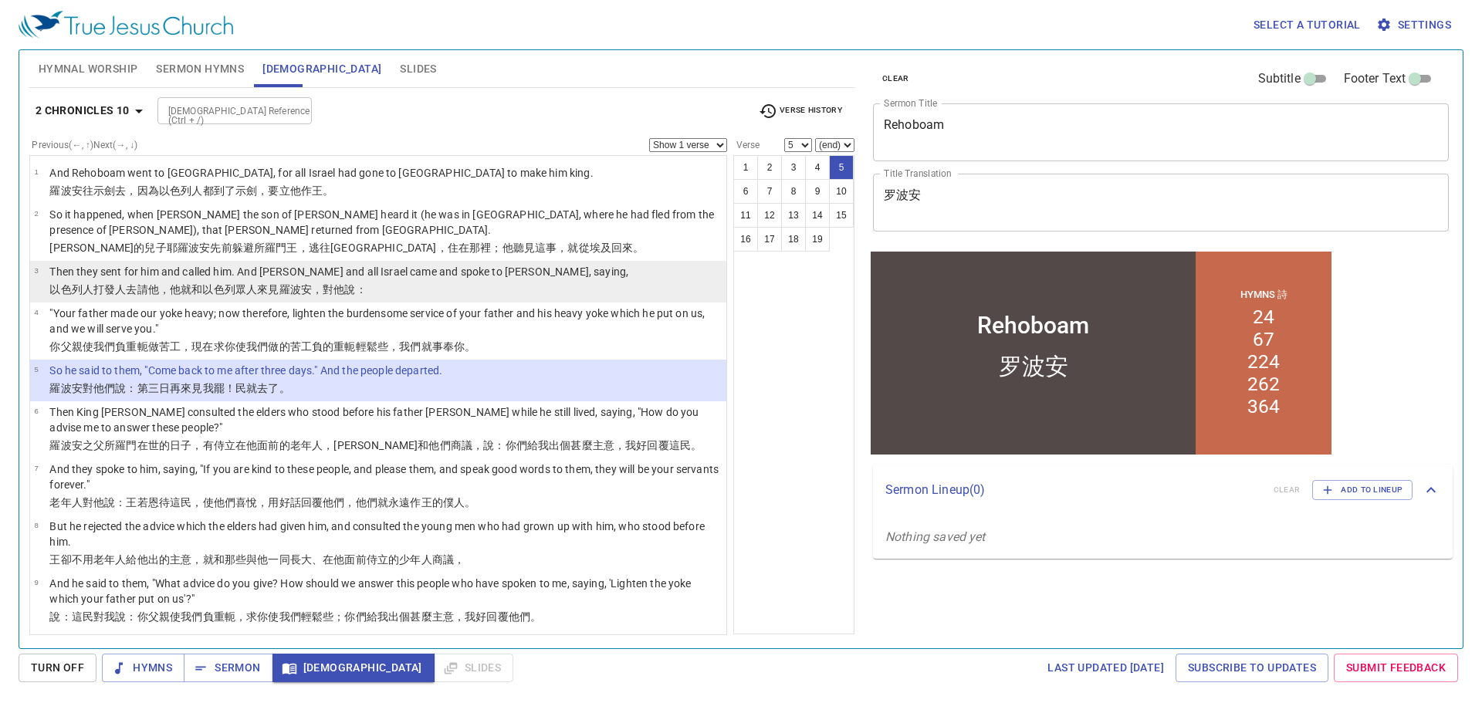
click at [235, 275] on p "Then they sent for him and called him. And Jeroboam and all Israel came and spo…" at bounding box center [338, 271] width 579 height 15
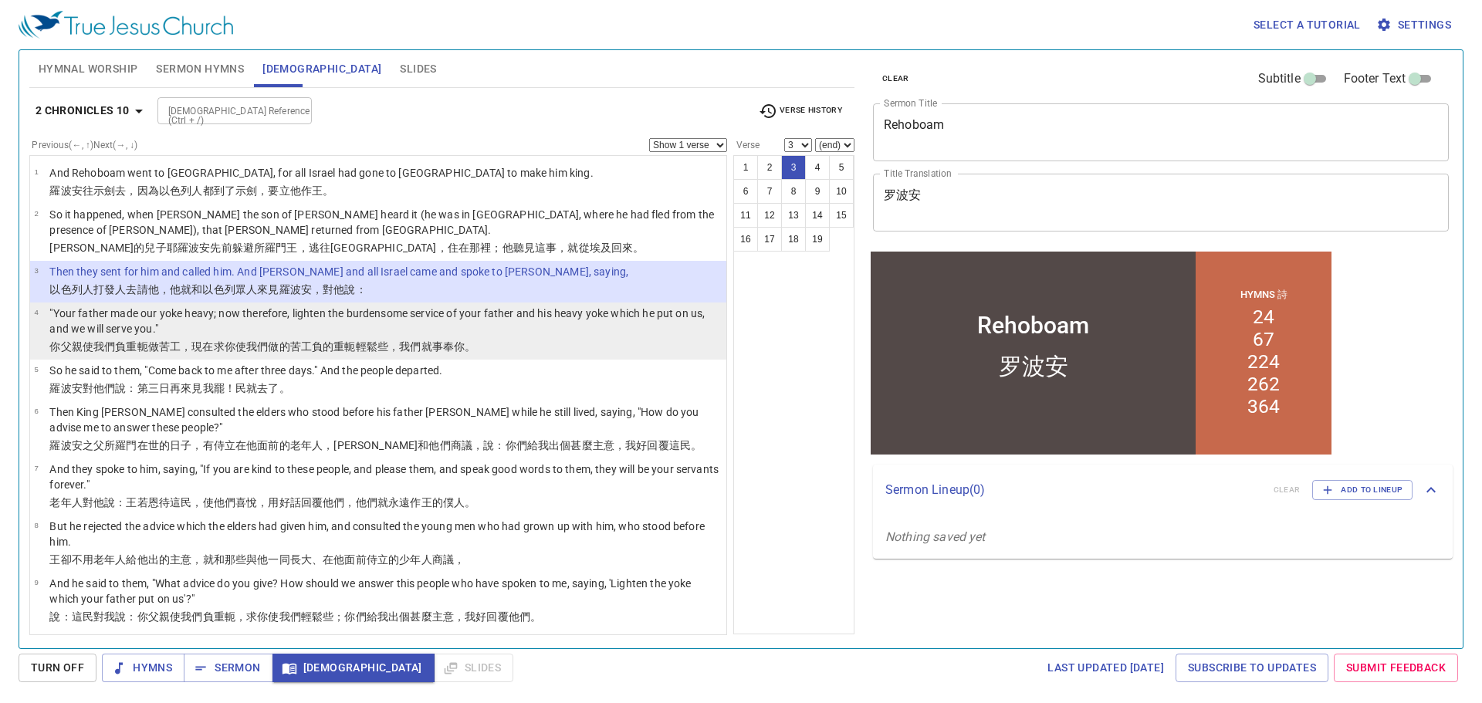
click at [229, 326] on p ""Your father made our yoke heavy; now therefore, lighten the burdensome service…" at bounding box center [385, 321] width 672 height 31
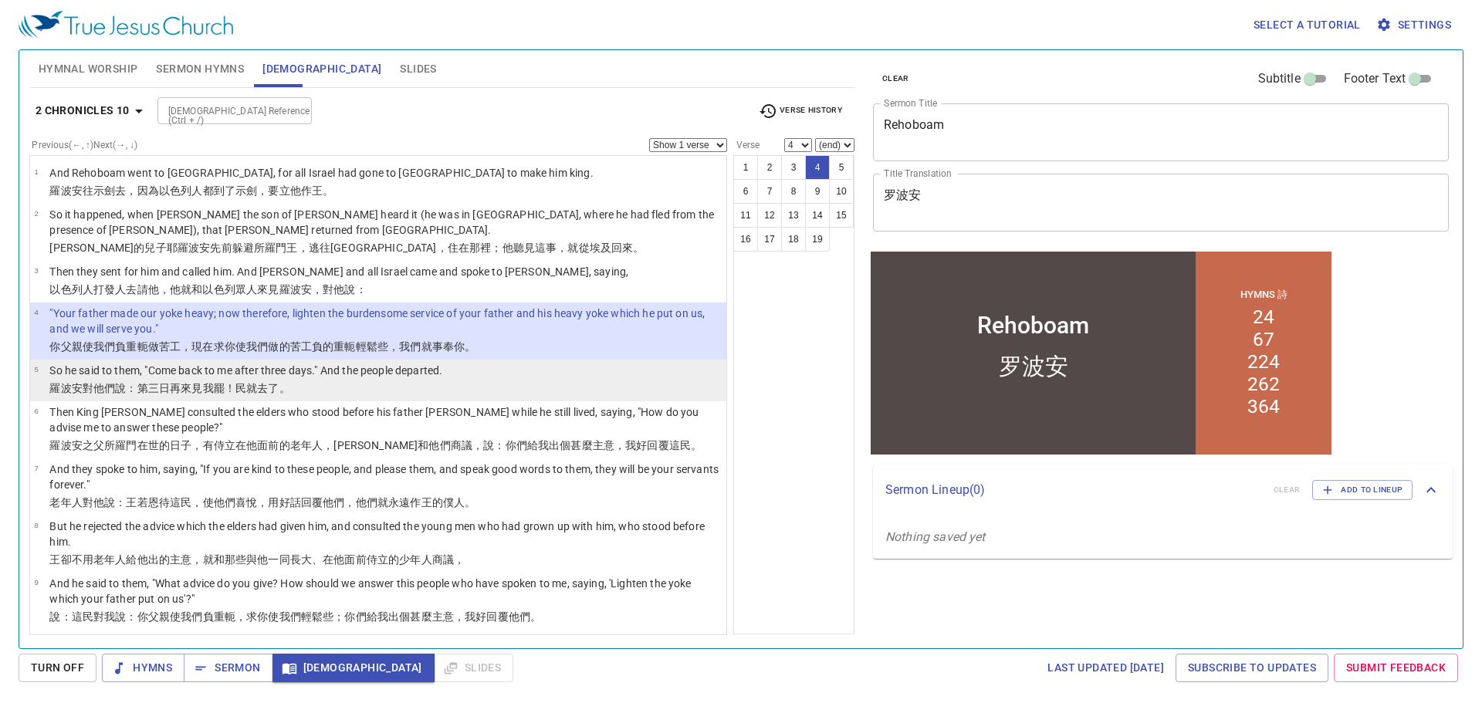
click at [218, 367] on p "So he said to them, "Come back to me after three days." And the people departed." at bounding box center [245, 370] width 393 height 15
select select "5"
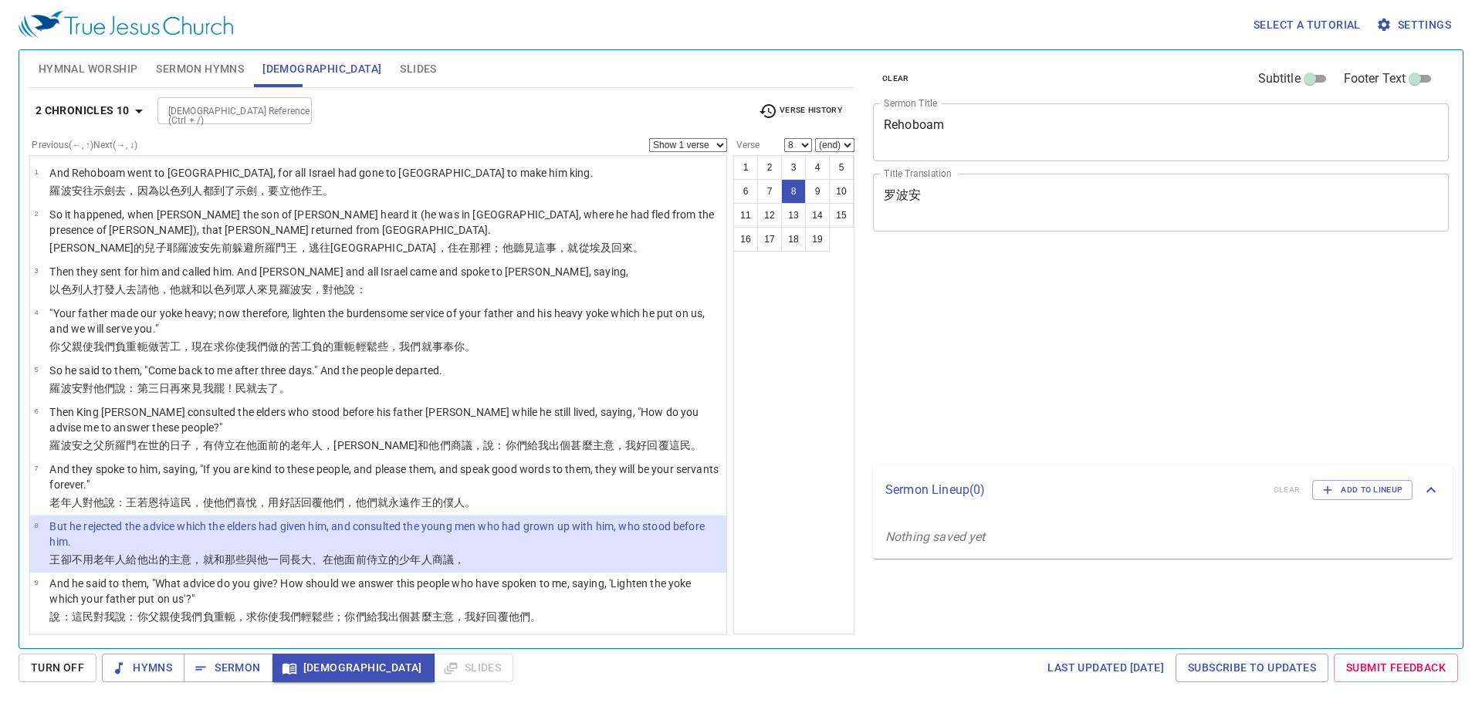
select select "8"
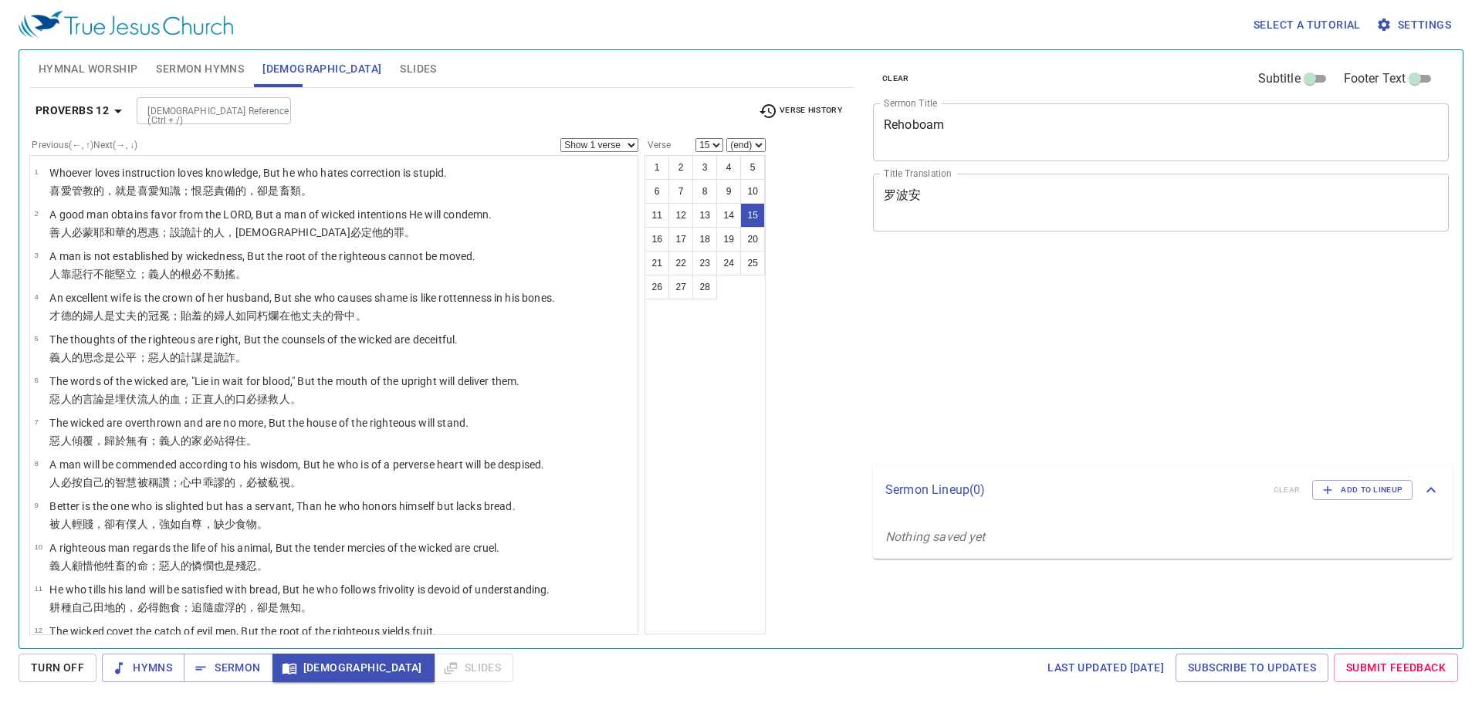
select select "15"
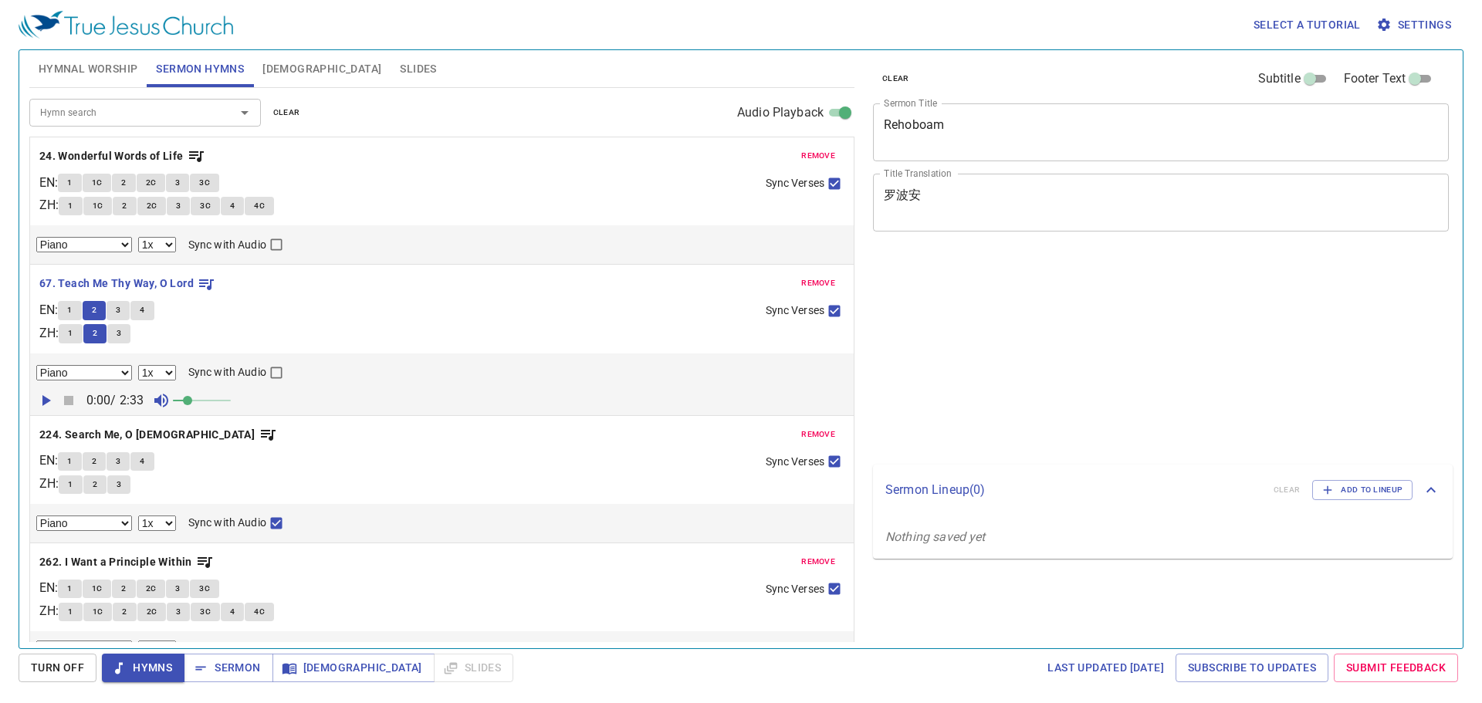
select select "1"
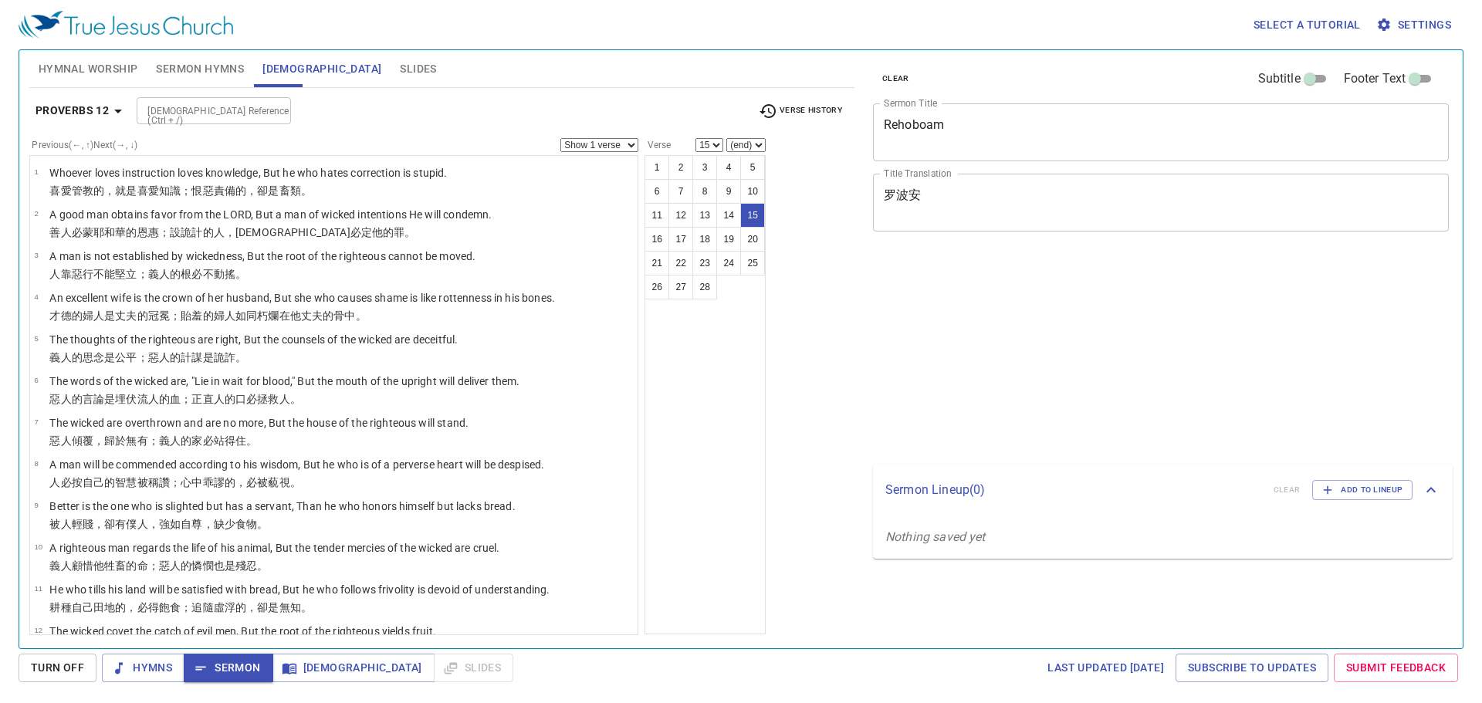
select select "15"
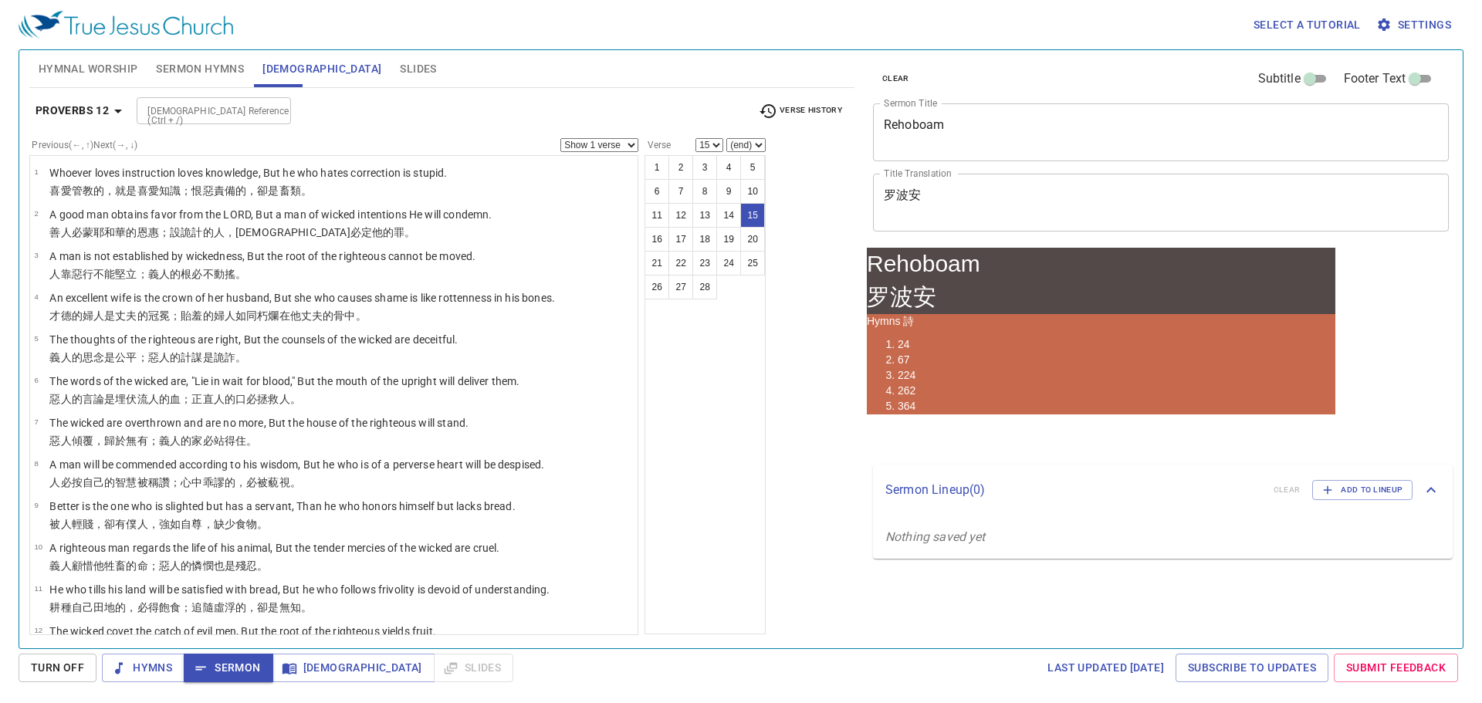
click at [763, 103] on icon "button" at bounding box center [768, 111] width 19 height 19
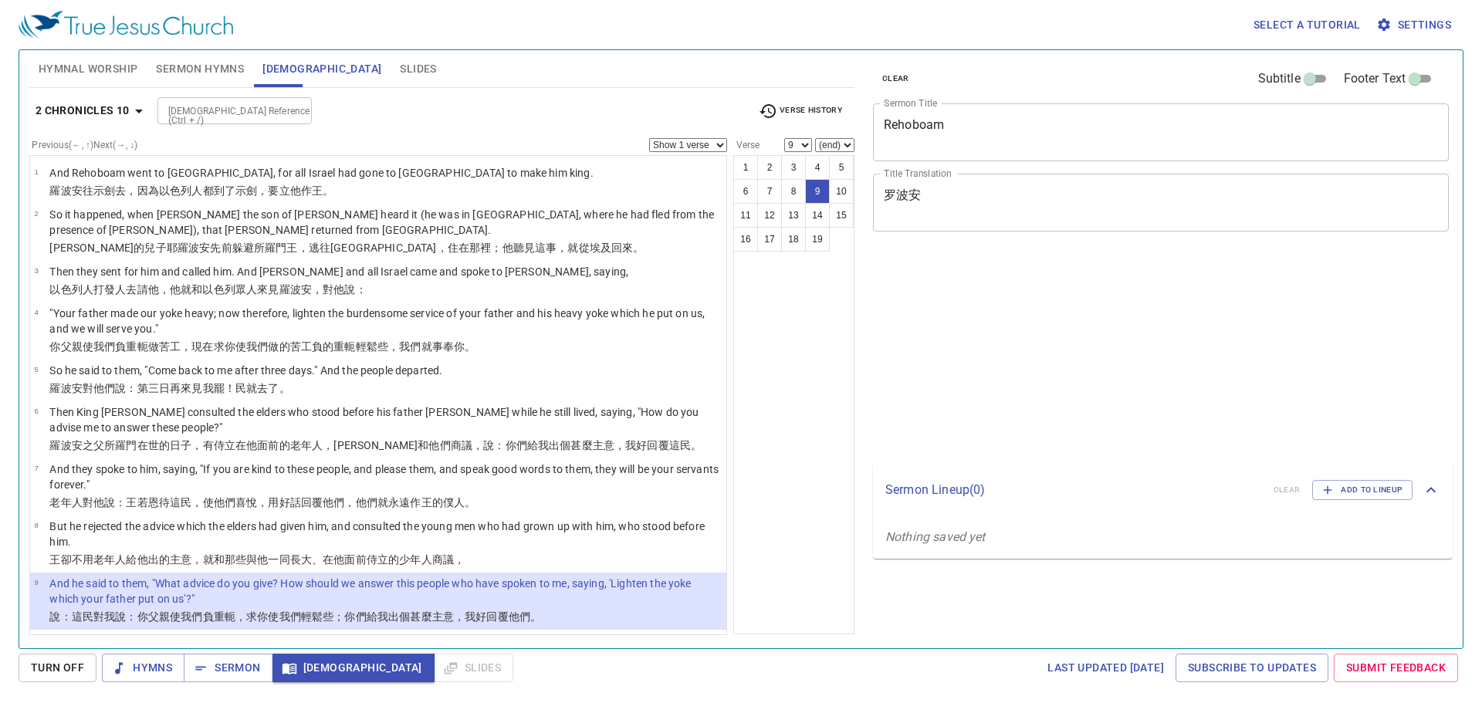
select select "9"
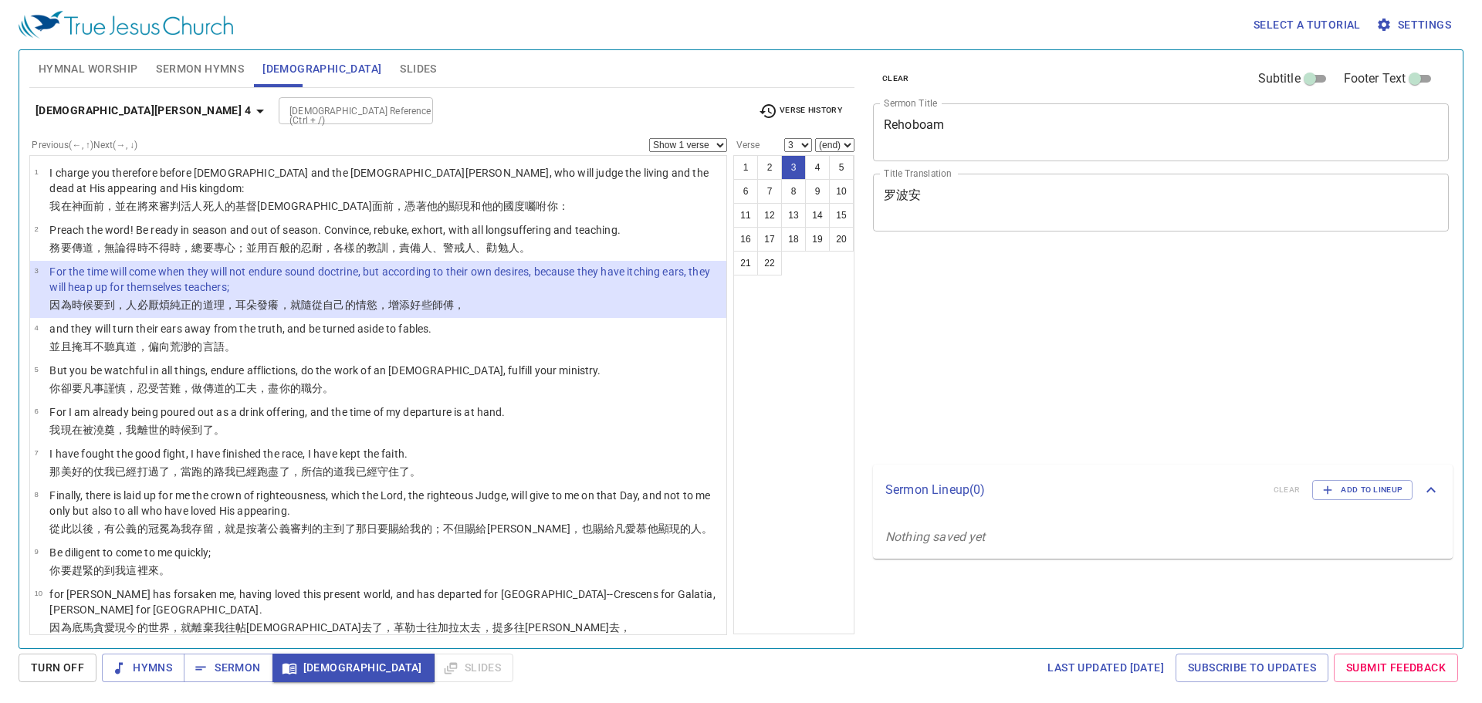
select select "3"
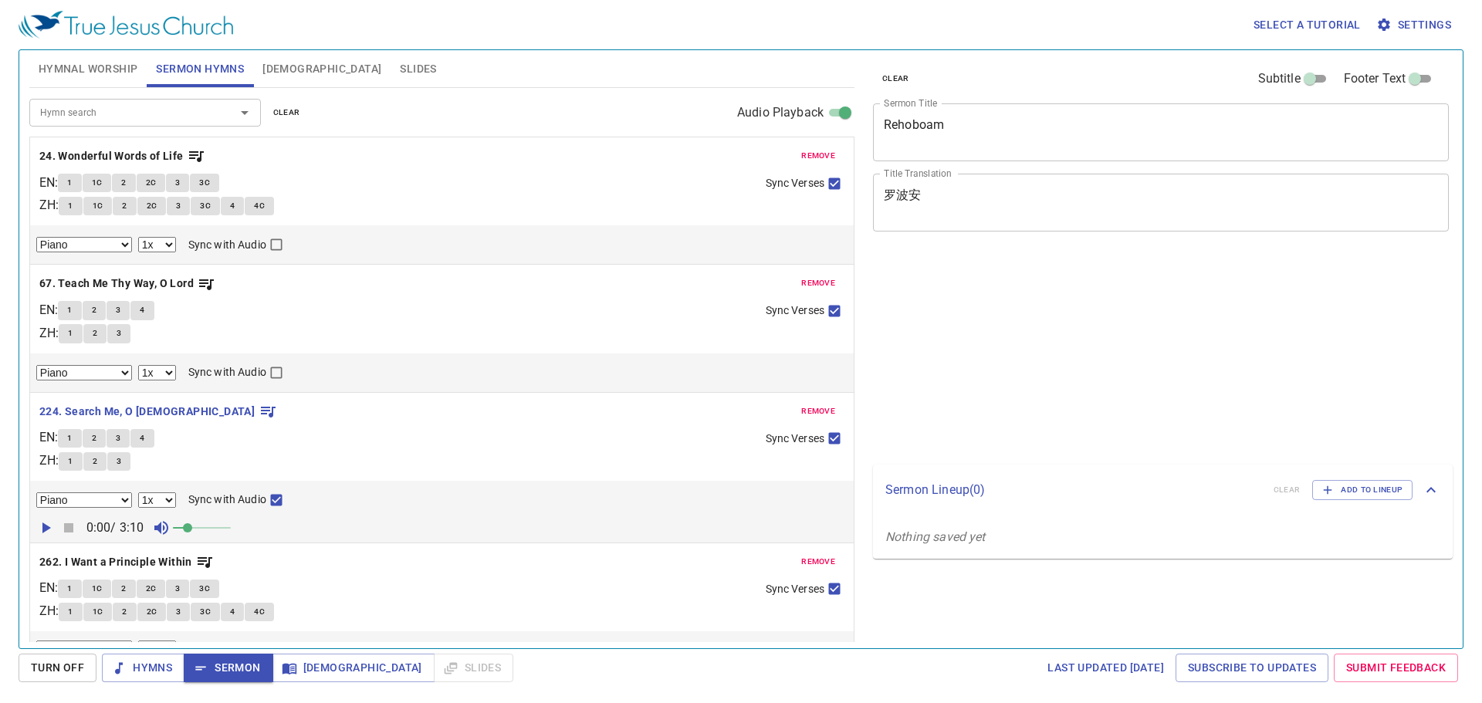
select select "1"
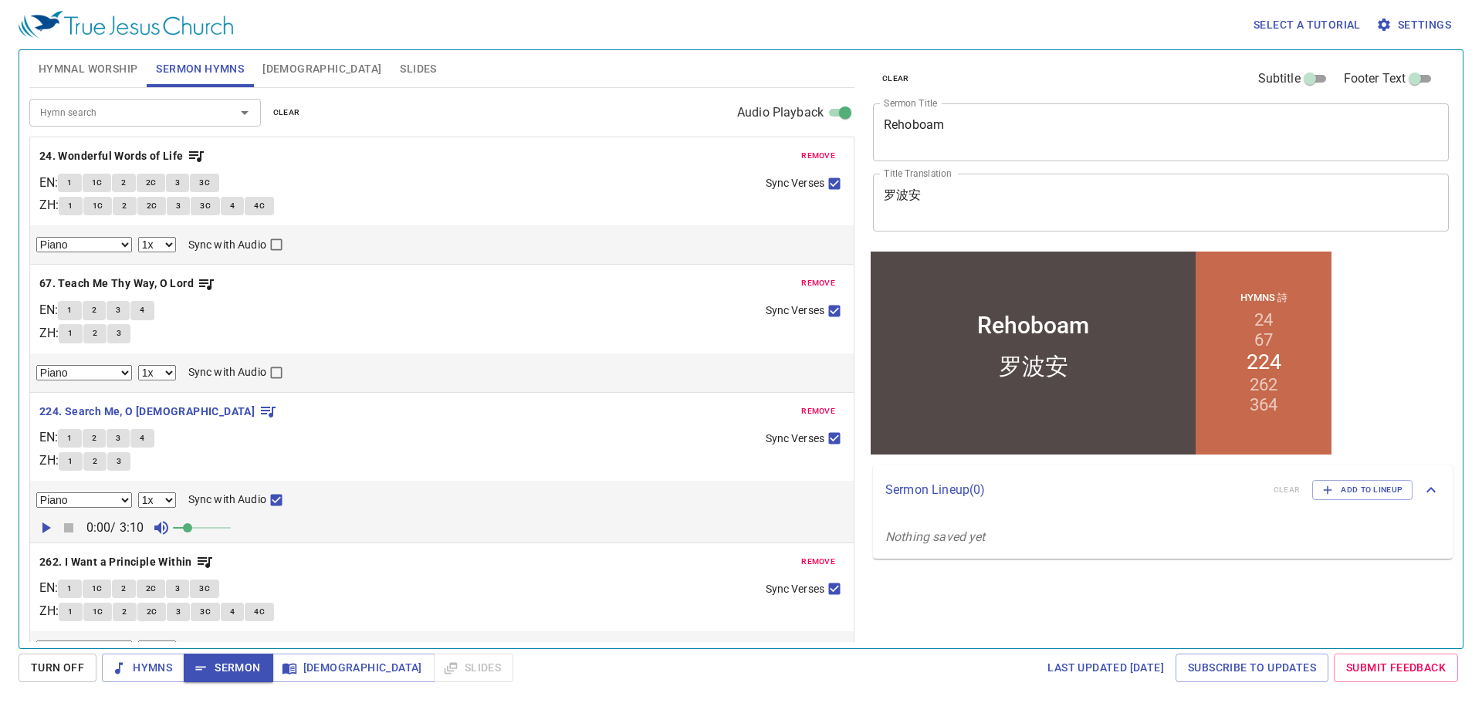
click at [72, 442] on span "1" at bounding box center [69, 439] width 5 height 14
checkbox input "false"
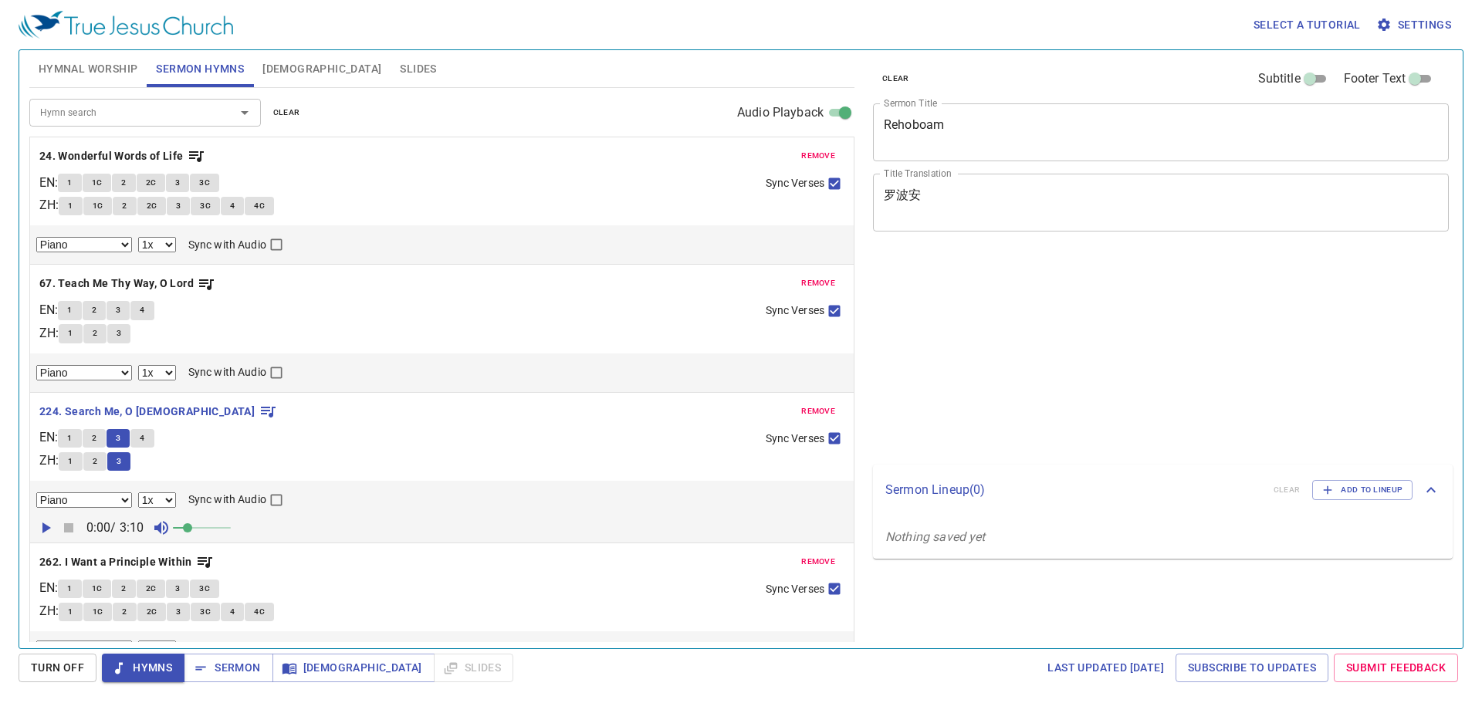
select select "1"
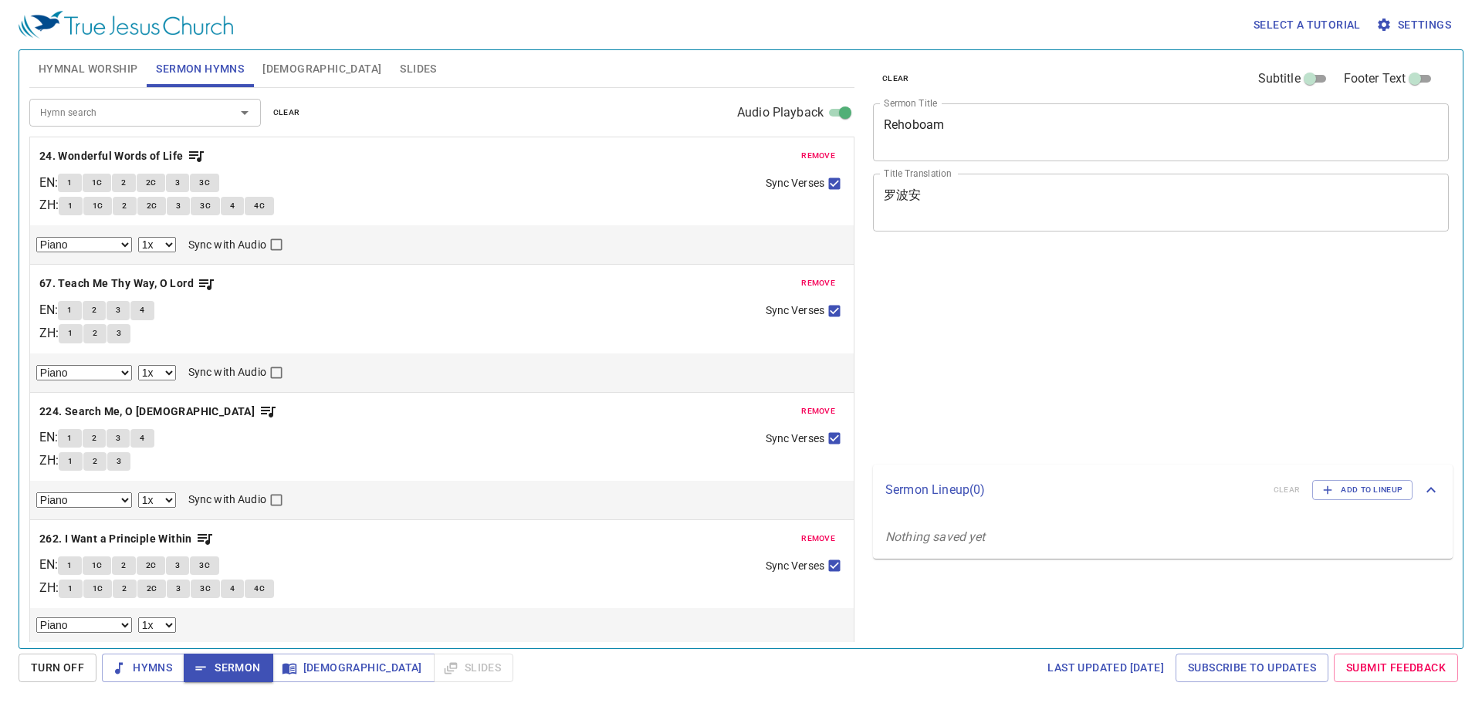
select select "1"
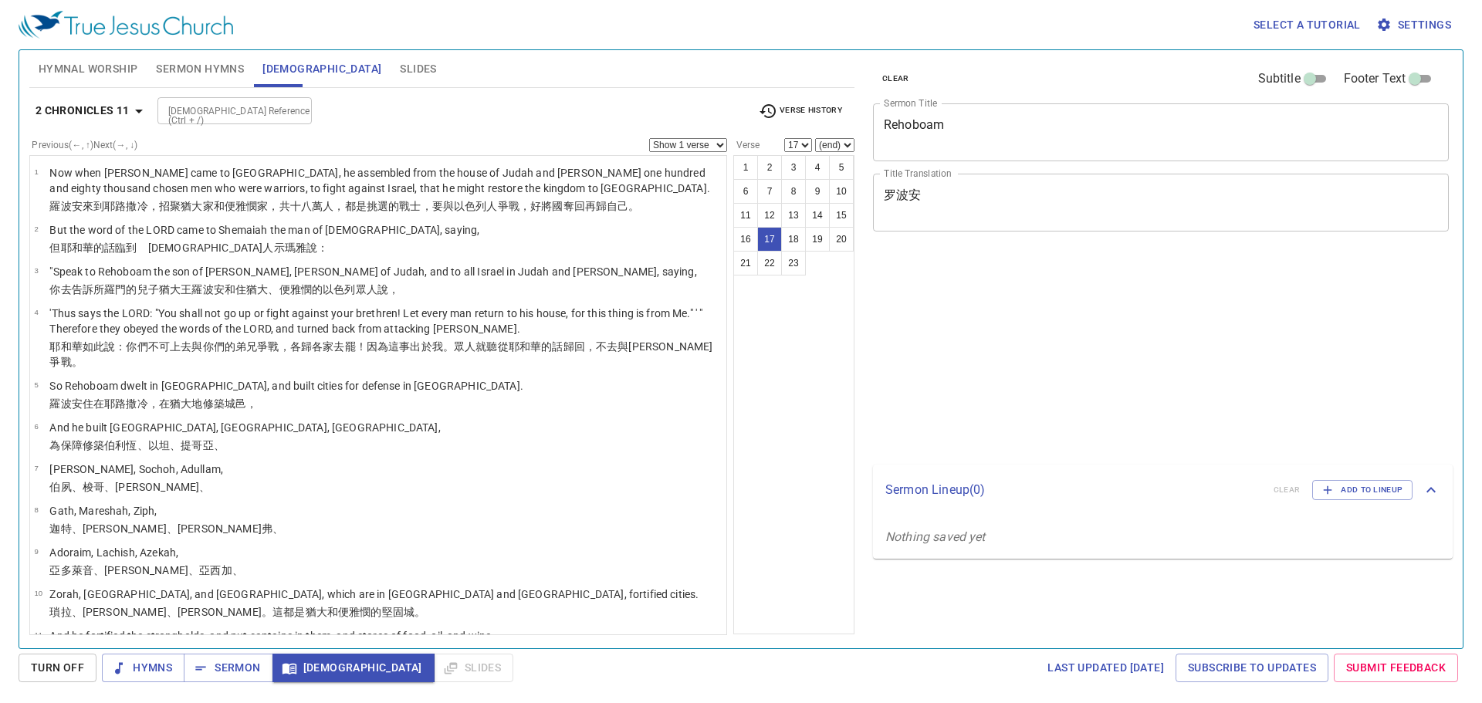
select select "17"
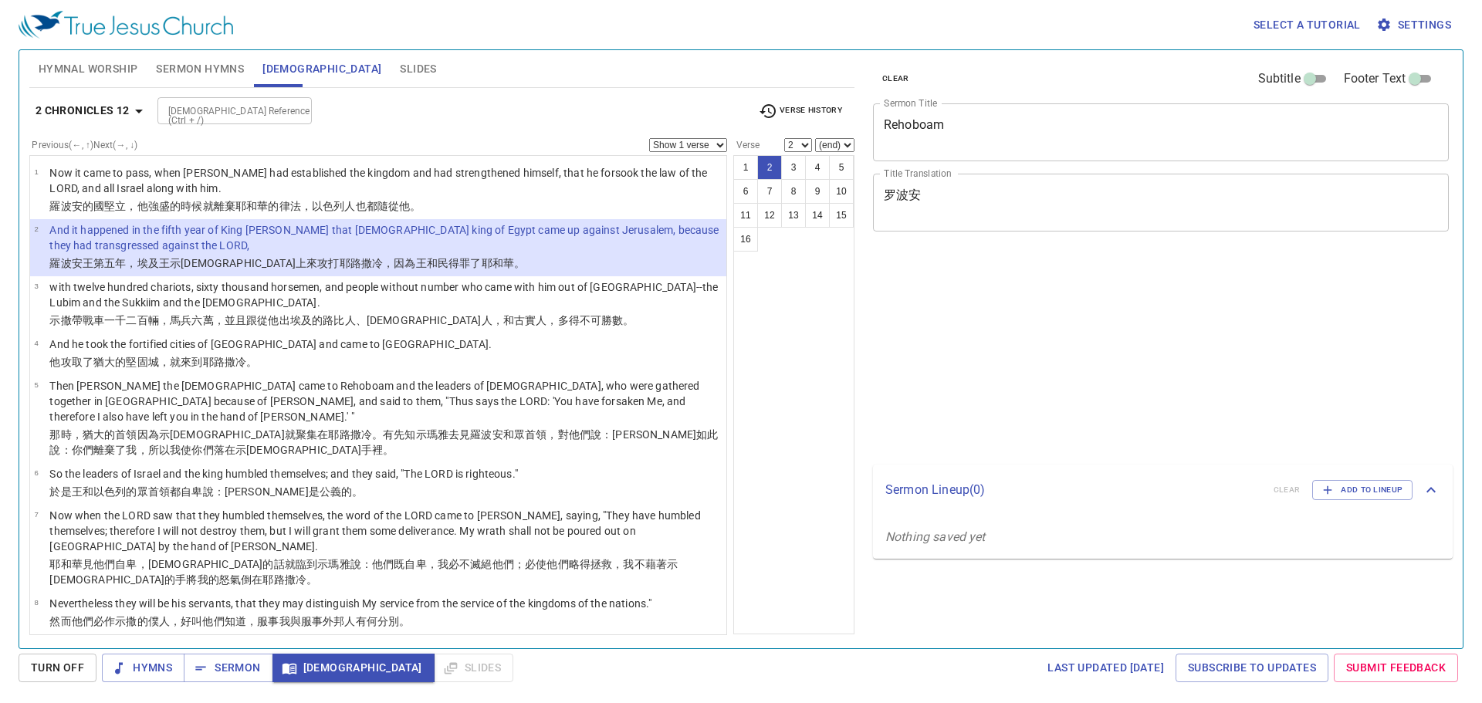
select select "2"
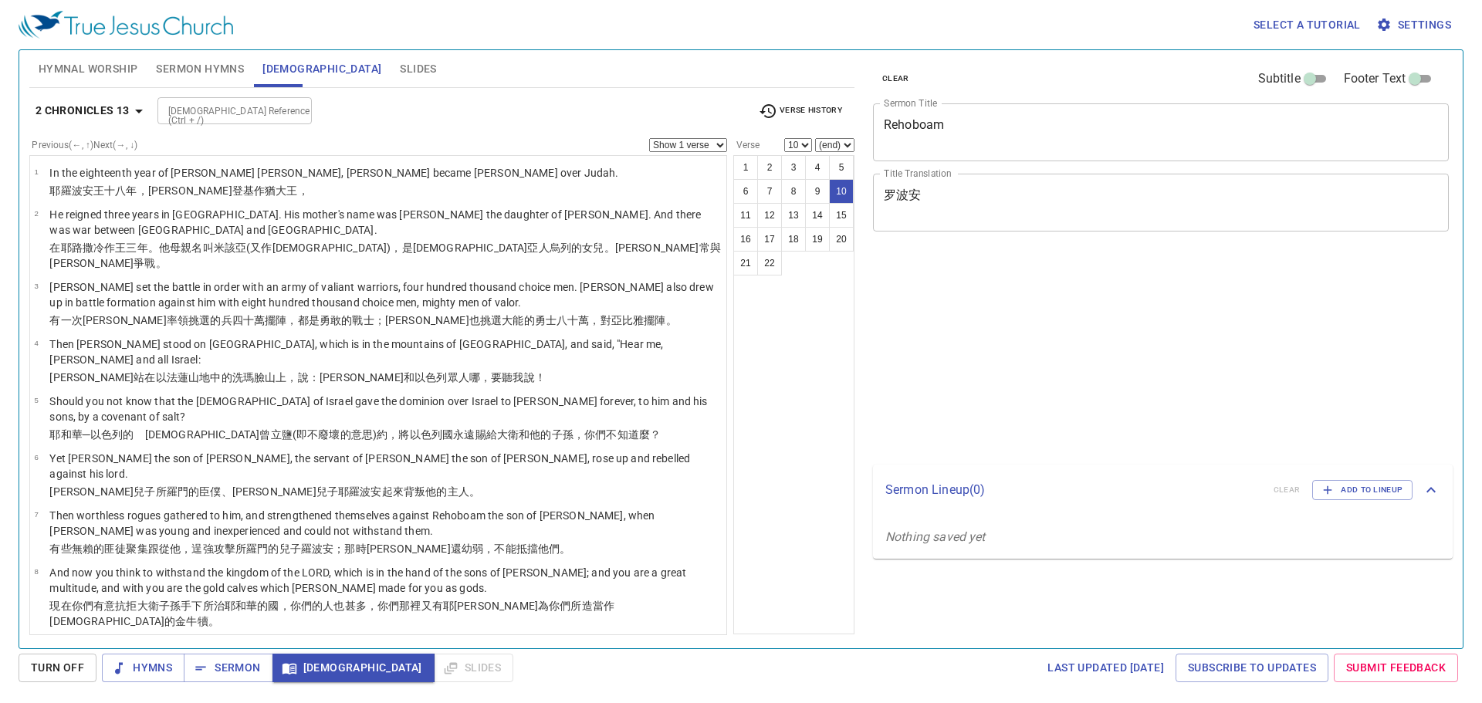
select select "10"
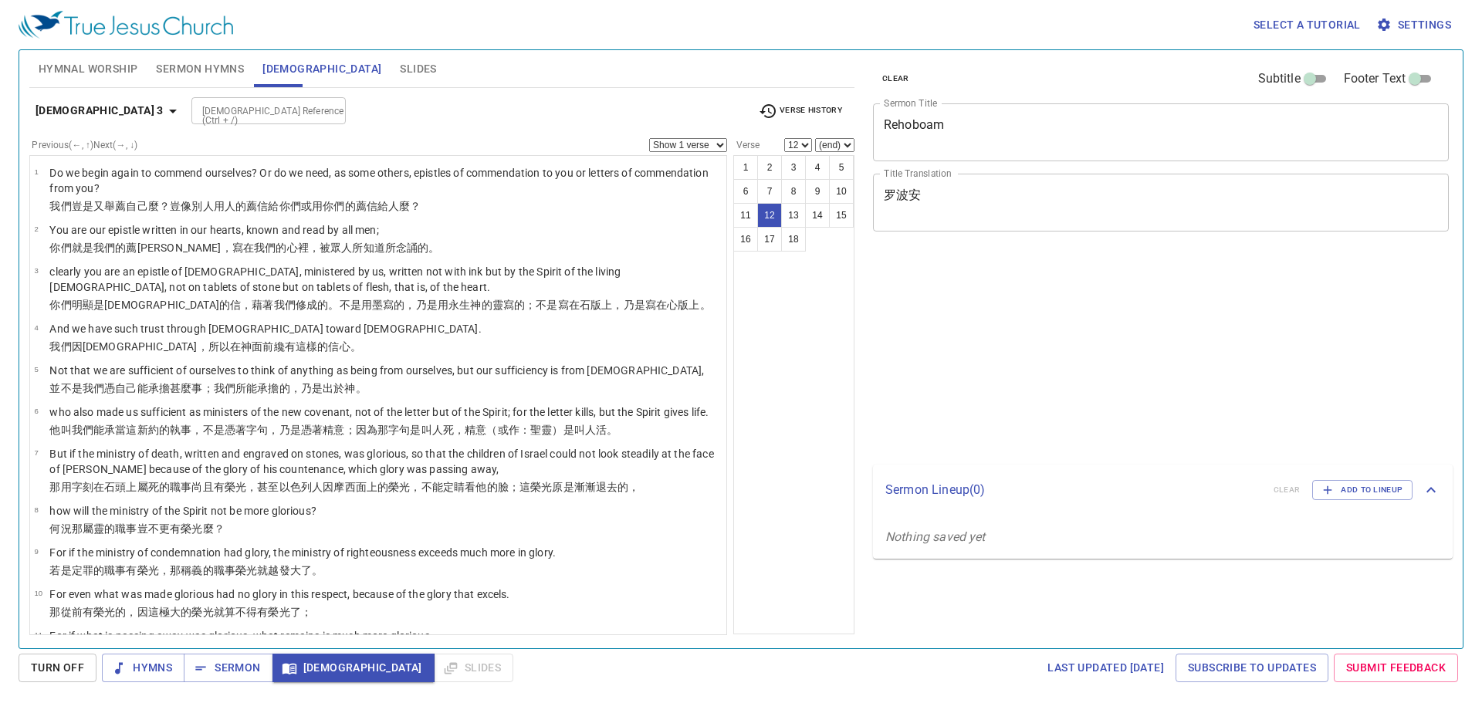
select select "12"
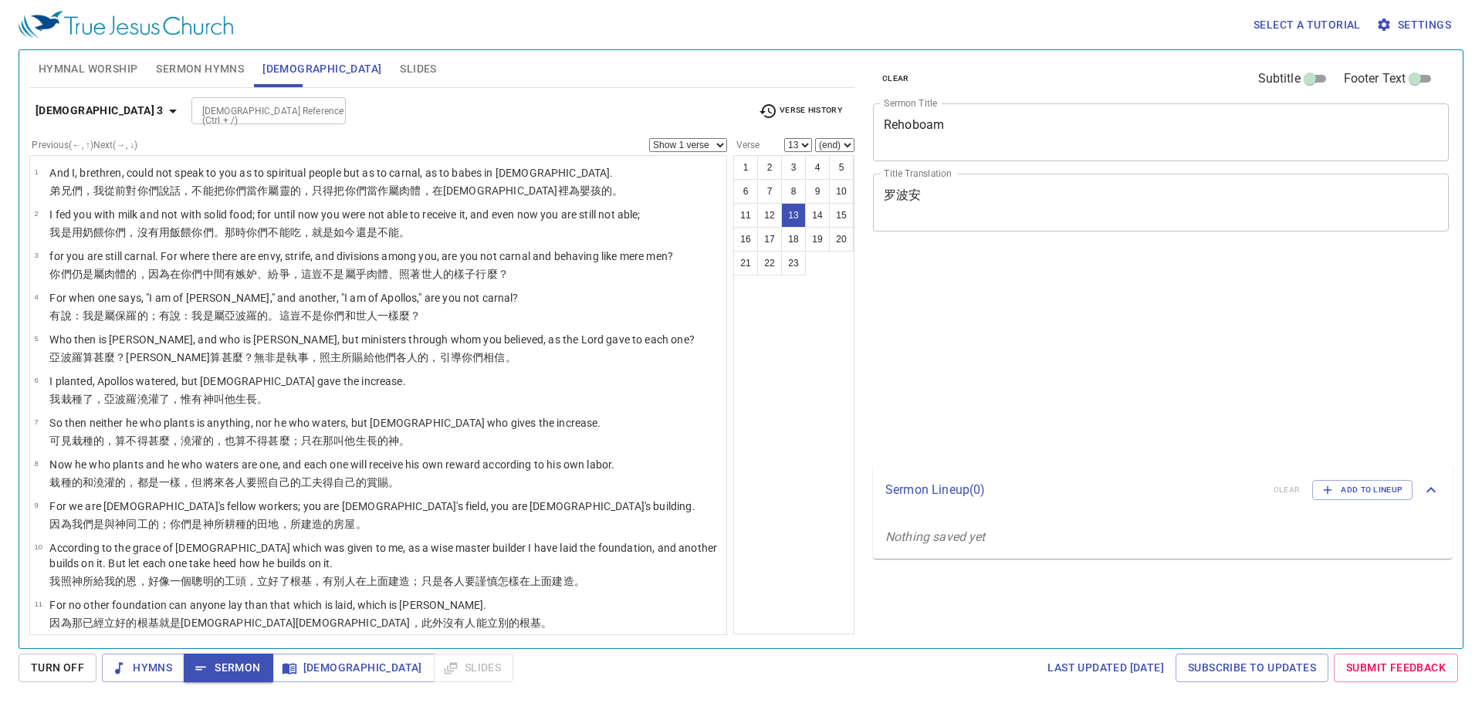
select select "13"
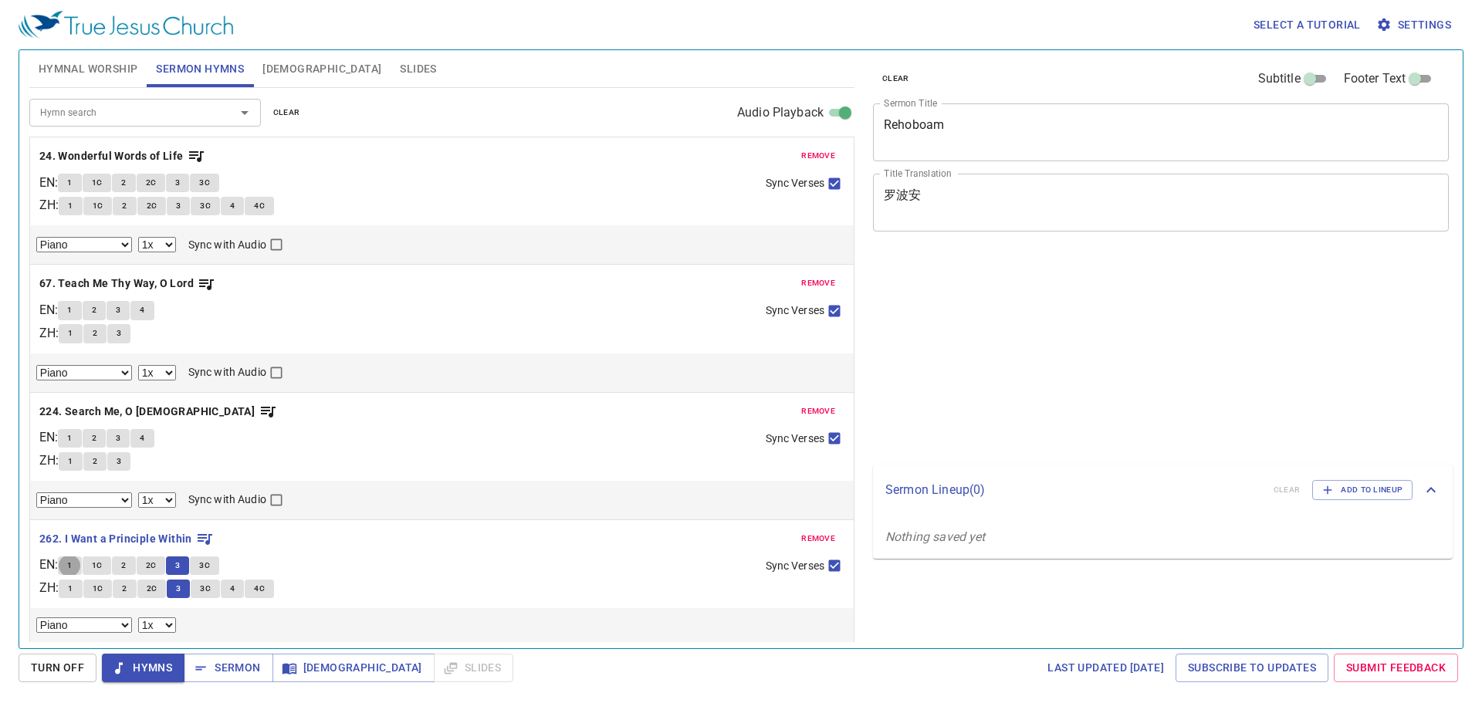
select select "1"
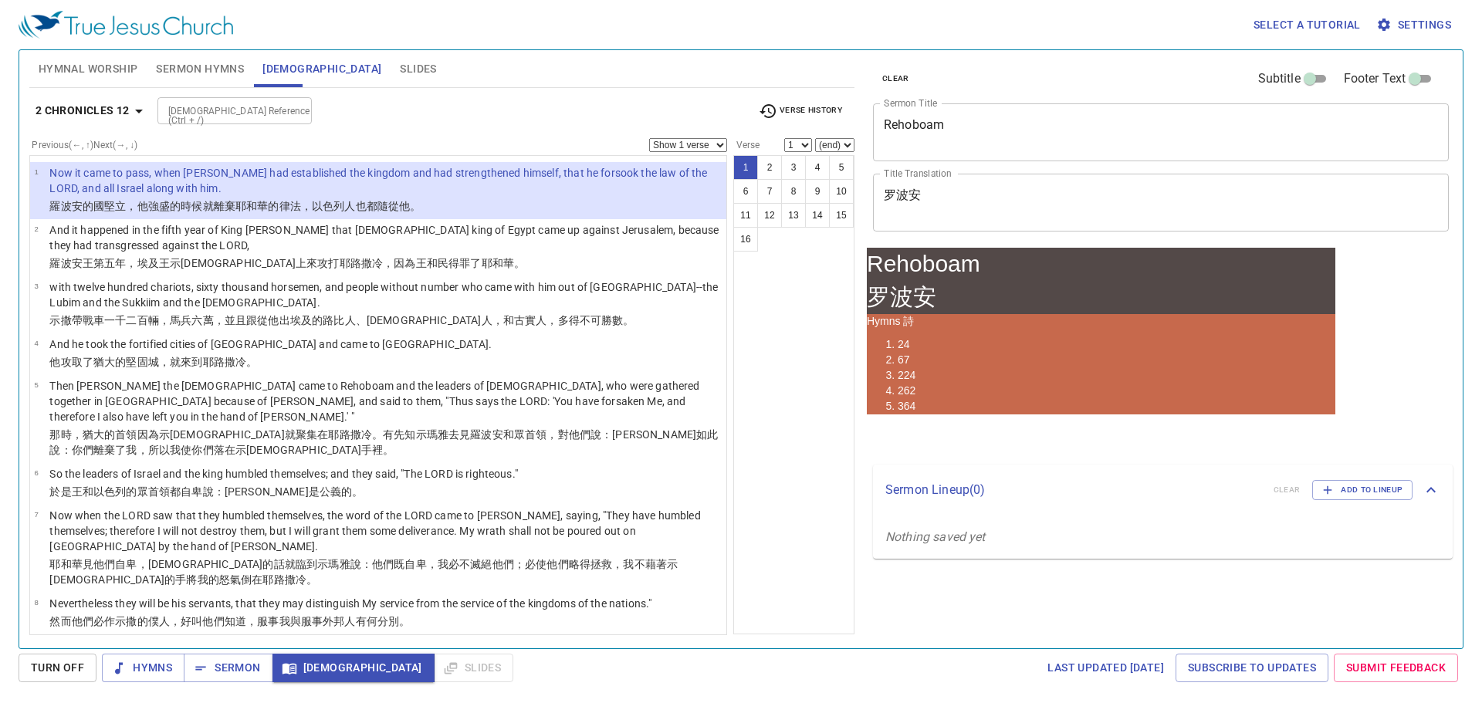
scroll to position [154, 0]
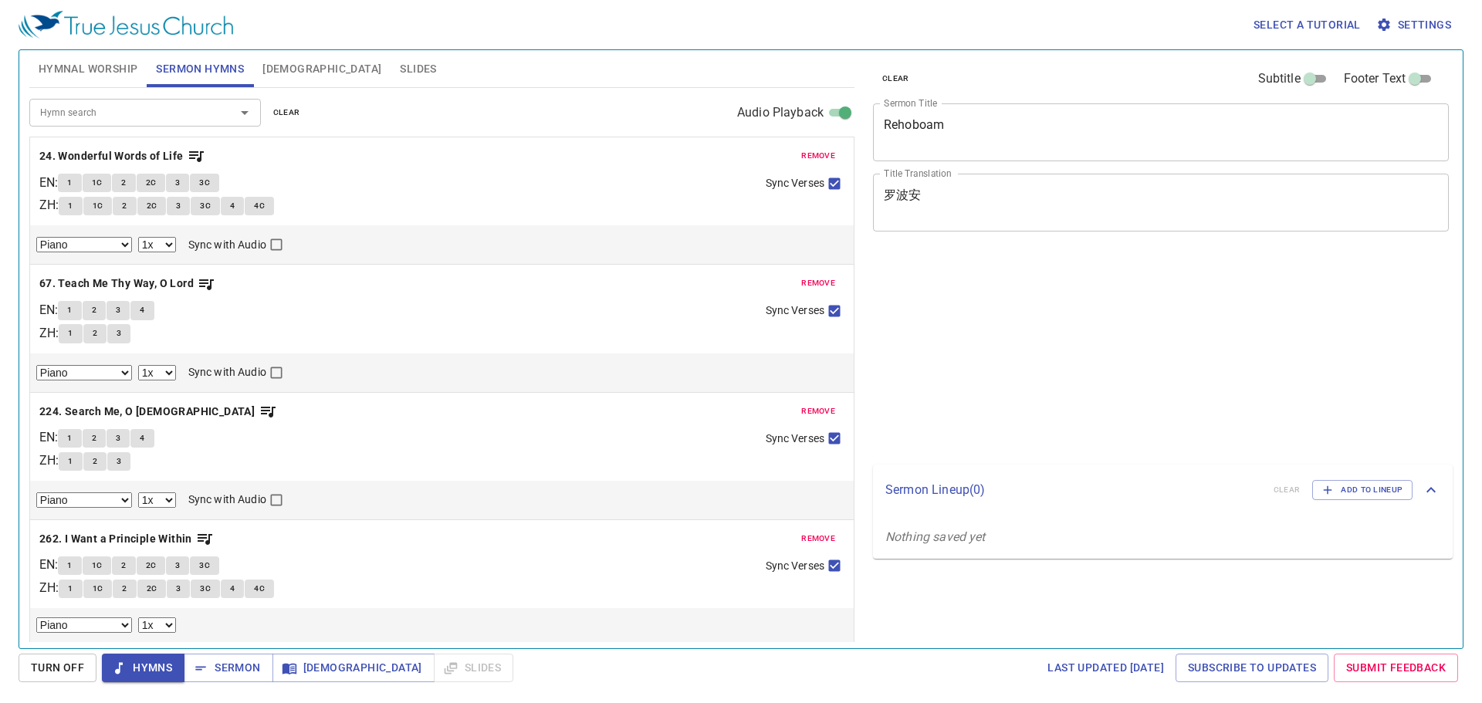
select select "1"
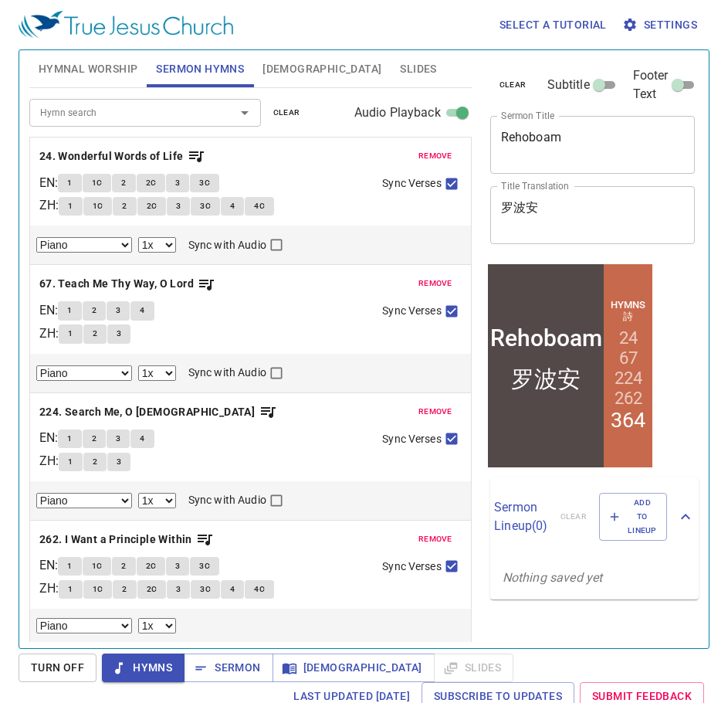
scroll to position [124, 0]
